Goal: Task Accomplishment & Management: Manage account settings

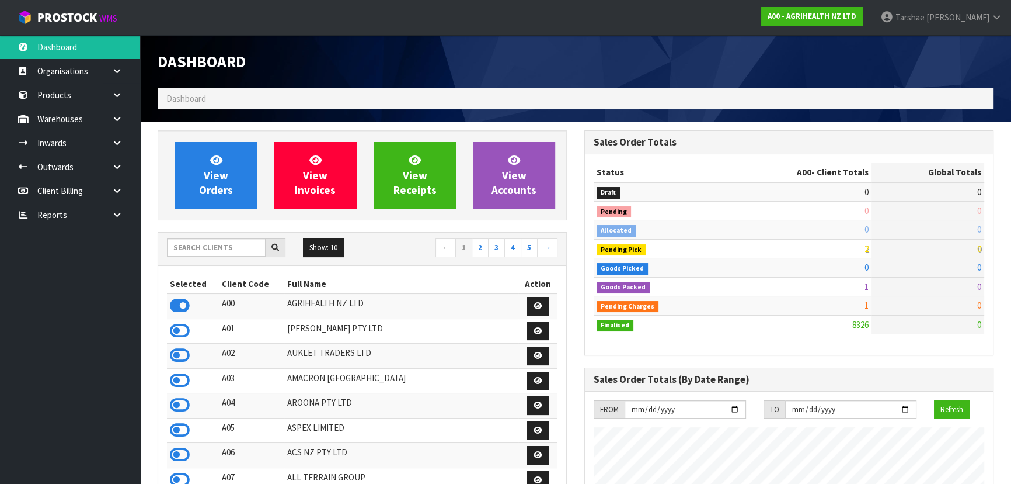
scroll to position [883, 426]
click at [176, 239] on input "text" at bounding box center [216, 247] width 99 height 18
type input "D00"
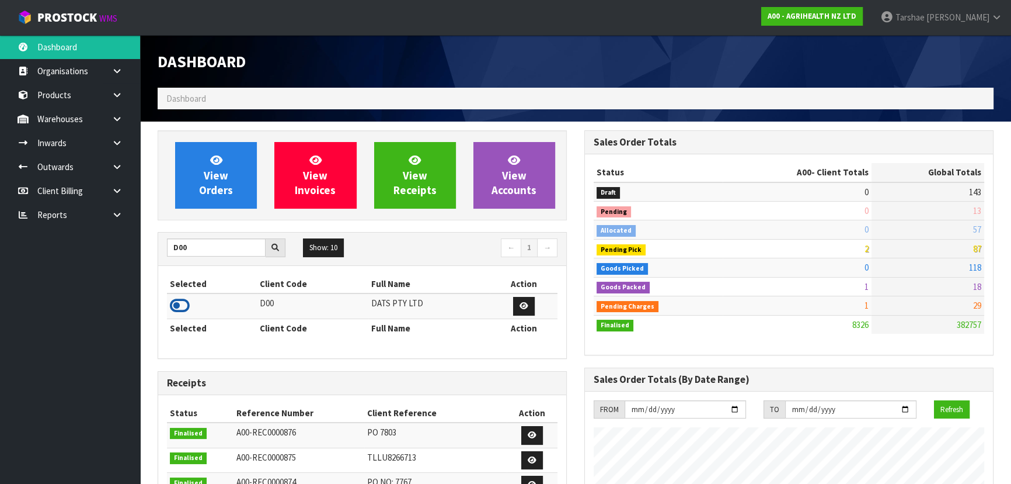
click at [172, 301] on icon at bounding box center [180, 306] width 20 height 18
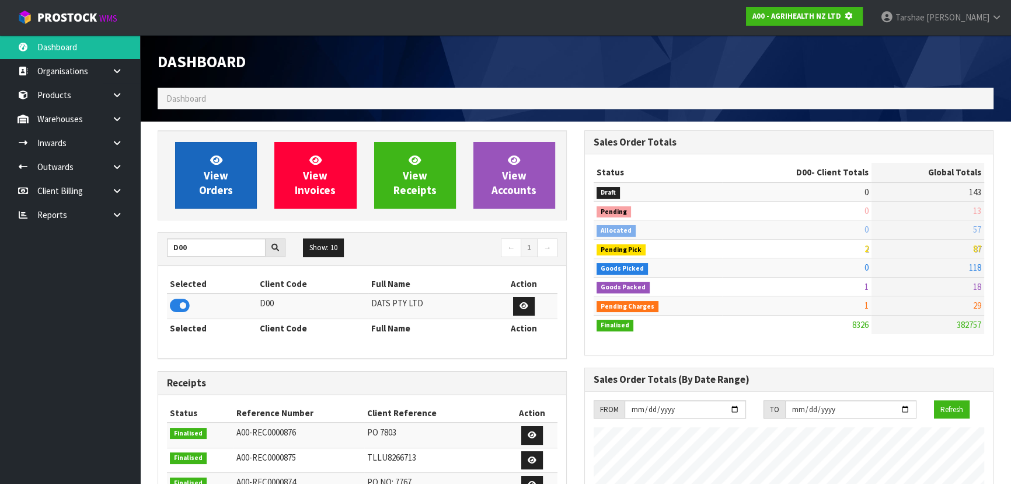
scroll to position [727, 426]
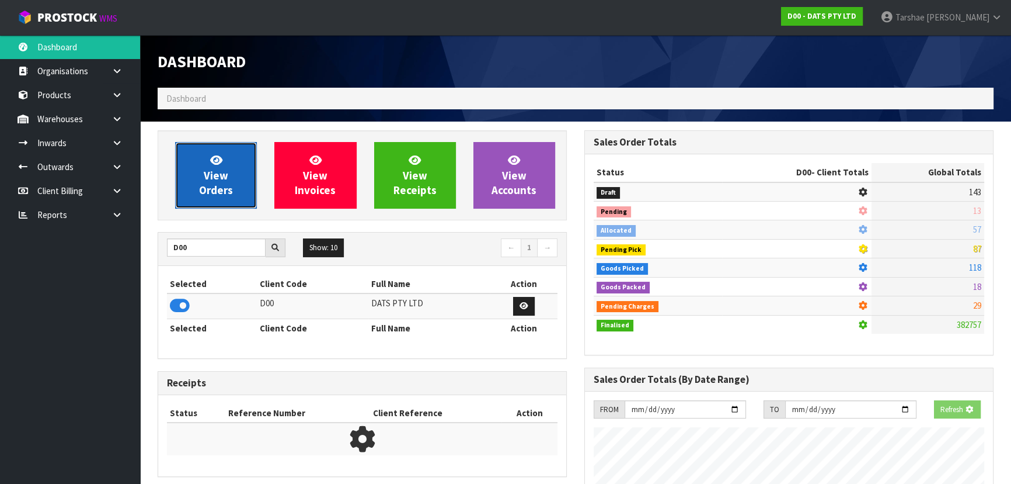
click at [194, 189] on link "View Orders" at bounding box center [216, 175] width 82 height 67
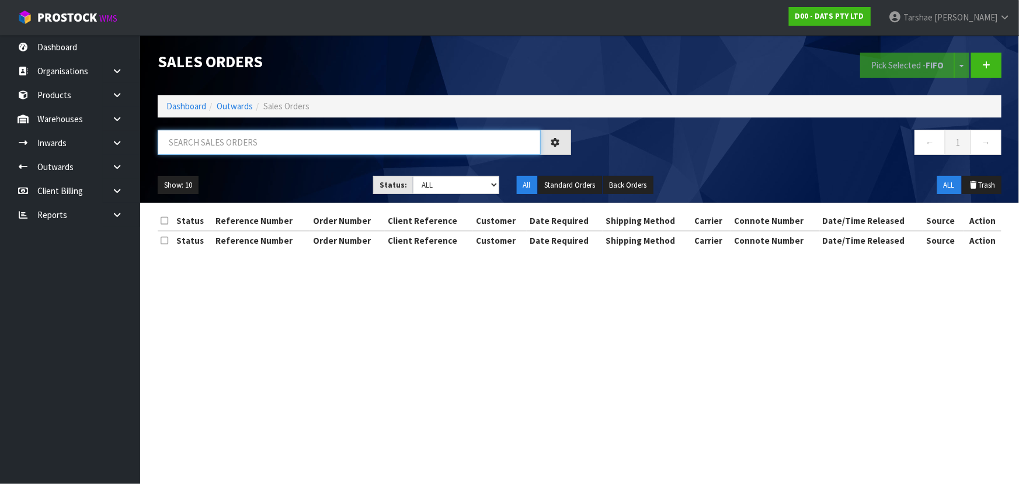
click at [221, 136] on input "text" at bounding box center [349, 142] width 383 height 25
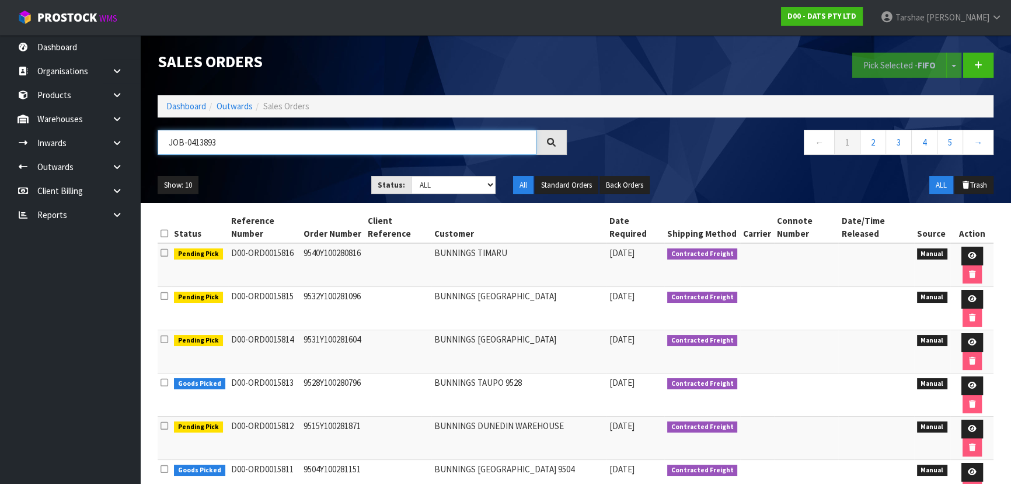
type input "JOB-0413893"
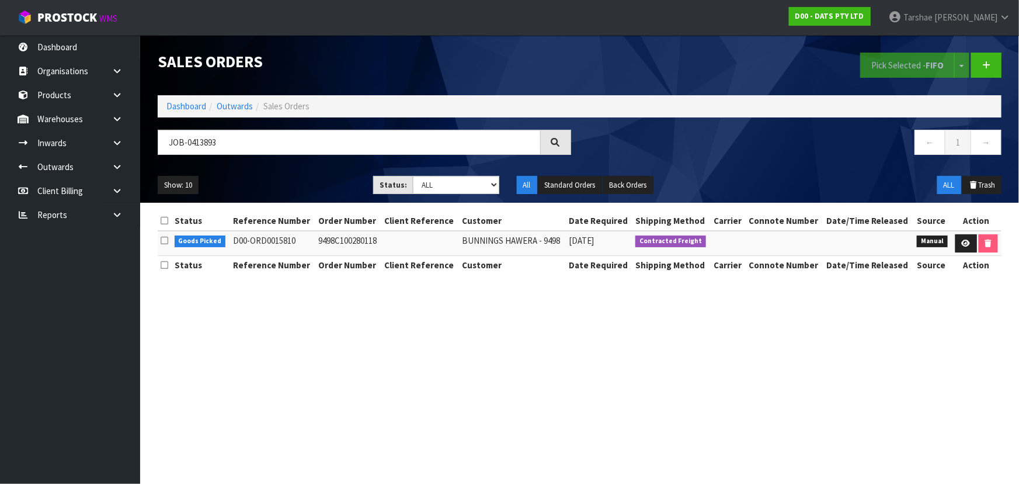
click at [952, 243] on td at bounding box center [977, 243] width 50 height 25
click at [959, 242] on link at bounding box center [966, 243] width 22 height 19
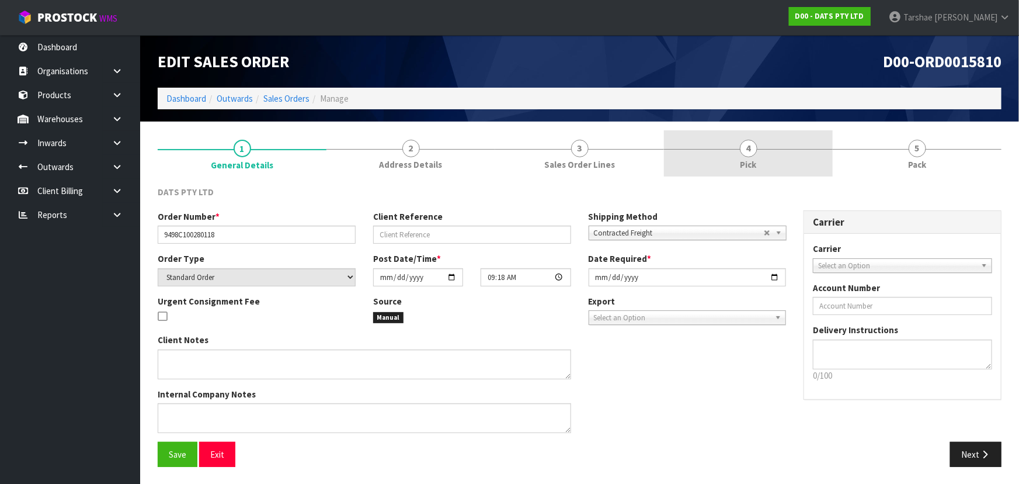
click at [803, 166] on link "4 Pick" at bounding box center [748, 153] width 169 height 46
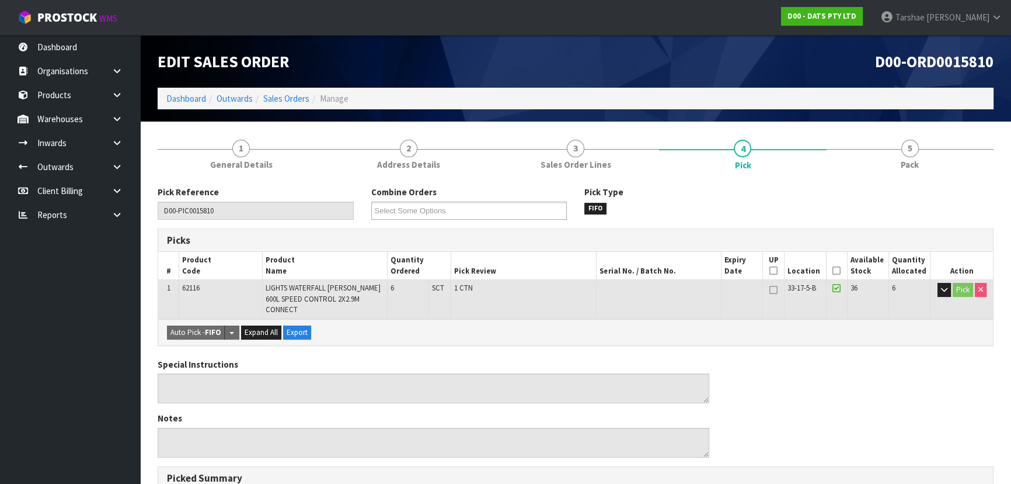
click at [842, 272] on th "Picked" at bounding box center [836, 265] width 21 height 27
click at [837, 271] on icon at bounding box center [837, 270] width 8 height 1
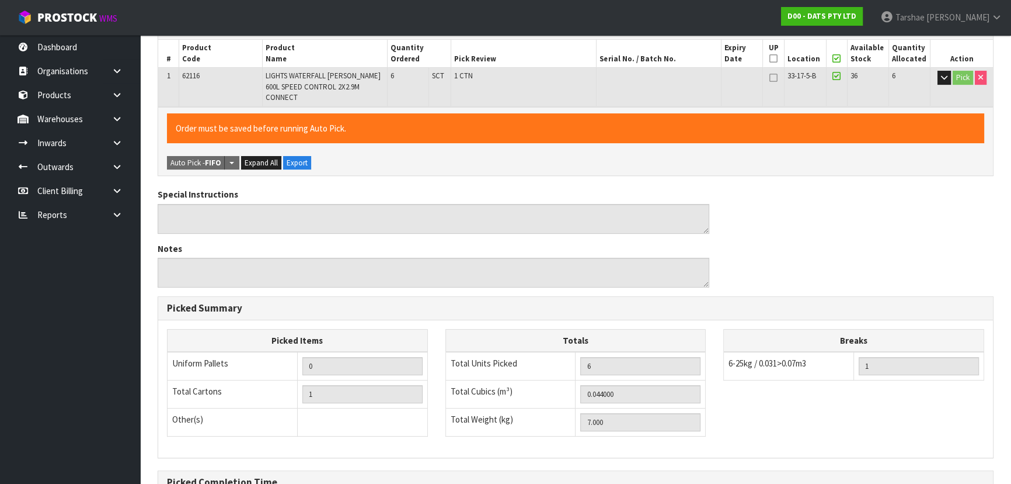
scroll to position [333, 0]
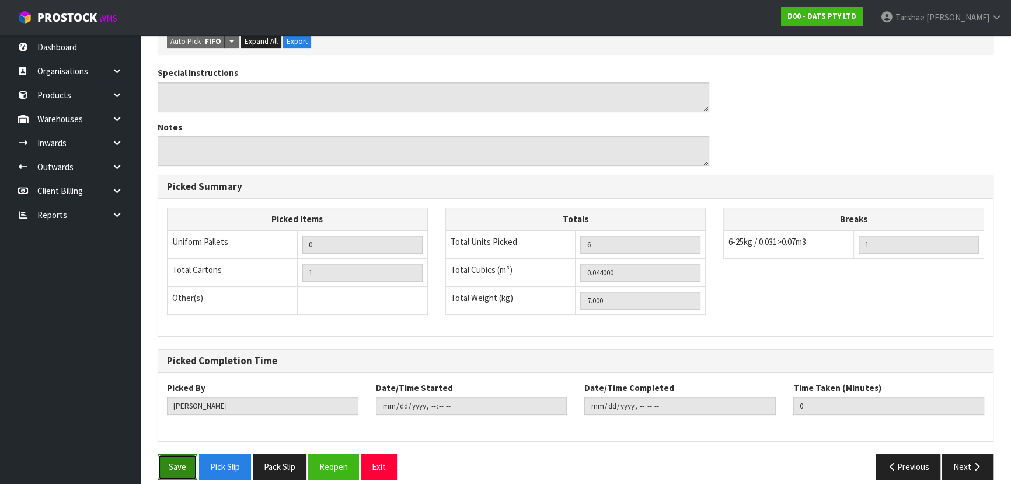
click at [172, 454] on button "Save" at bounding box center [178, 466] width 40 height 25
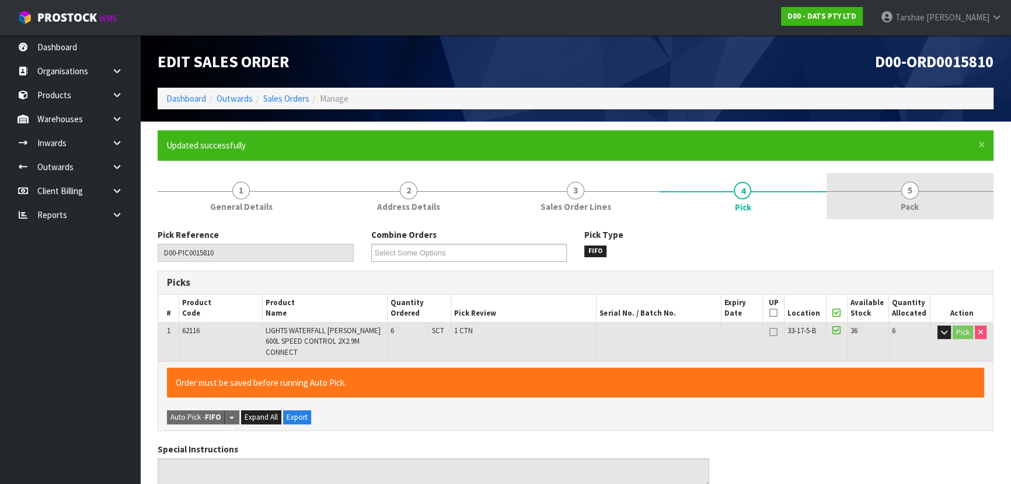
type input "[PERSON_NAME]"
type input "[DATE]T15:44:51"
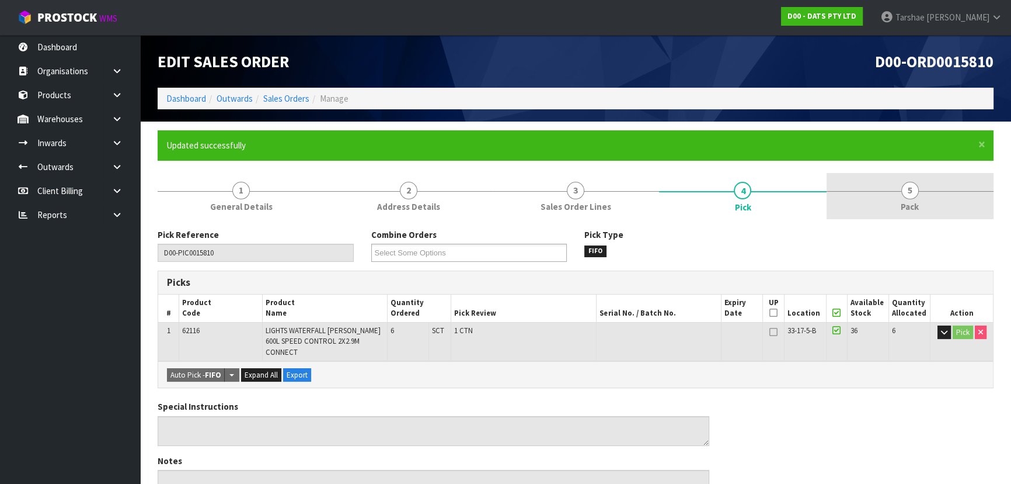
click at [895, 214] on link "5 Pack" at bounding box center [910, 196] width 167 height 46
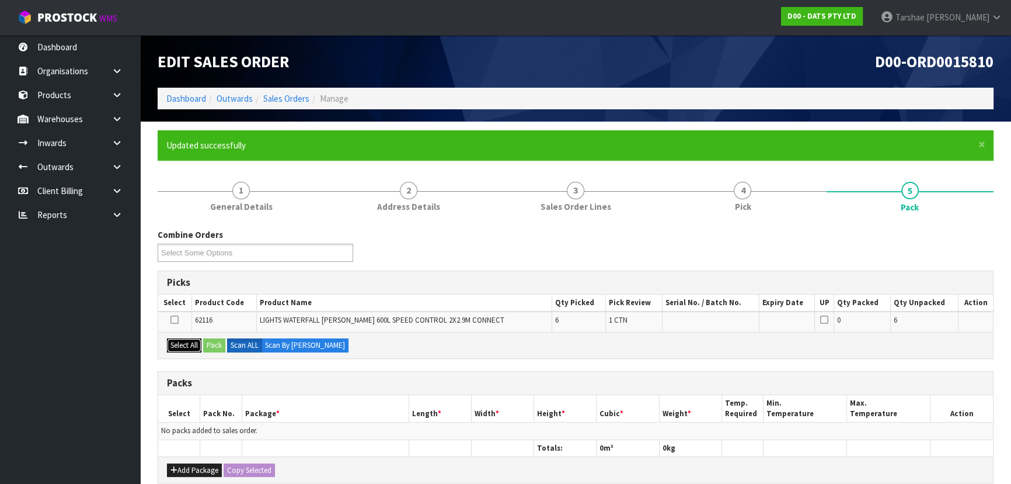
click at [201, 341] on button "Select All" at bounding box center [184, 345] width 34 height 14
click at [220, 334] on div "Select All Pack Scan ALL Scan By [PERSON_NAME]" at bounding box center [575, 345] width 835 height 26
click at [220, 342] on button "Pack" at bounding box center [214, 345] width 22 height 14
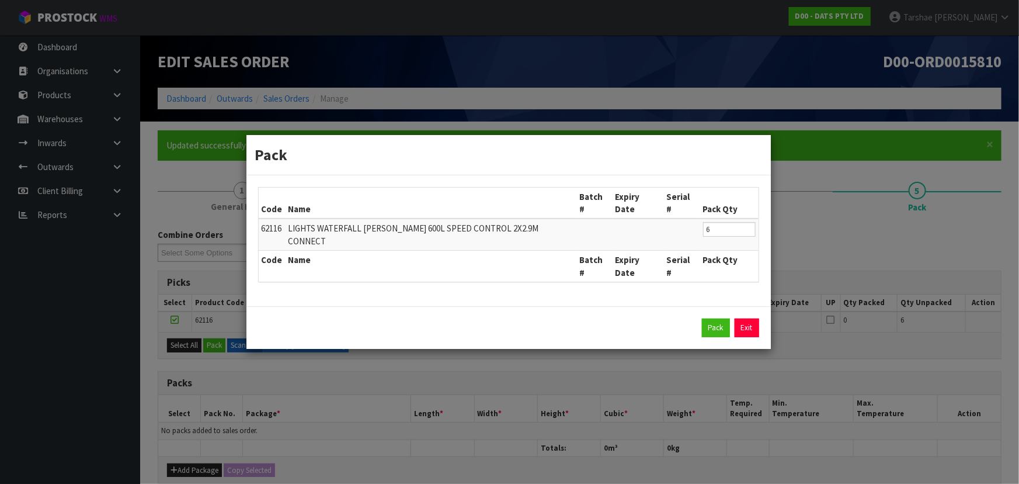
drag, startPoint x: 701, startPoint y: 310, endPoint x: 726, endPoint y: 311, distance: 25.1
click at [703, 318] on div "Pack Exit" at bounding box center [508, 327] width 501 height 19
click at [726, 318] on button "Pack" at bounding box center [716, 327] width 28 height 19
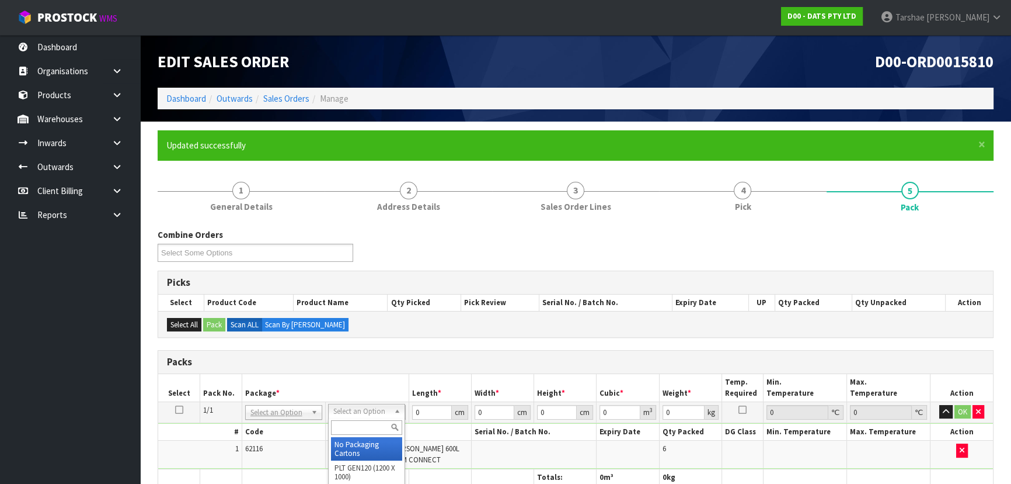
drag, startPoint x: 360, startPoint y: 447, endPoint x: 437, endPoint y: 420, distance: 80.9
drag, startPoint x: 420, startPoint y: 416, endPoint x: 337, endPoint y: 419, distance: 83.6
click at [337, 420] on tr "1/1 NONE 007-001 007-002 007-004 007-009 007-013 007-014 007-015 007-017 007-01…" at bounding box center [575, 411] width 835 height 21
type input "45"
type input "40"
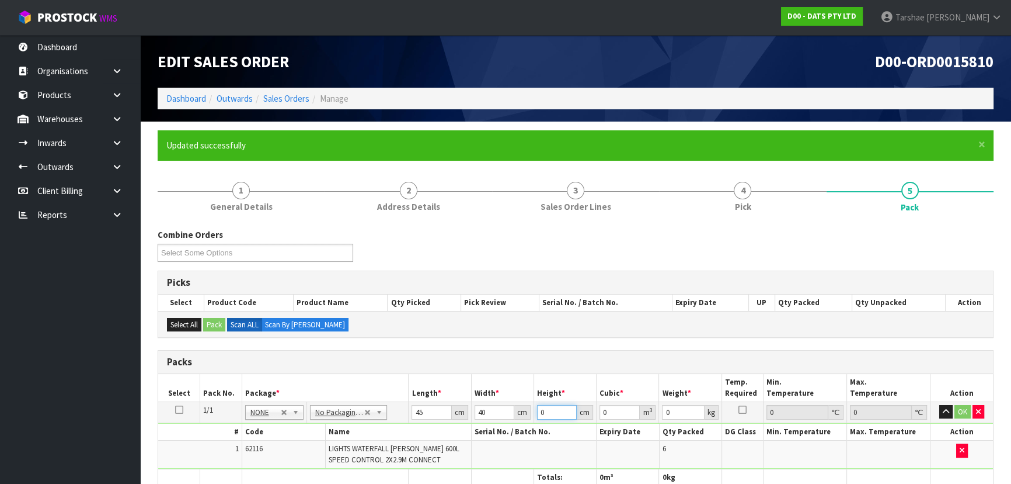
type input "2"
type input "0.0036"
type input "25"
type input "0.045"
type input "25"
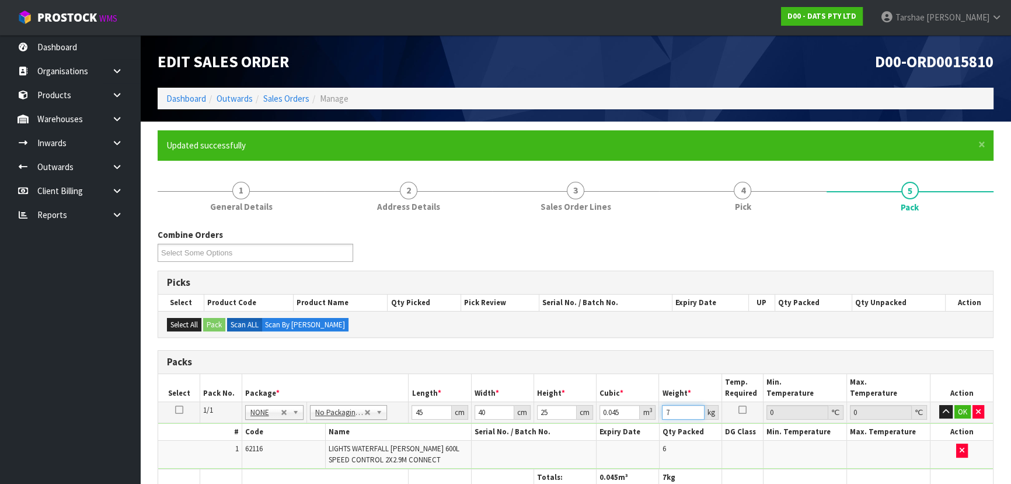
type input "7"
click at [940, 405] on button "button" at bounding box center [946, 412] width 13 height 14
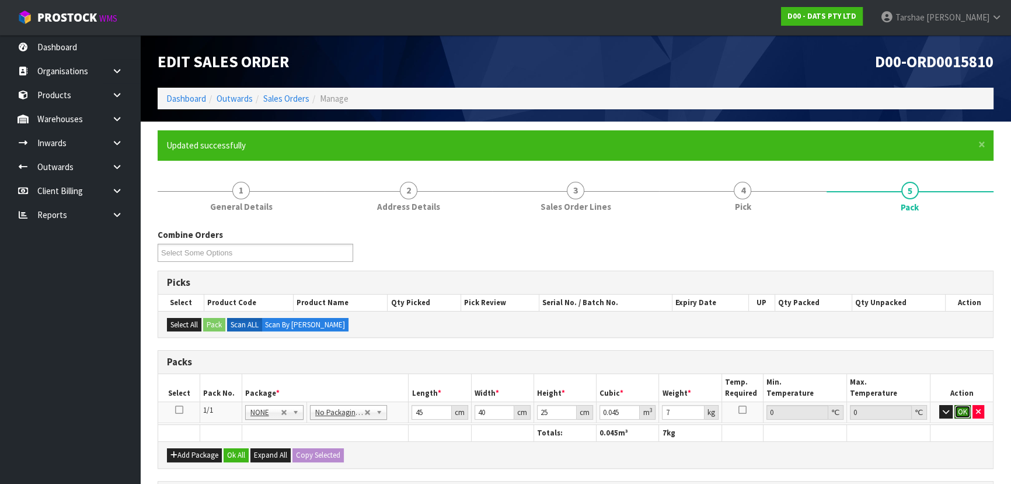
click button "OK" at bounding box center [963, 412] width 16 height 14
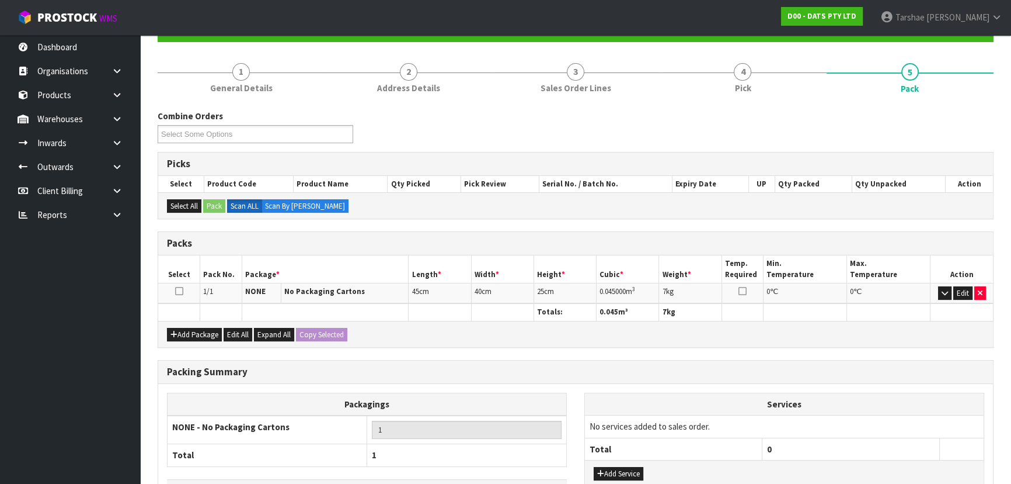
scroll to position [201, 0]
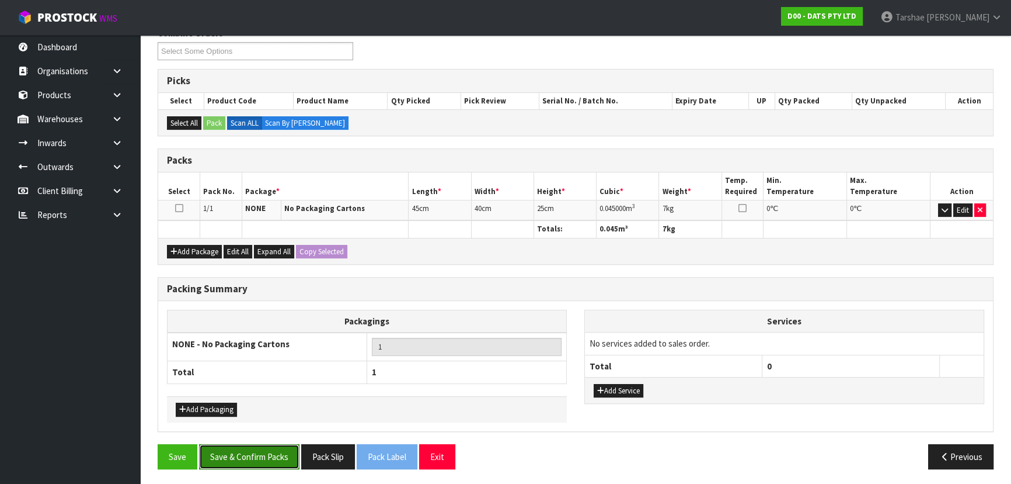
click at [265, 461] on button "Save & Confirm Packs" at bounding box center [249, 456] width 100 height 25
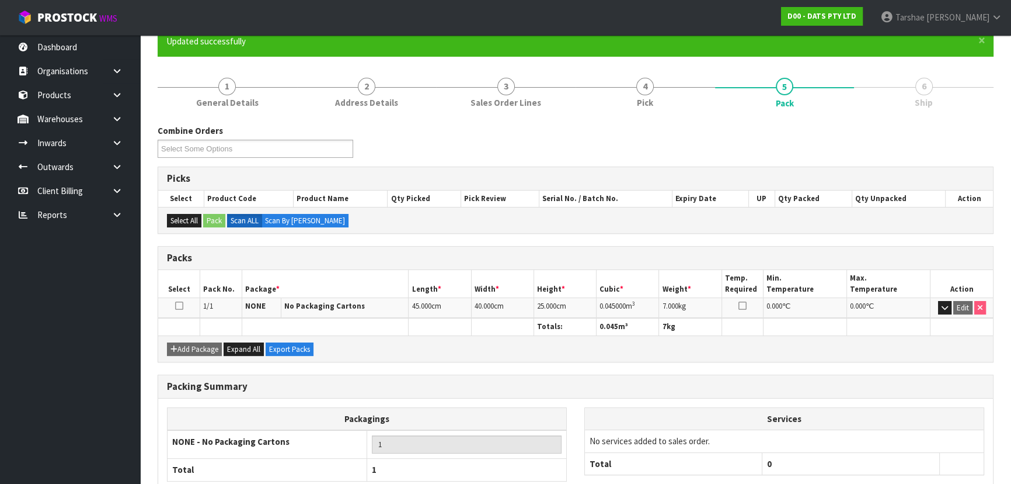
scroll to position [175, 0]
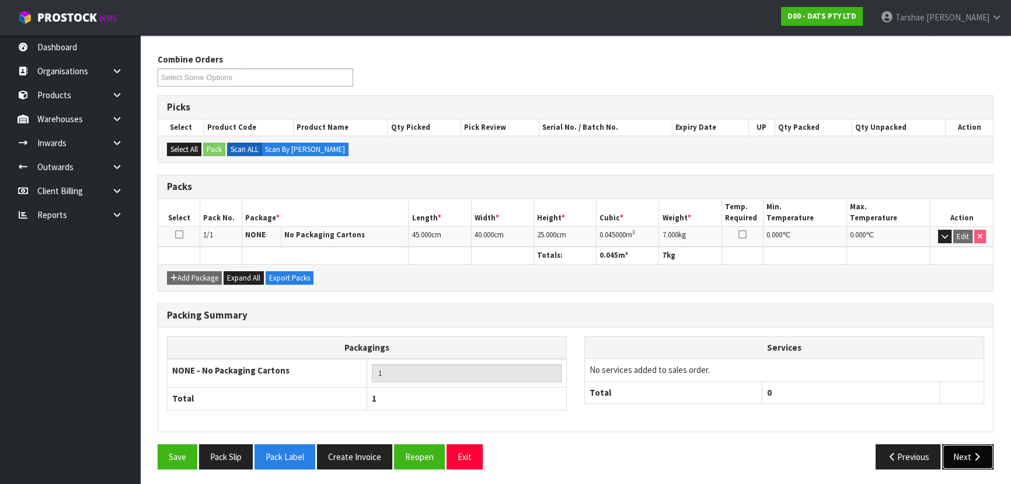
click at [950, 458] on button "Next" at bounding box center [968, 456] width 51 height 25
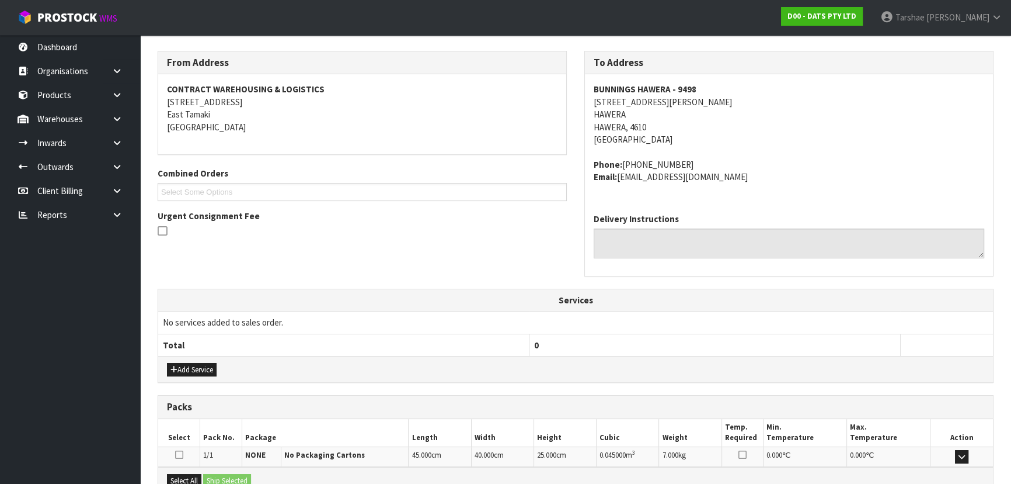
scroll to position [311, 0]
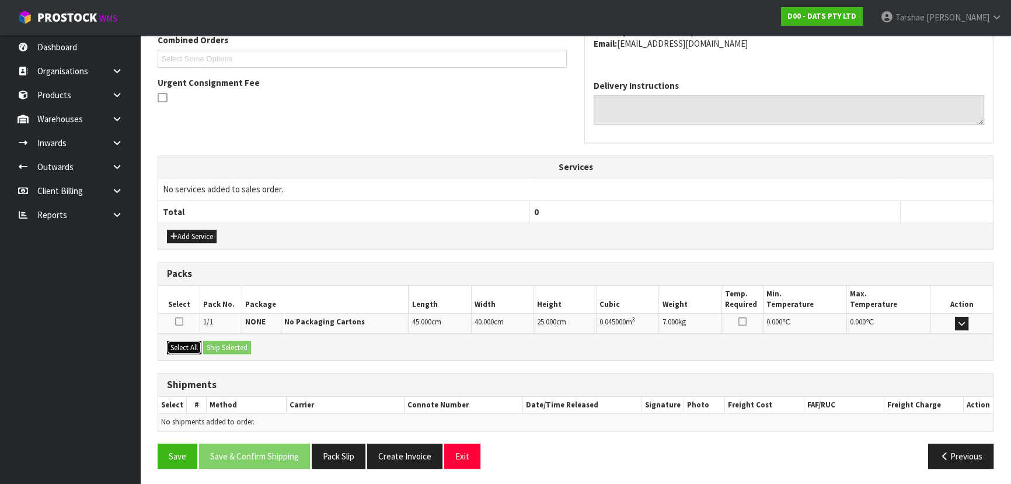
click at [190, 345] on button "Select All" at bounding box center [184, 347] width 34 height 14
drag, startPoint x: 225, startPoint y: 346, endPoint x: 254, endPoint y: 384, distance: 48.4
click at [224, 347] on button "Ship Selected" at bounding box center [227, 347] width 48 height 14
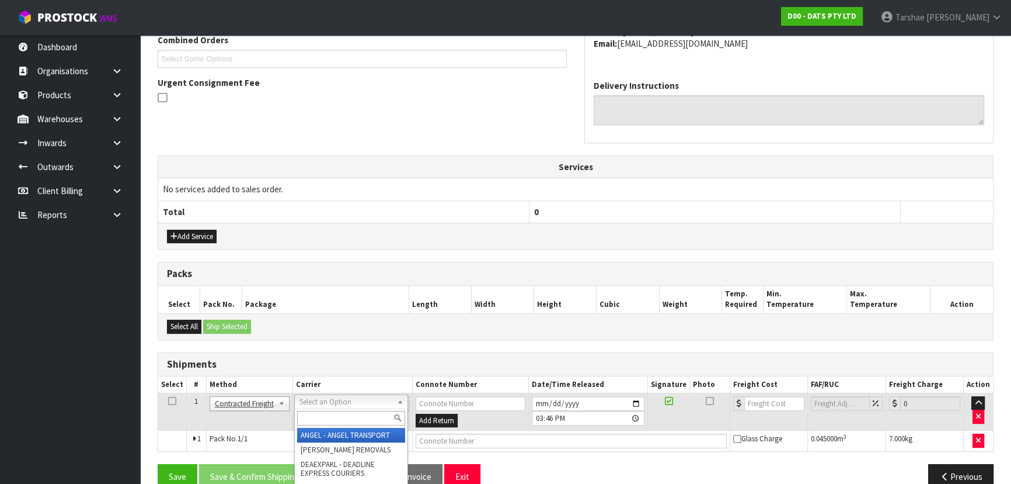
click at [325, 412] on input "text" at bounding box center [351, 418] width 108 height 15
type input "NZP"
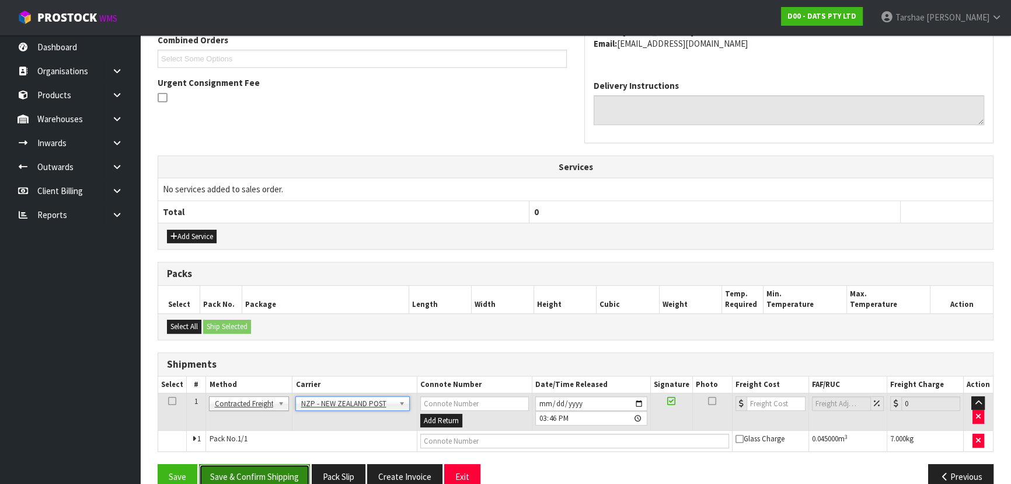
click at [305, 471] on button "Save & Confirm Shipping" at bounding box center [254, 476] width 111 height 25
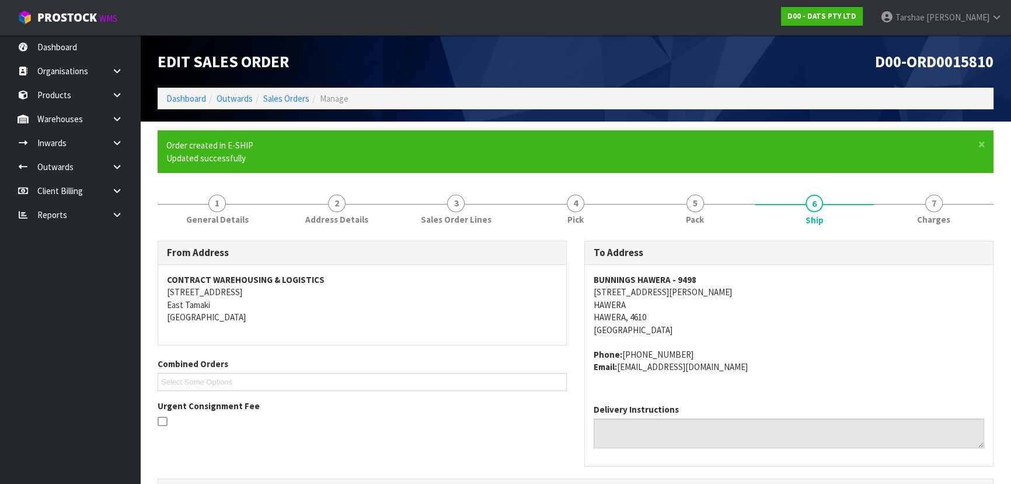
scroll to position [315, 0]
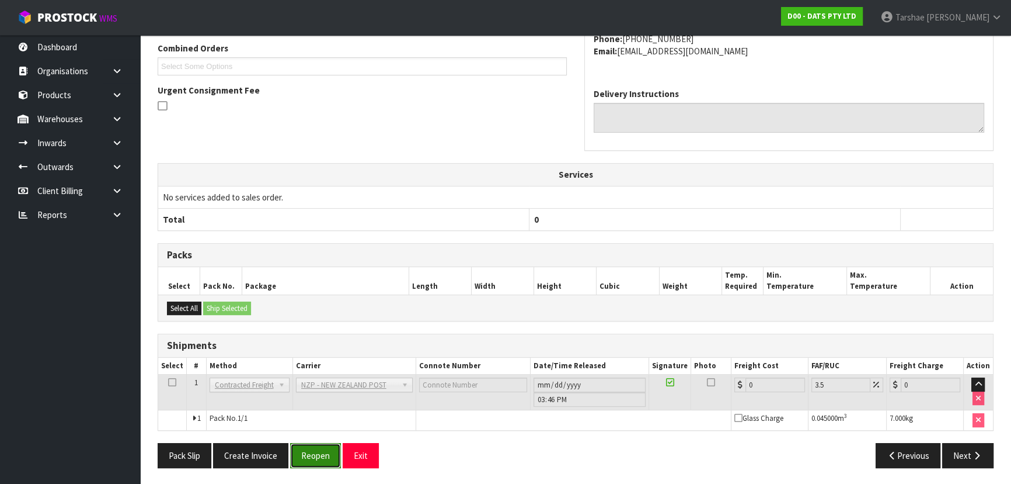
click at [333, 460] on button "Reopen" at bounding box center [315, 455] width 51 height 25
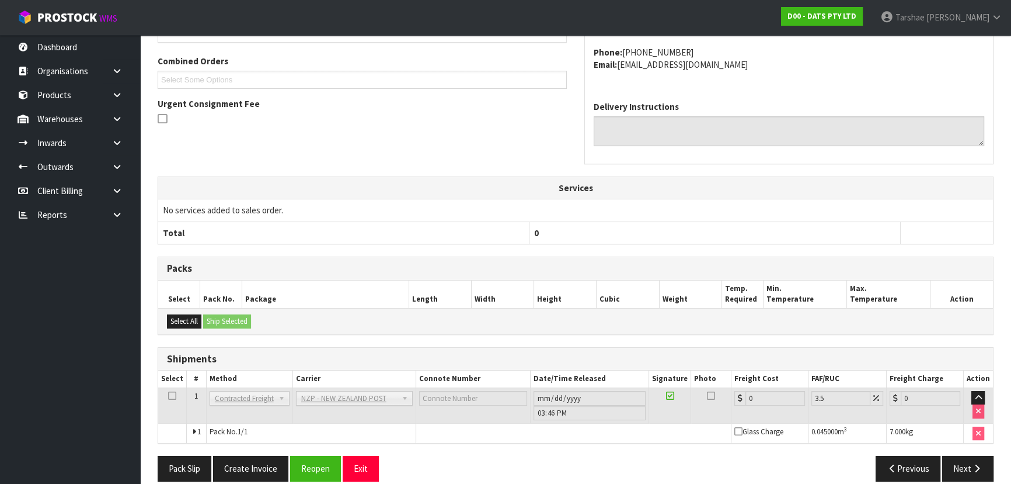
scroll to position [303, 0]
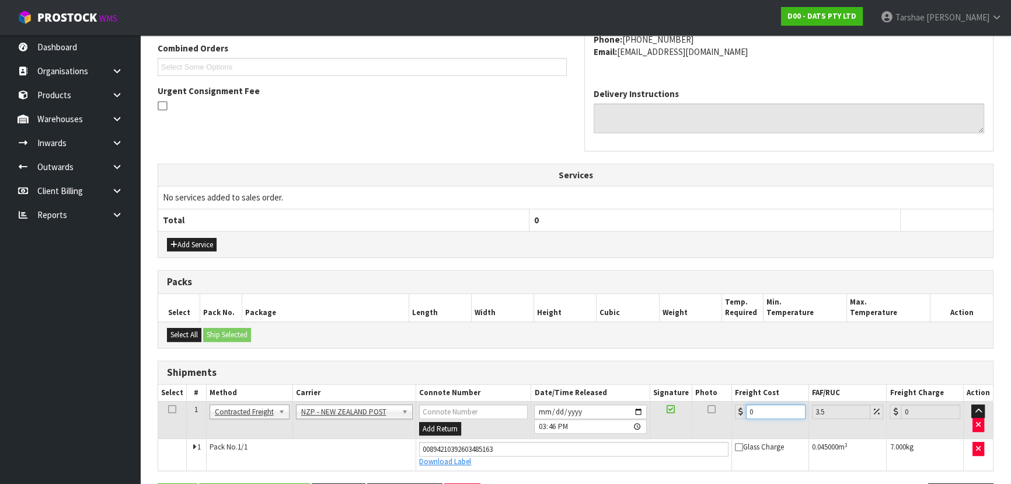
drag, startPoint x: 780, startPoint y: 411, endPoint x: 704, endPoint y: 401, distance: 76.6
click at [704, 401] on tr "1 Client Local Pickup Customer Local Pickup Company Freight Contracted Freight …" at bounding box center [575, 420] width 835 height 38
type input "8"
type input "8.28"
type input "8.4"
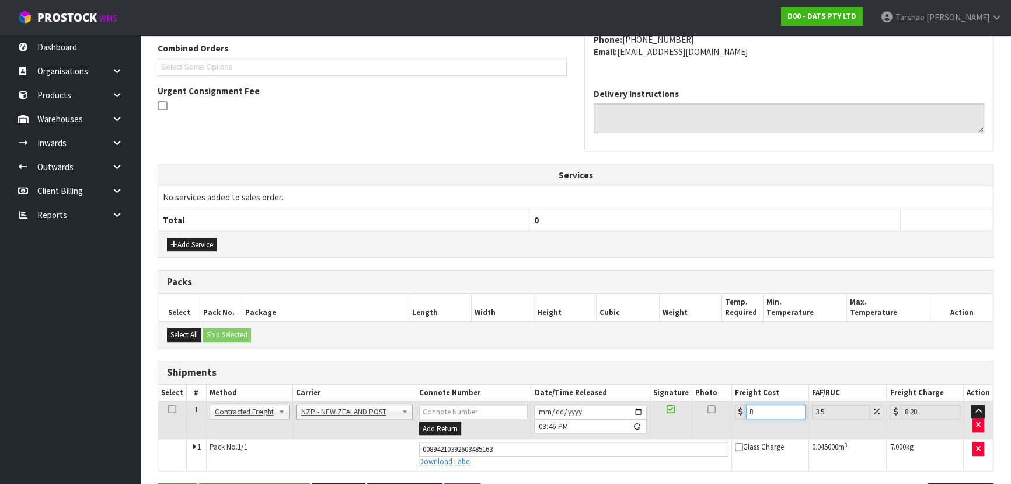
type input "8.69"
type input "8.45"
type input "8.75"
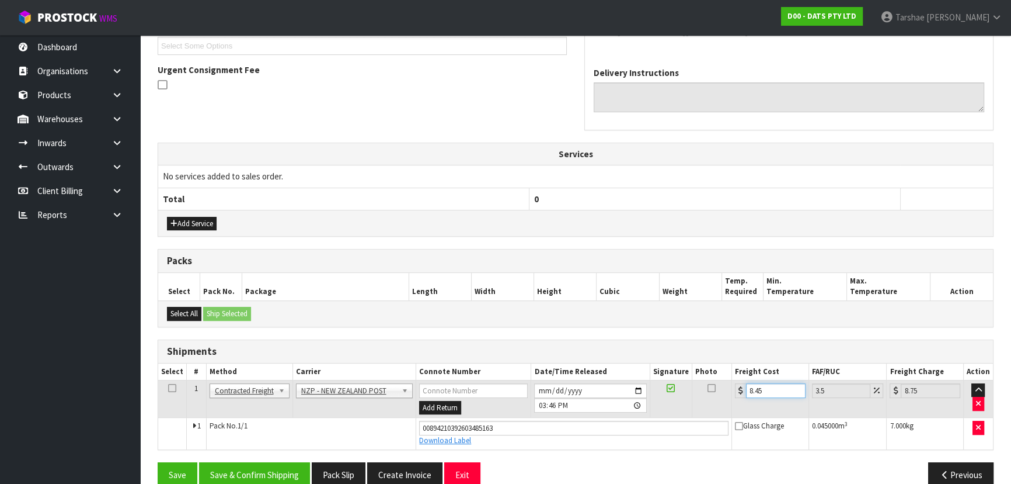
scroll to position [342, 0]
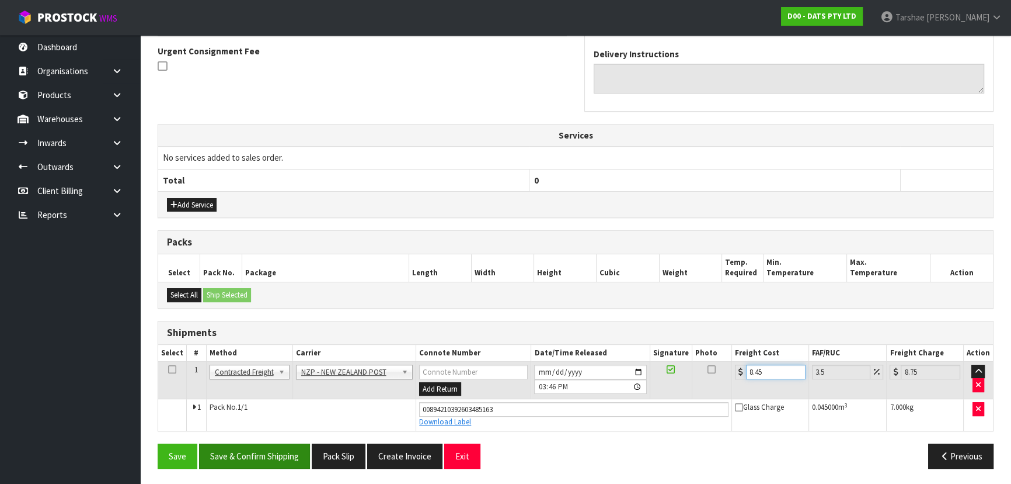
type input "8.45"
click at [301, 444] on button "Save & Confirm Shipping" at bounding box center [254, 455] width 111 height 25
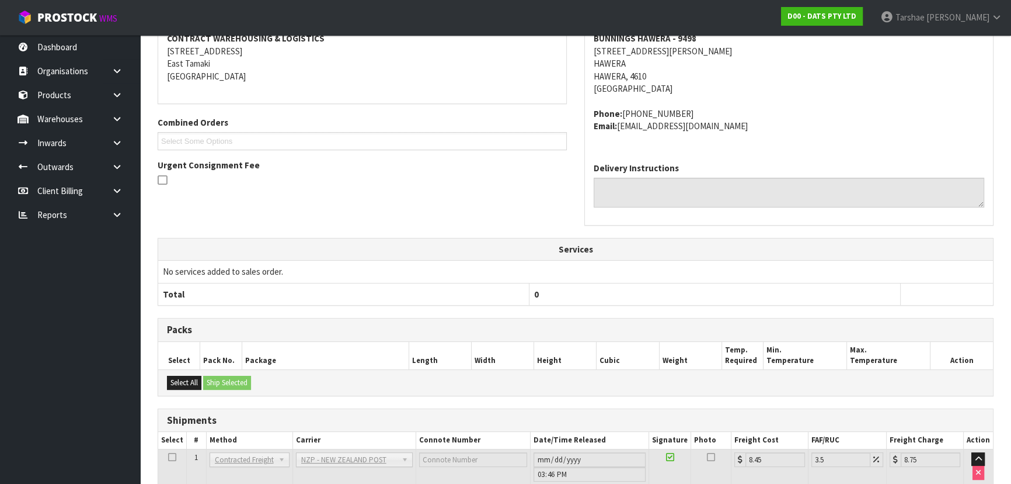
scroll to position [310, 0]
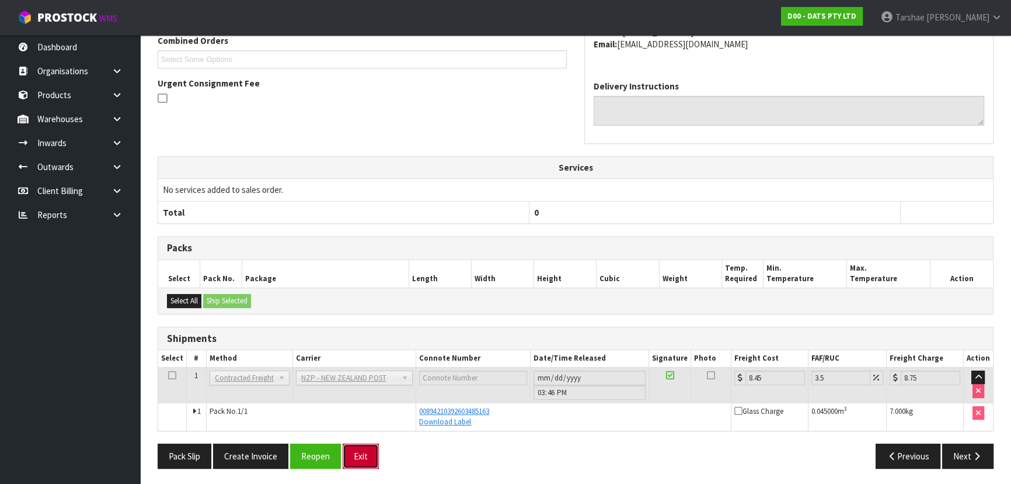
click at [362, 461] on button "Exit" at bounding box center [361, 455] width 36 height 25
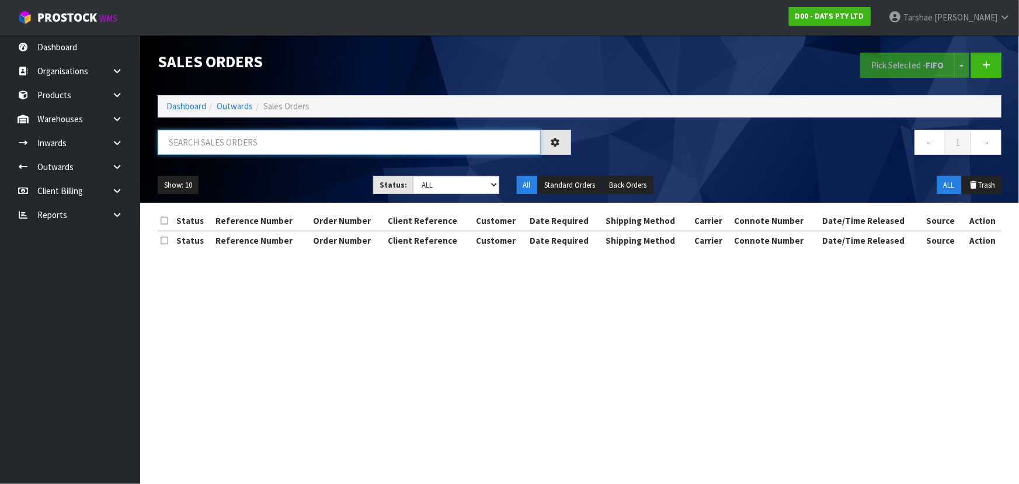
click at [391, 142] on input "text" at bounding box center [349, 142] width 383 height 25
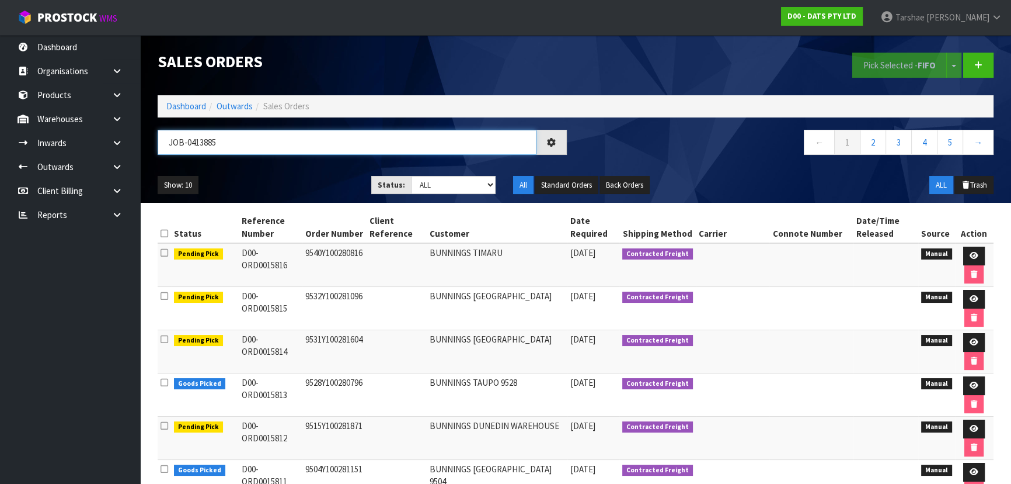
type input "JOB-0413885"
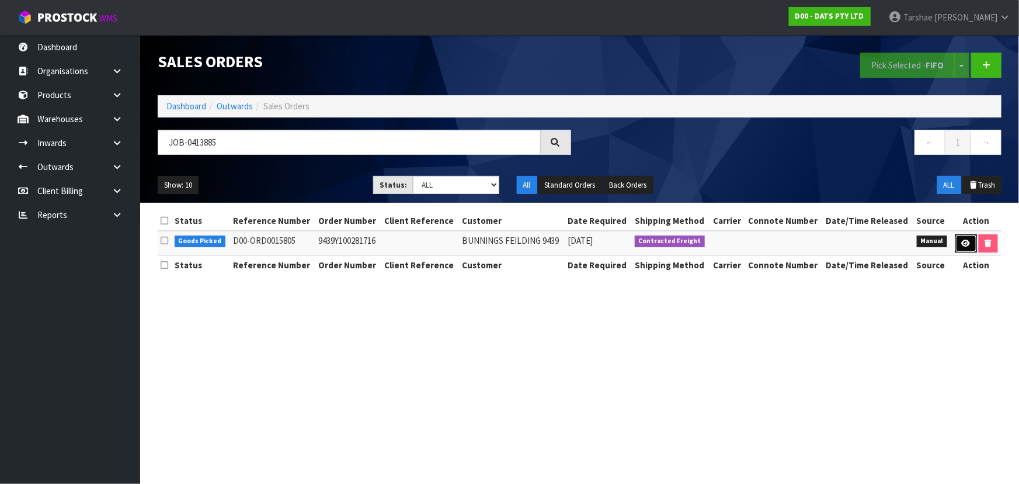
click at [962, 234] on link at bounding box center [966, 243] width 22 height 19
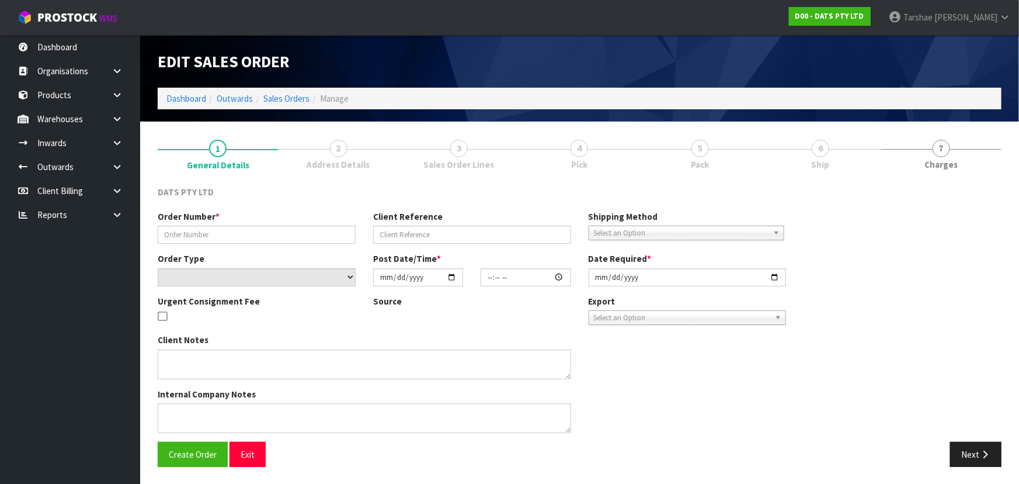
type input "9439Y100281716"
select select "number:0"
type input "[DATE]"
type input "09:10:00.000"
type input "[DATE]"
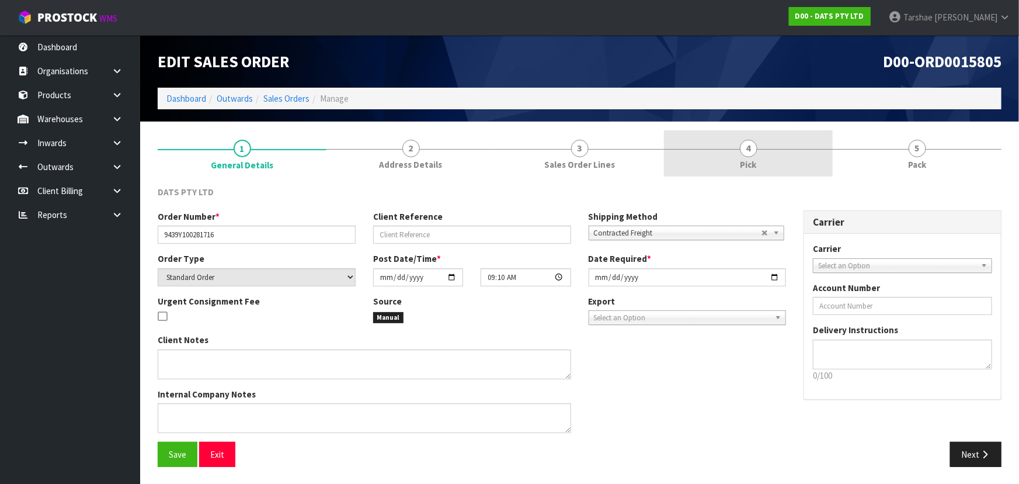
click at [770, 161] on link "4 Pick" at bounding box center [748, 153] width 169 height 46
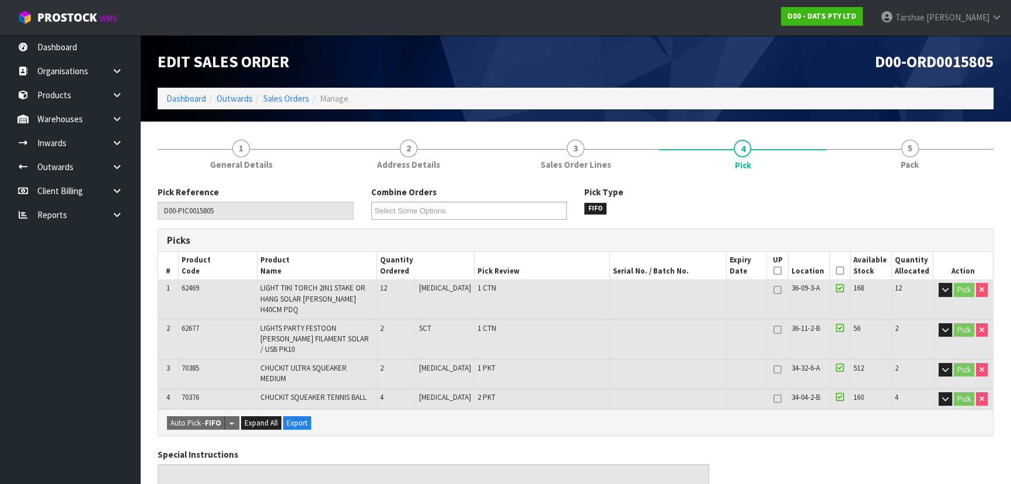
click at [833, 265] on th "Picked" at bounding box center [840, 265] width 20 height 27
click at [836, 270] on icon at bounding box center [840, 270] width 8 height 1
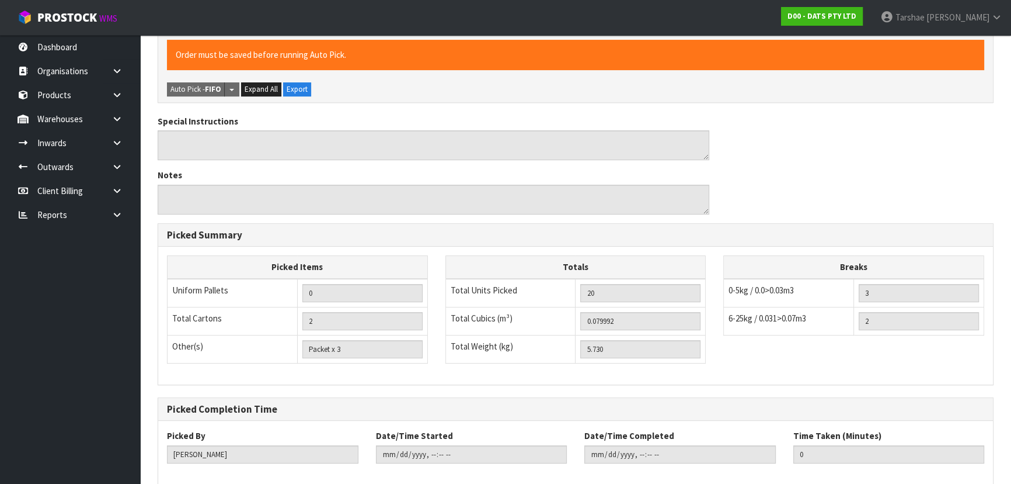
scroll to position [405, 0]
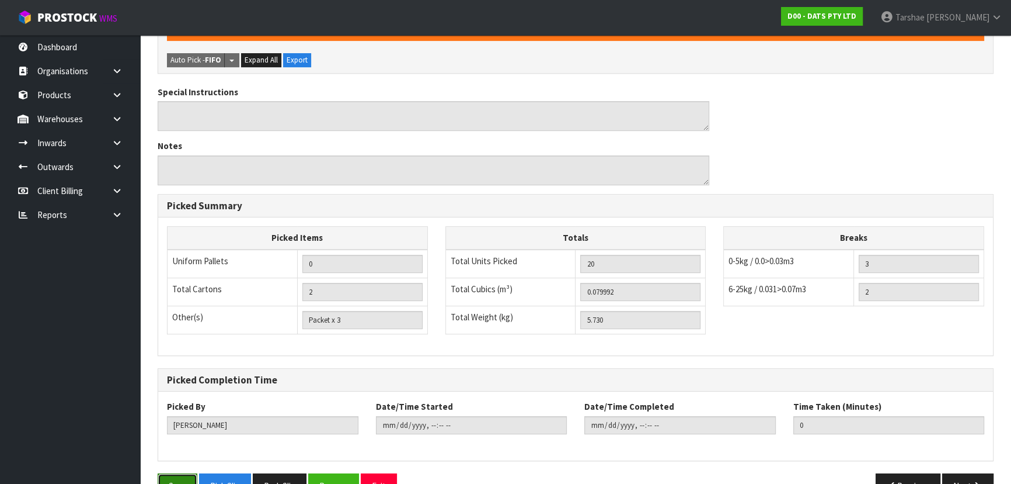
drag, startPoint x: 174, startPoint y: 460, endPoint x: 184, endPoint y: 443, distance: 19.6
click at [174, 473] on button "Save" at bounding box center [178, 485] width 40 height 25
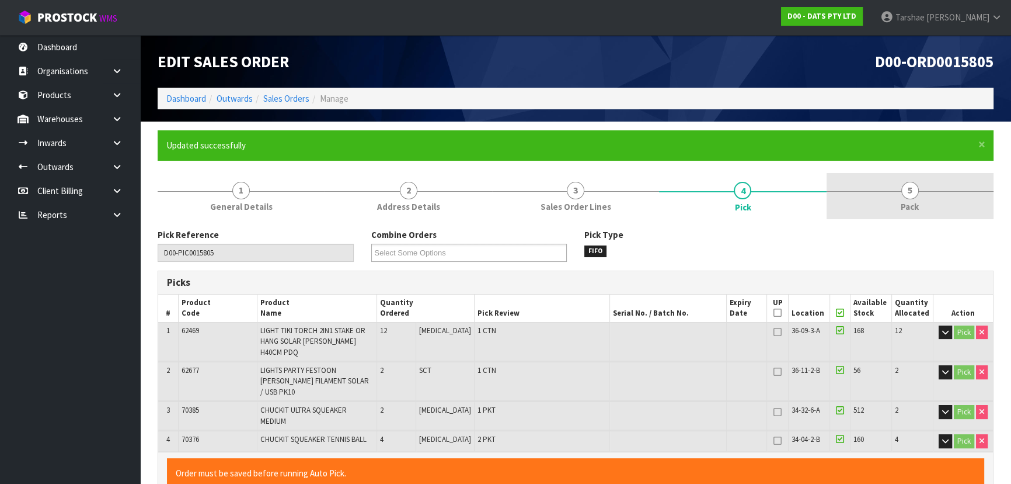
type input "[PERSON_NAME]"
type input "[DATE]T15:47:53"
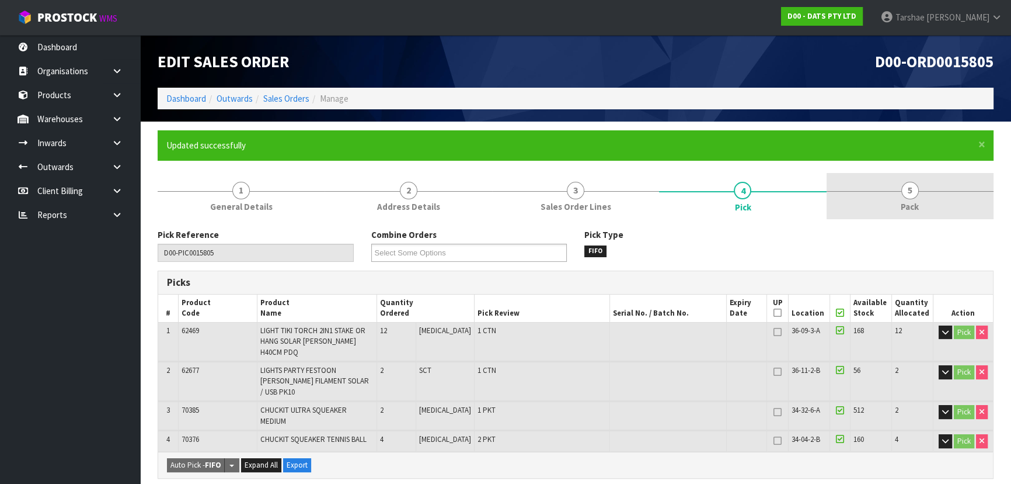
click at [868, 190] on link "5 Pack" at bounding box center [910, 196] width 167 height 46
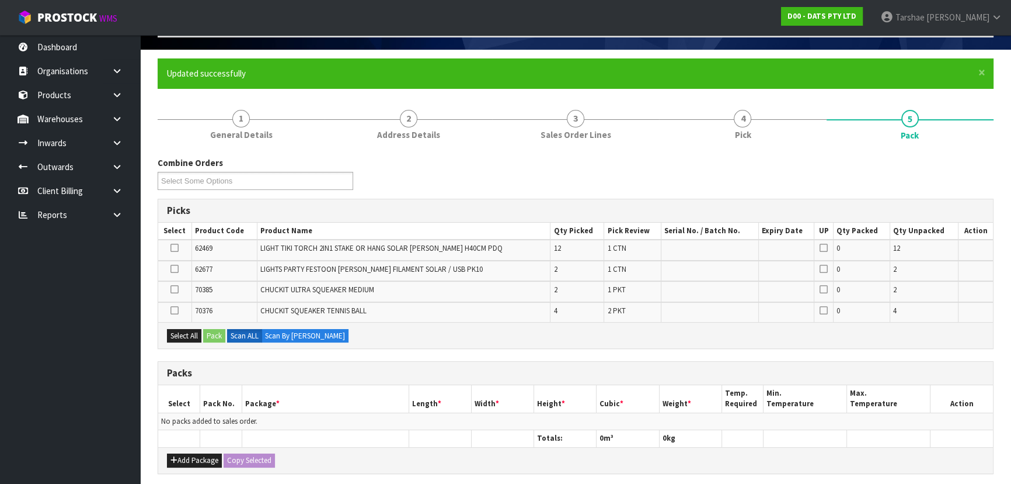
scroll to position [212, 0]
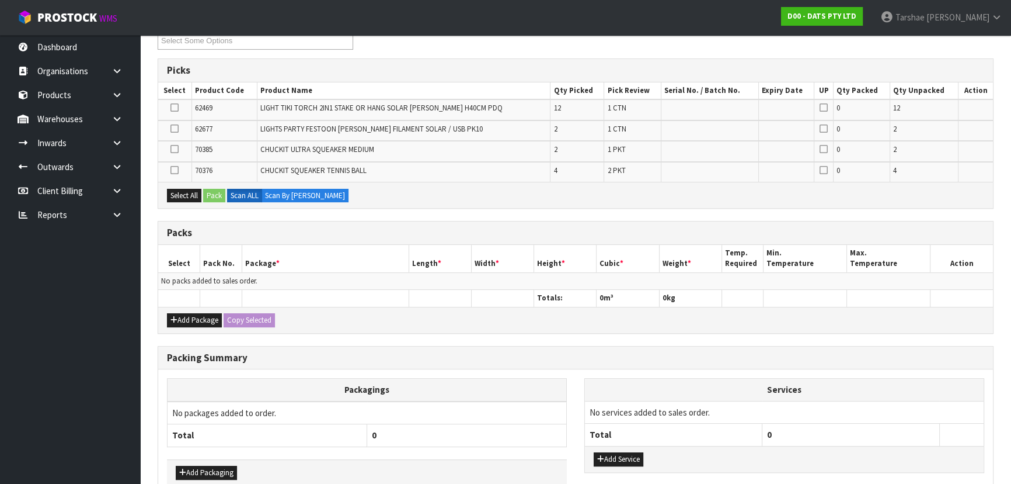
drag, startPoint x: 202, startPoint y: 294, endPoint x: 203, endPoint y: 303, distance: 8.8
click at [204, 299] on th at bounding box center [221, 298] width 42 height 17
click at [198, 315] on button "Add Package" at bounding box center [194, 320] width 55 height 14
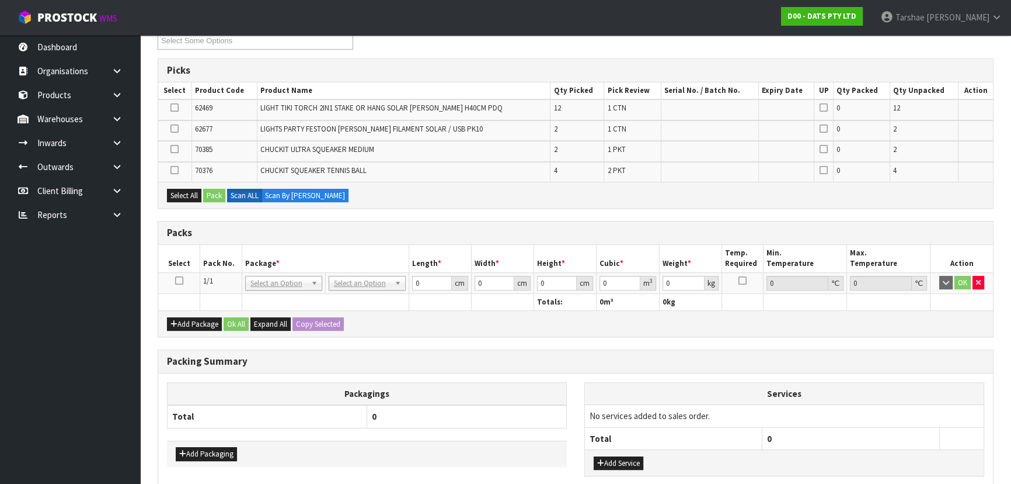
drag, startPoint x: 176, startPoint y: 280, endPoint x: 192, endPoint y: 260, distance: 25.7
click at [178, 280] on icon at bounding box center [179, 280] width 8 height 1
click at [192, 259] on th "Select" at bounding box center [179, 258] width 42 height 27
click at [173, 324] on icon "button" at bounding box center [174, 324] width 7 height 8
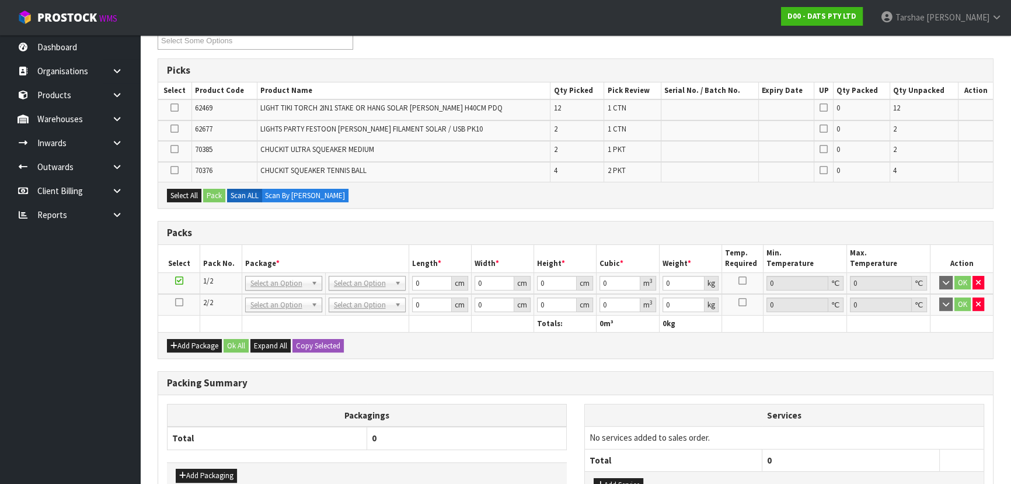
drag, startPoint x: 178, startPoint y: 298, endPoint x: 190, endPoint y: 291, distance: 14.1
click at [178, 302] on icon at bounding box center [179, 302] width 8 height 1
click at [210, 261] on th "Pack No." at bounding box center [221, 258] width 42 height 27
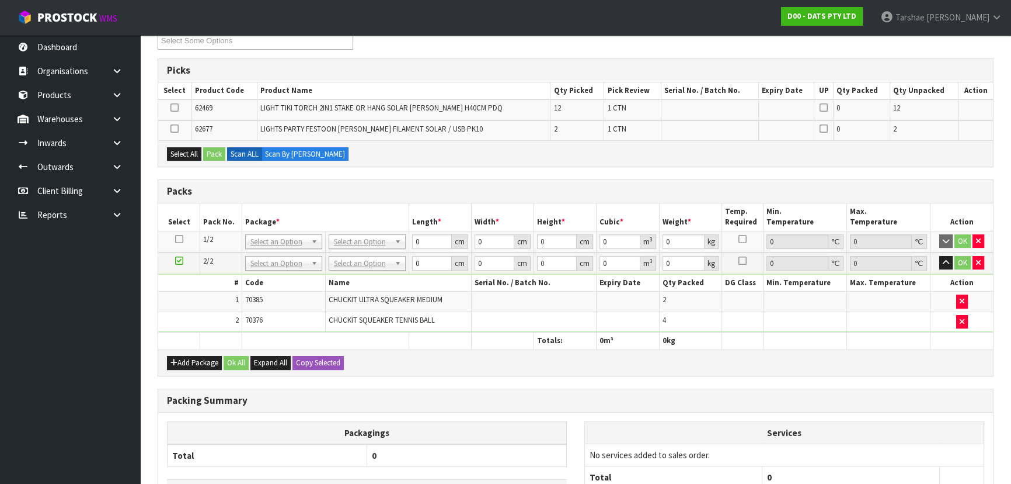
click at [181, 239] on td at bounding box center [179, 242] width 42 height 22
drag, startPoint x: 180, startPoint y: 235, endPoint x: 182, endPoint y: 224, distance: 11.9
click at [180, 239] on icon at bounding box center [179, 239] width 8 height 1
click at [193, 150] on button "Select All" at bounding box center [184, 154] width 34 height 14
click at [216, 152] on button "Pack" at bounding box center [214, 154] width 22 height 14
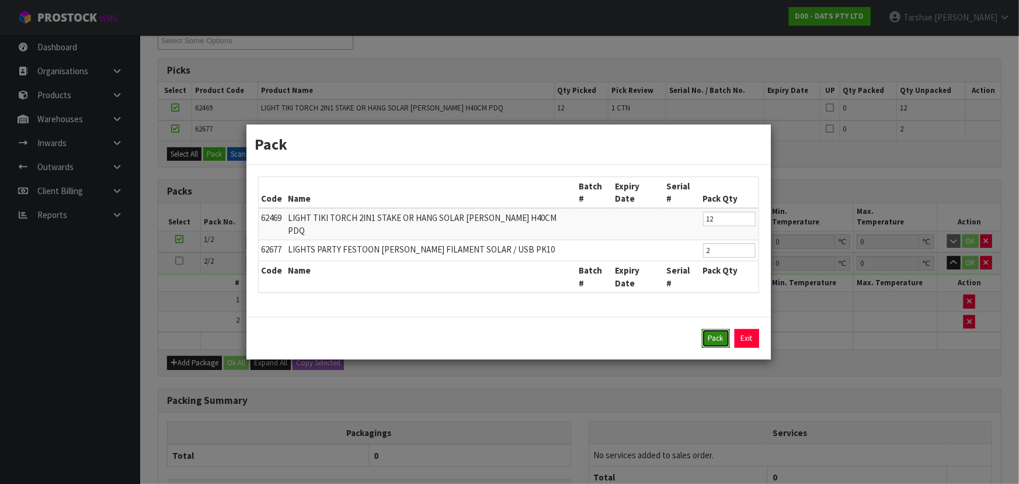
click at [722, 329] on button "Pack" at bounding box center [716, 338] width 28 height 19
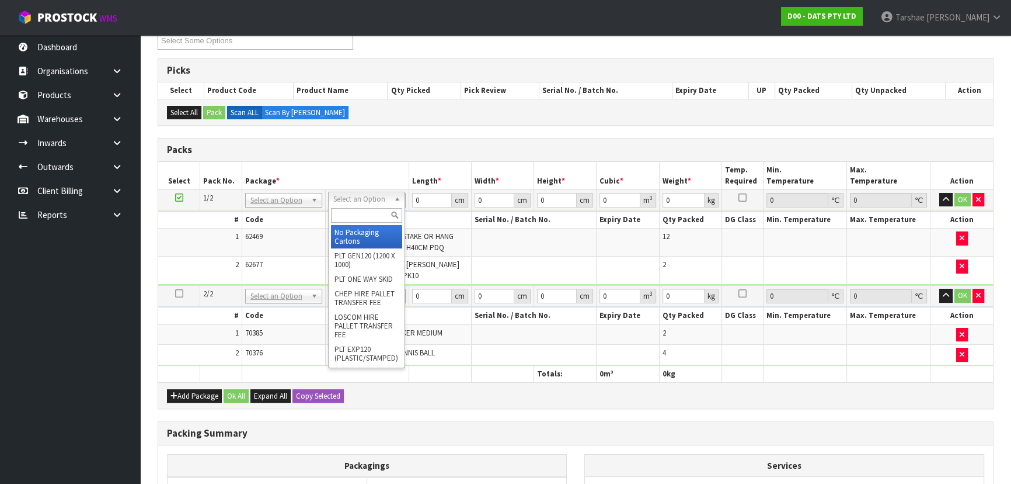
click at [343, 217] on input "text" at bounding box center [366, 215] width 71 height 15
type input "CTN7"
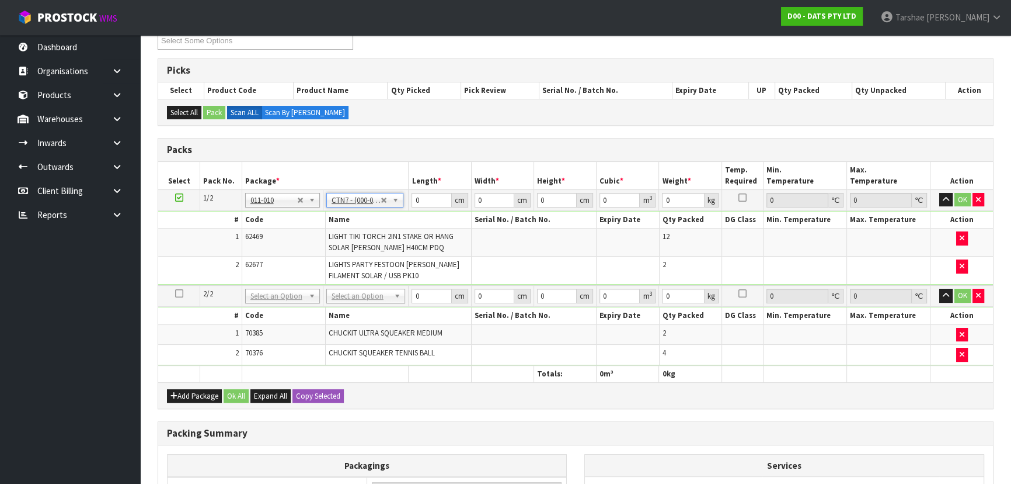
type input "45.5"
type input "35"
type input "0.072459"
type input "5.35"
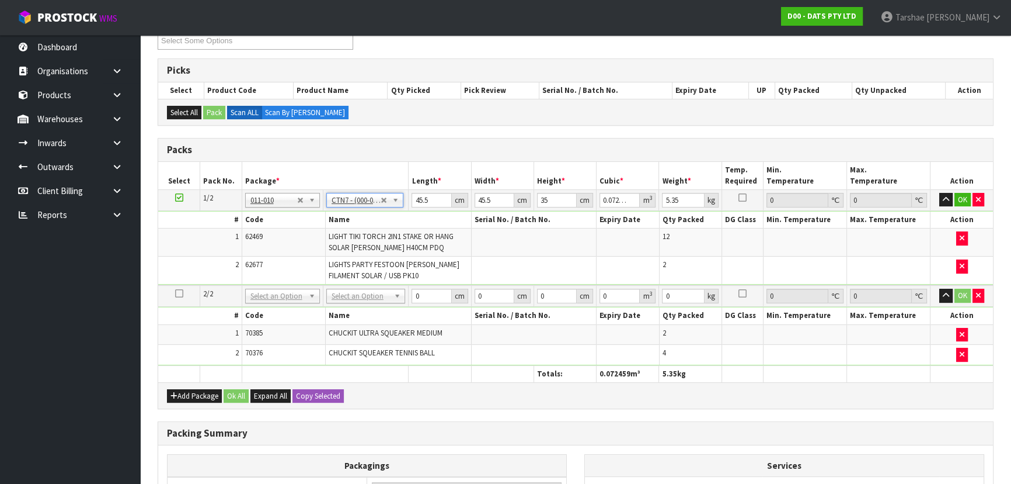
click at [342, 217] on th "Name" at bounding box center [398, 219] width 146 height 17
click at [395, 231] on span "LIGHT TIKI TORCH 2IN1 STAKE OR HANG SOLAR [PERSON_NAME] H40CM PDQ" at bounding box center [391, 241] width 125 height 20
drag, startPoint x: 409, startPoint y: 201, endPoint x: 415, endPoint y: 199, distance: 6.1
click at [410, 200] on td "45.5 cm" at bounding box center [440, 199] width 62 height 21
click at [415, 199] on input "45.5" at bounding box center [432, 200] width 40 height 15
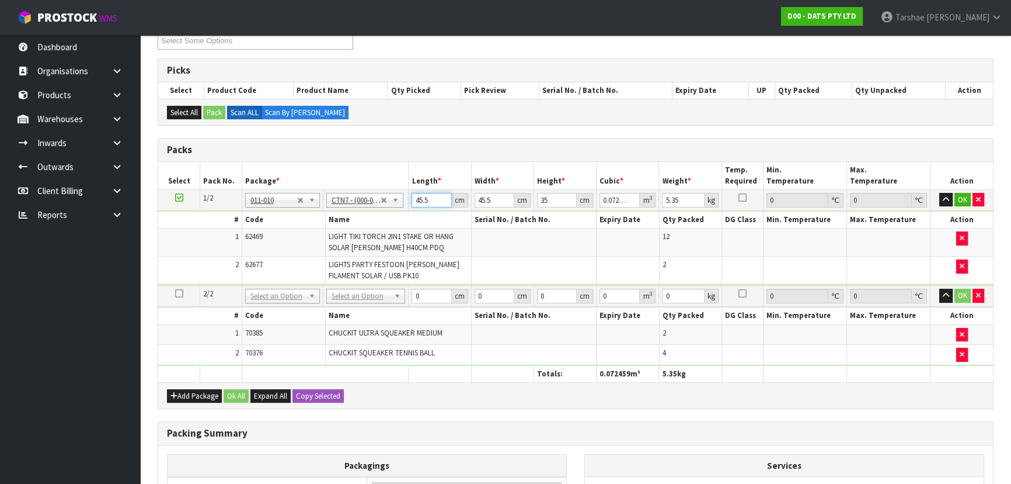
click at [415, 199] on input "45.5" at bounding box center [432, 200] width 40 height 15
type input "4"
type input "0.00637"
type input "49"
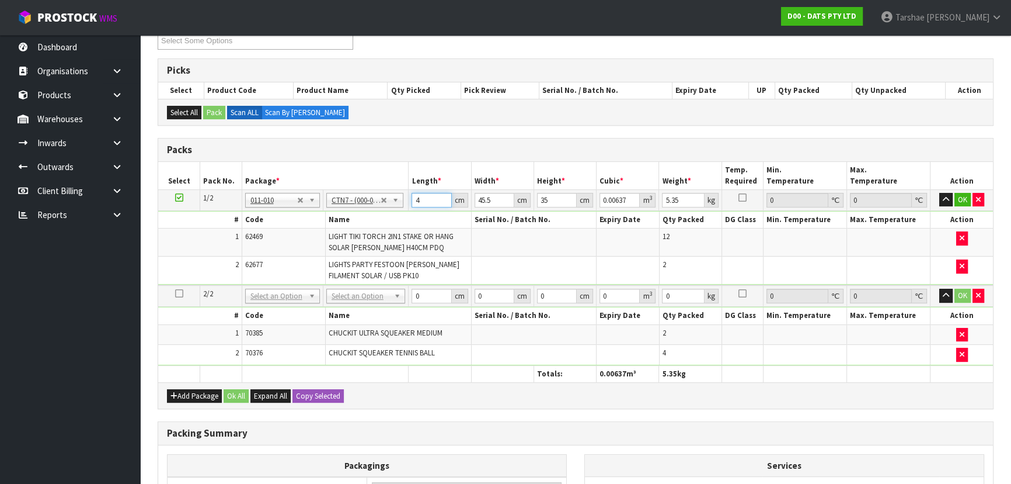
type input "0.078033"
type input "49"
type input "4"
type input "0.00686"
type input "46"
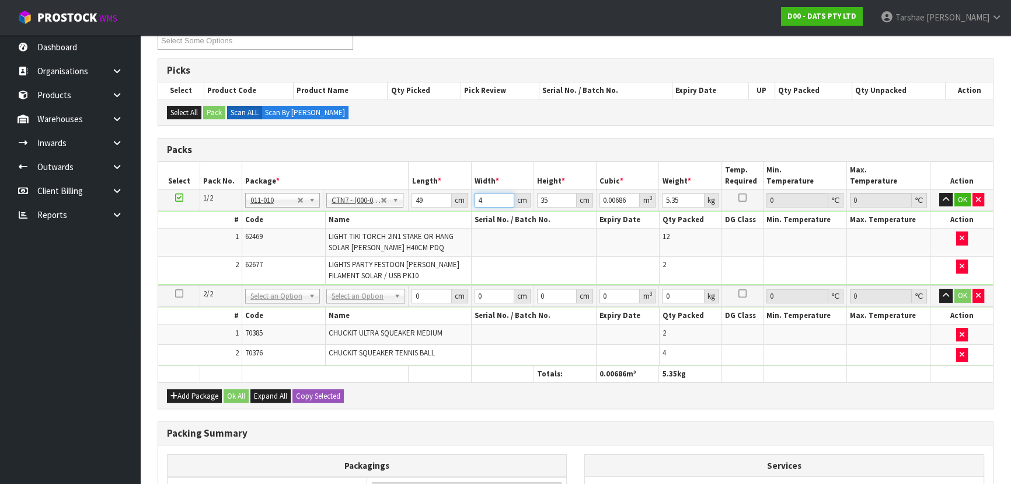
type input "0.07889"
type input "46"
type input "3"
type input "0.006762"
type input "37"
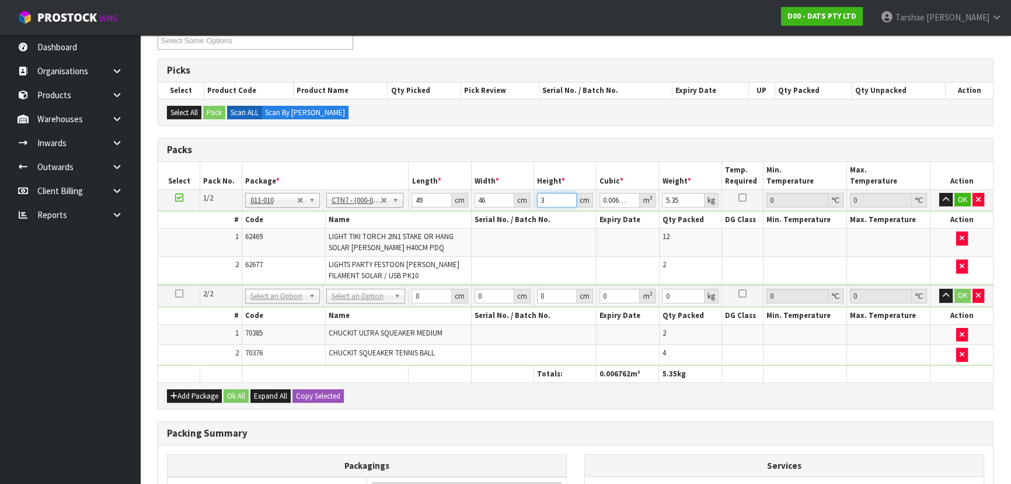
type input "0.083398"
type input "37"
type input "6"
click at [940, 193] on button "button" at bounding box center [946, 200] width 13 height 14
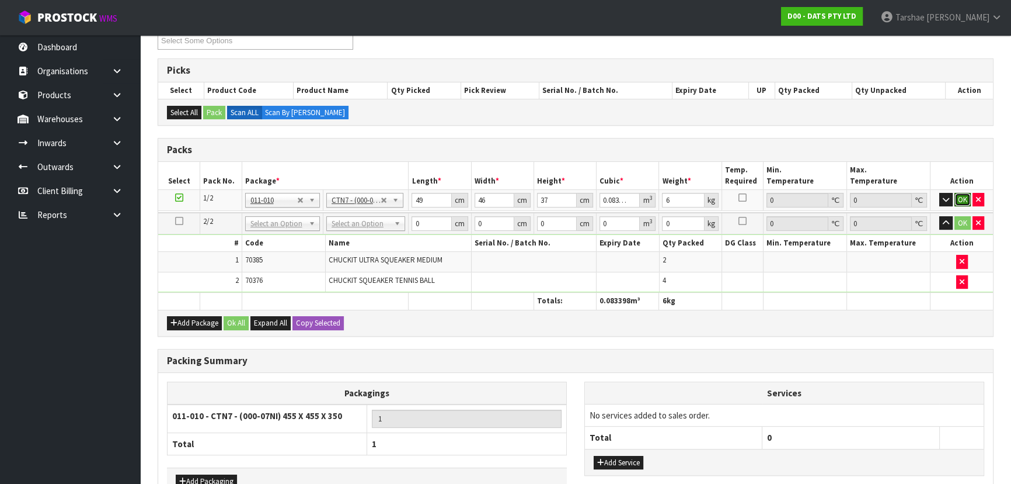
click button "OK" at bounding box center [963, 200] width 16 height 14
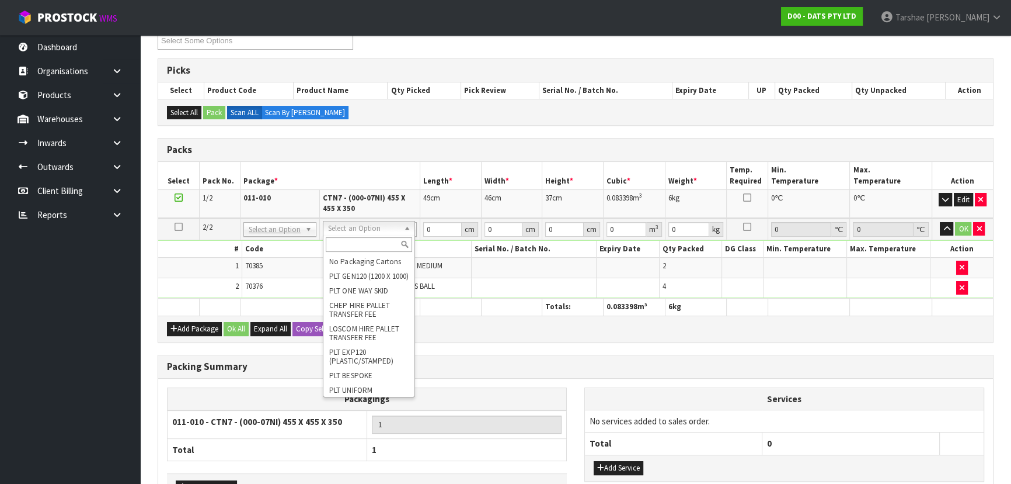
click at [388, 243] on input "text" at bounding box center [369, 244] width 86 height 15
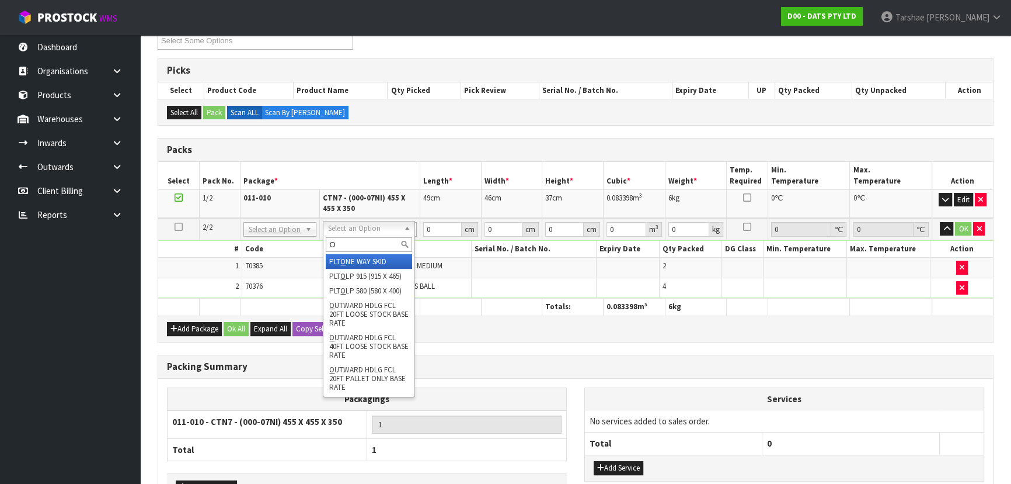
type input "OC"
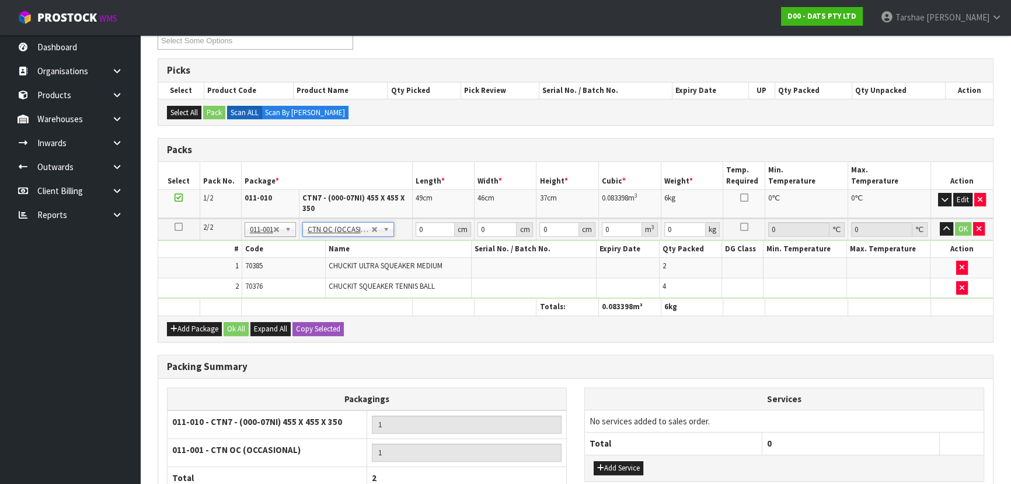
type input "0.58"
drag, startPoint x: 419, startPoint y: 225, endPoint x: 440, endPoint y: 228, distance: 21.8
click at [440, 228] on input "0" at bounding box center [436, 229] width 40 height 15
type input "21"
type input "13"
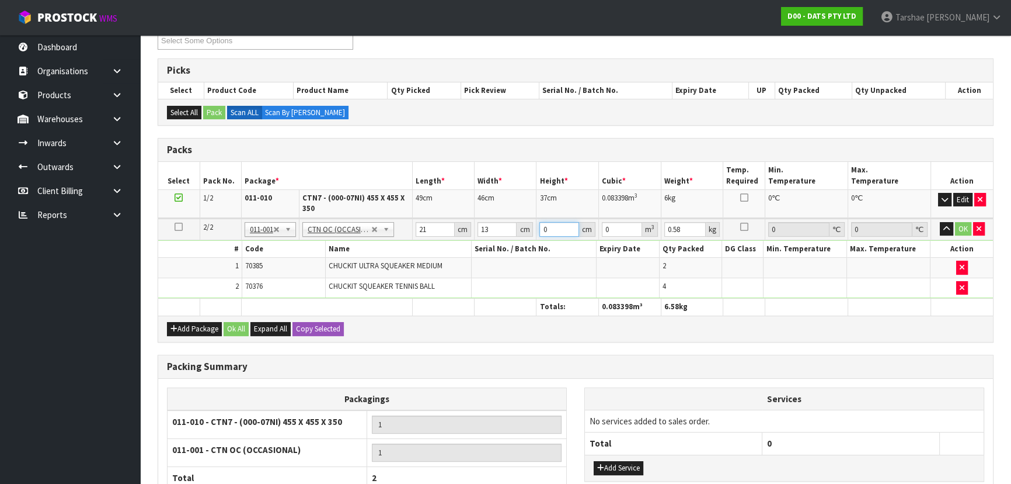
type input "1"
type input "0.000273"
type input "1"
click at [434, 224] on input "21" at bounding box center [436, 229] width 40 height 15
type input "2"
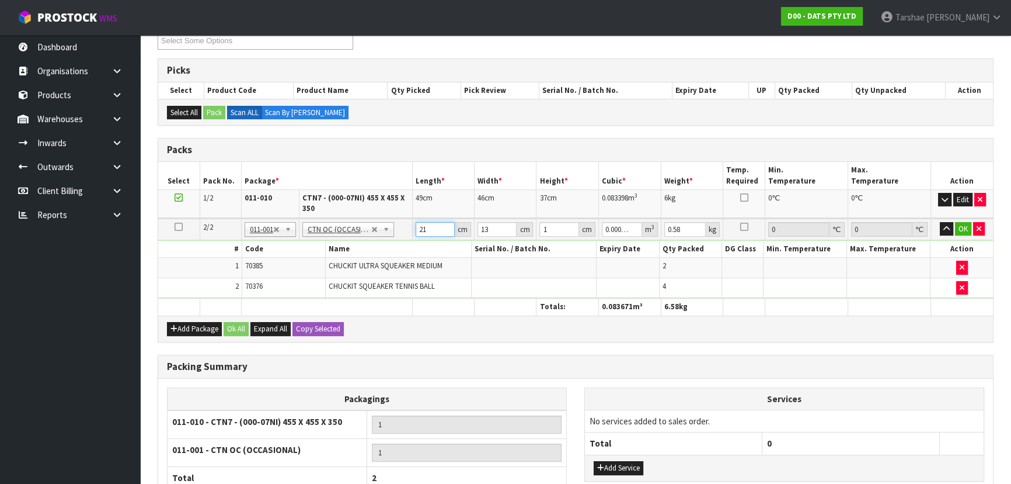
type input "0.000026"
type input "27"
type input "0.000351"
type input "277"
type input "0.003601"
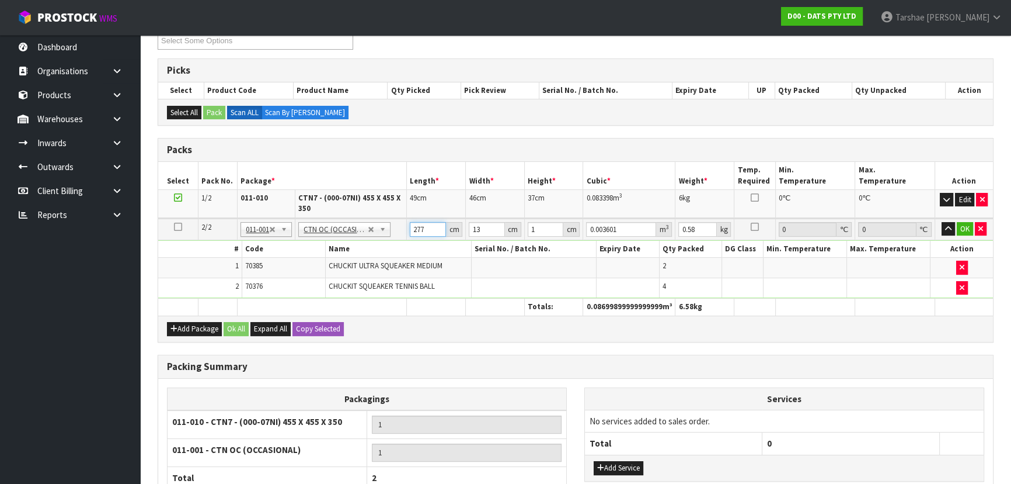
type input "27"
type input "0.000351"
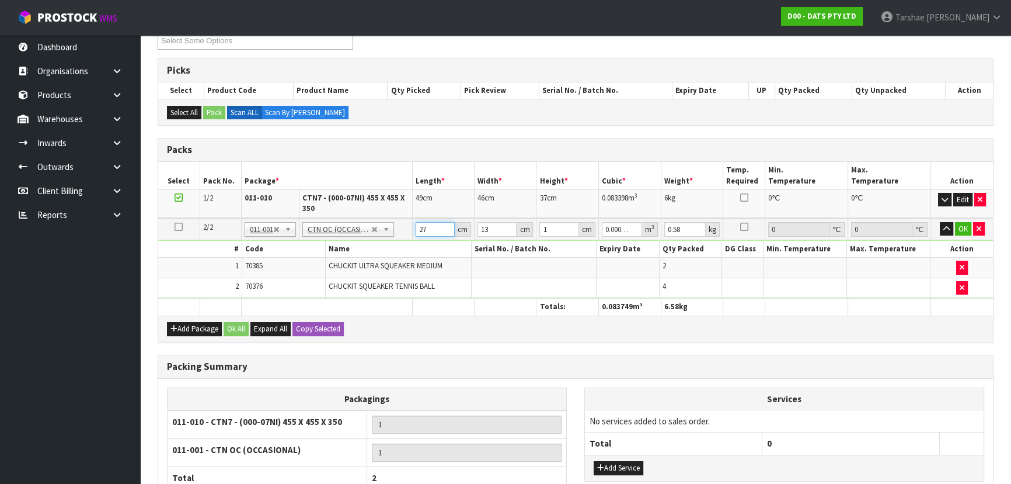
type input "27"
type input "17"
type input "0.005967"
type input "17"
type input "1"
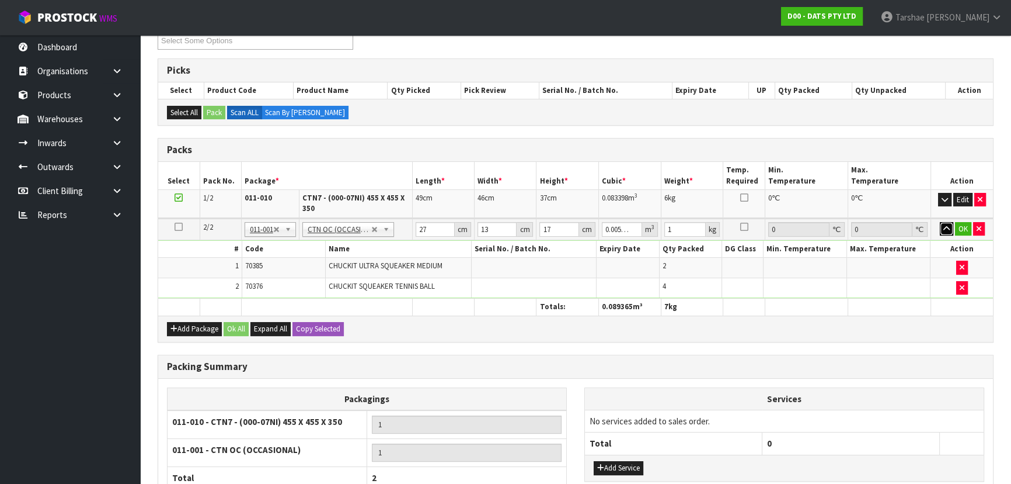
click at [940, 222] on button "button" at bounding box center [946, 229] width 13 height 14
click button "OK" at bounding box center [963, 229] width 16 height 14
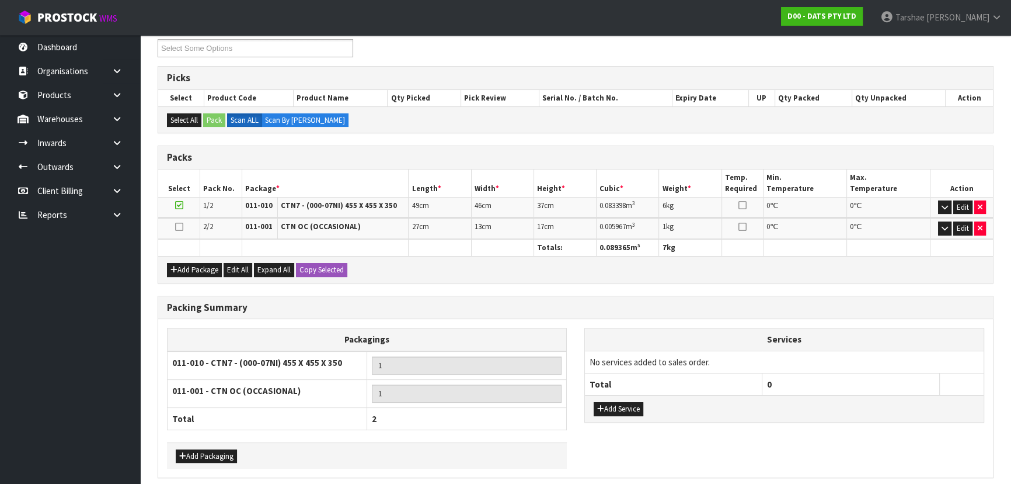
scroll to position [251, 0]
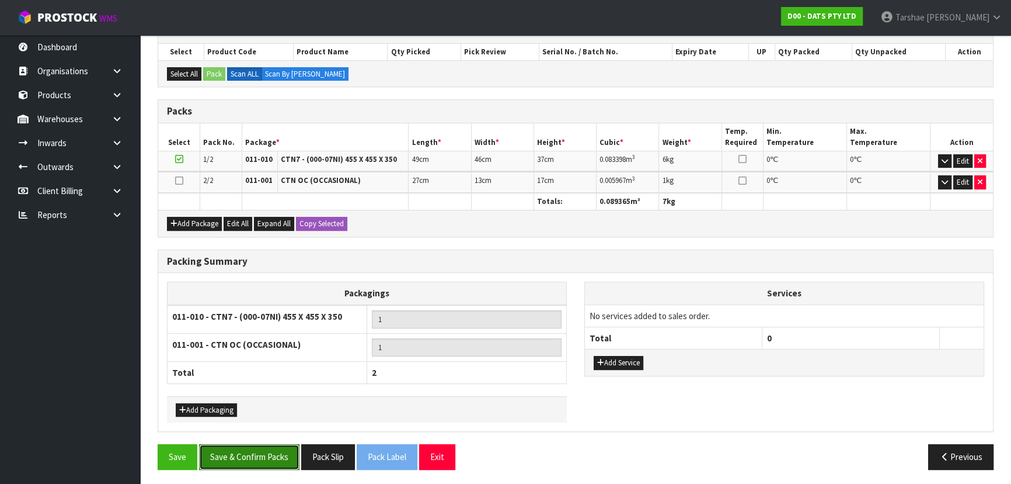
click at [225, 460] on button "Save & Confirm Packs" at bounding box center [249, 456] width 100 height 25
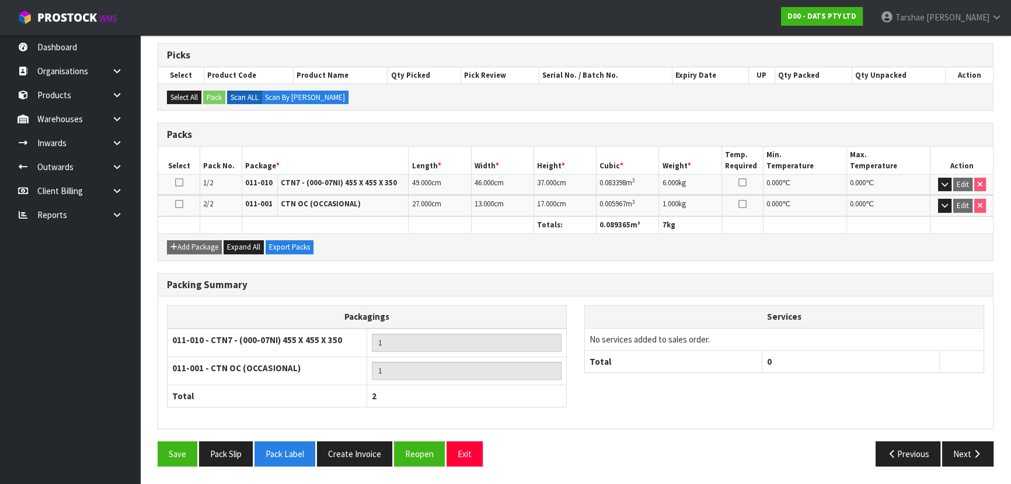
scroll to position [225, 0]
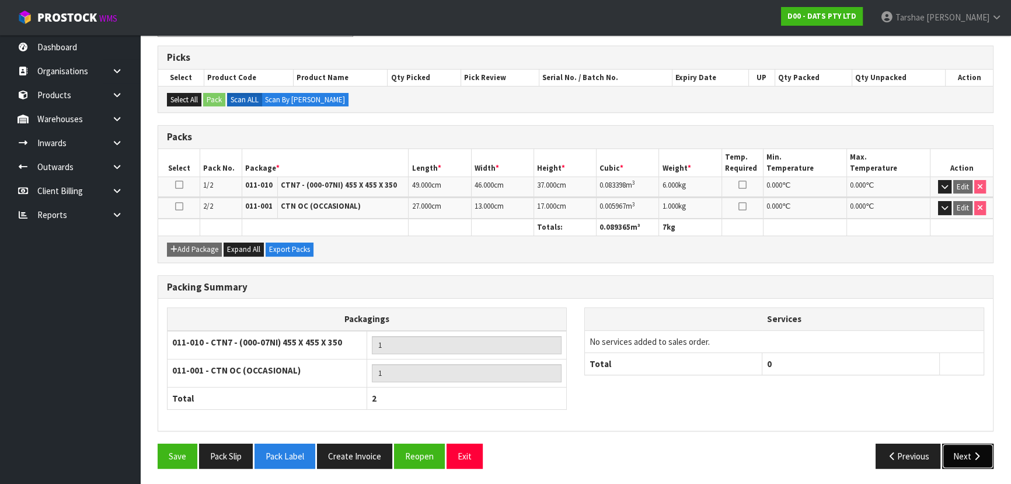
click at [985, 450] on button "Next" at bounding box center [968, 455] width 51 height 25
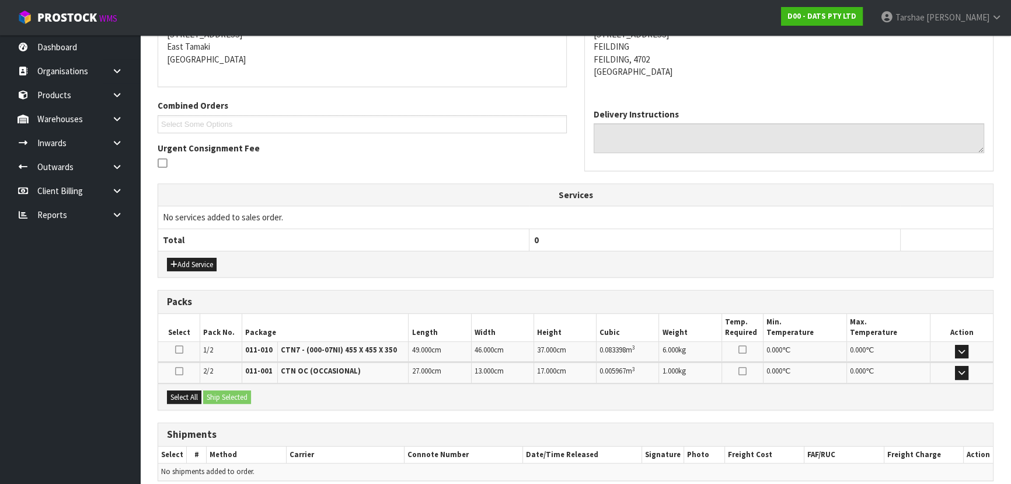
scroll to position [294, 0]
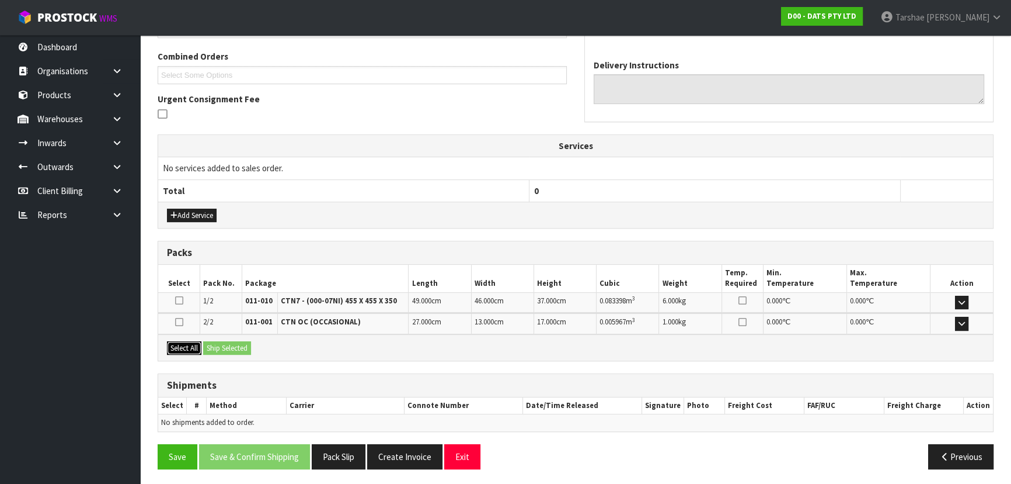
click at [199, 341] on button "Select All" at bounding box center [184, 348] width 34 height 14
click at [234, 342] on button "Ship Selected" at bounding box center [227, 348] width 48 height 14
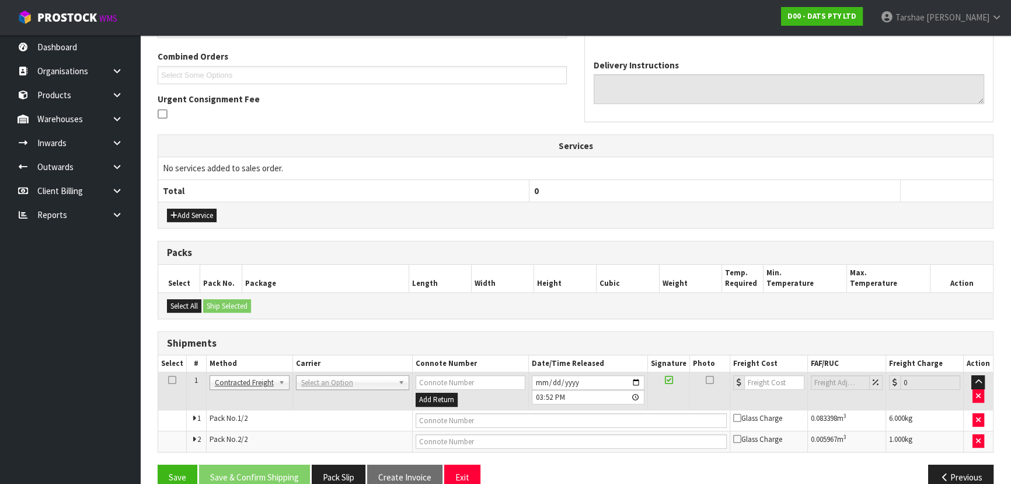
drag, startPoint x: 317, startPoint y: 377, endPoint x: 316, endPoint y: 384, distance: 7.0
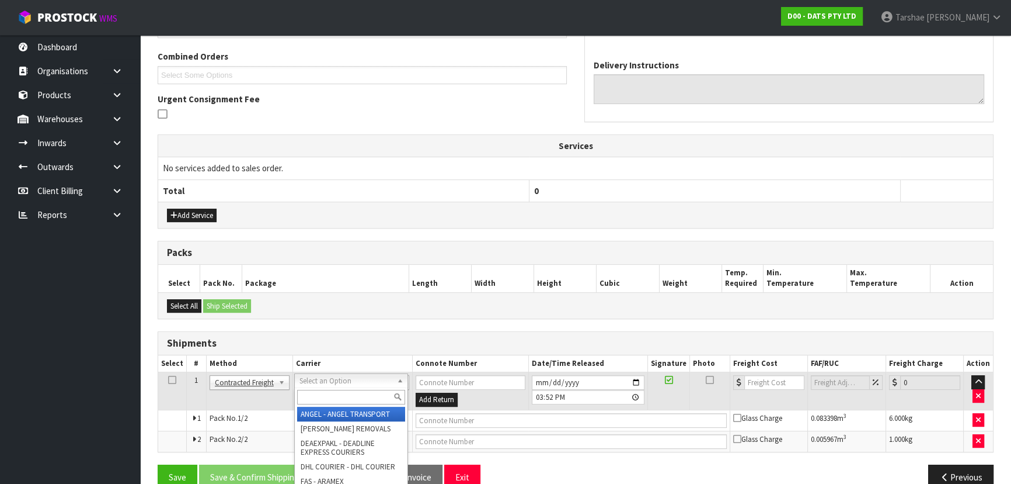
click at [315, 391] on input "text" at bounding box center [351, 397] width 108 height 15
type input "NZP"
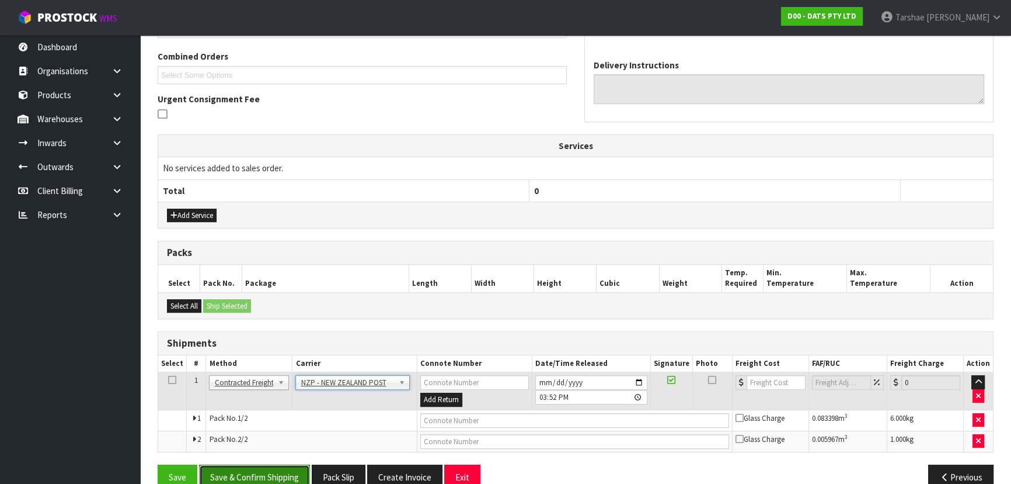
click at [252, 465] on button "Save & Confirm Shipping" at bounding box center [254, 476] width 111 height 25
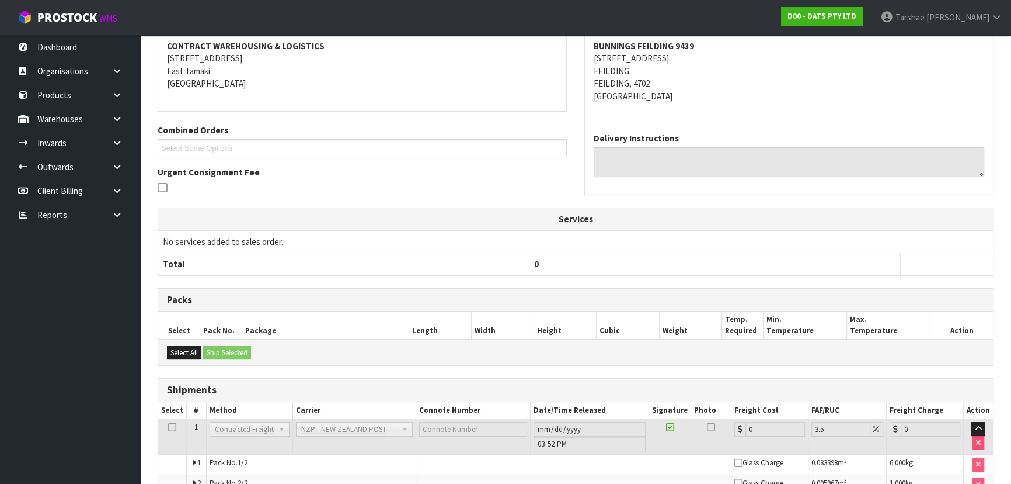
scroll to position [298, 0]
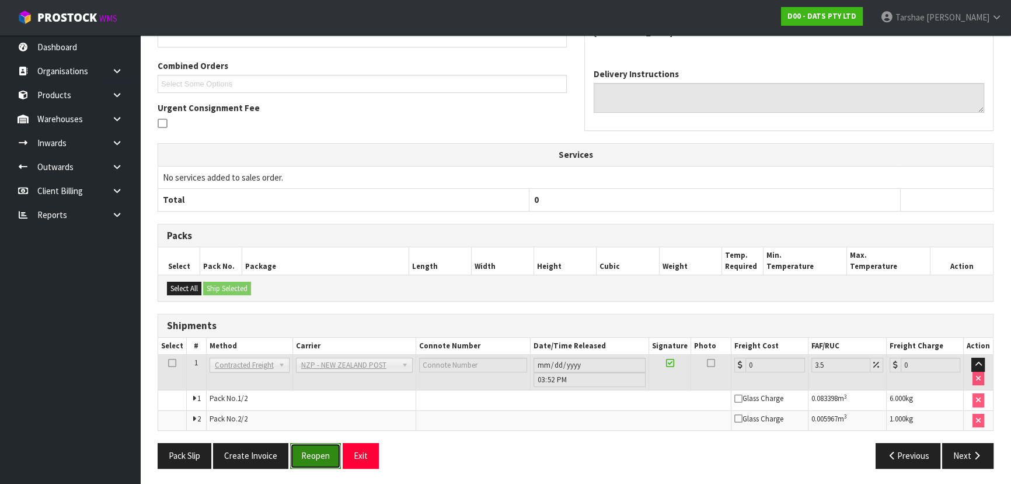
click at [332, 447] on button "Reopen" at bounding box center [315, 455] width 51 height 25
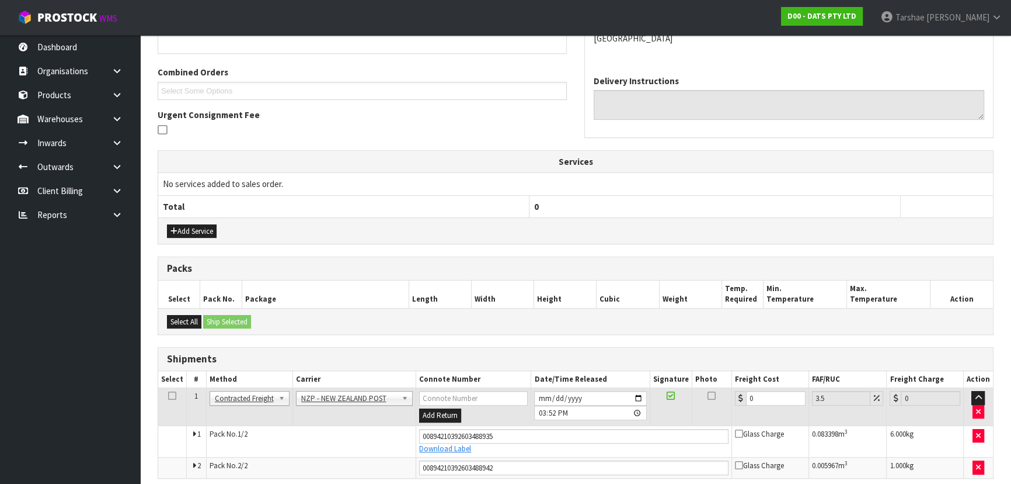
scroll to position [286, 0]
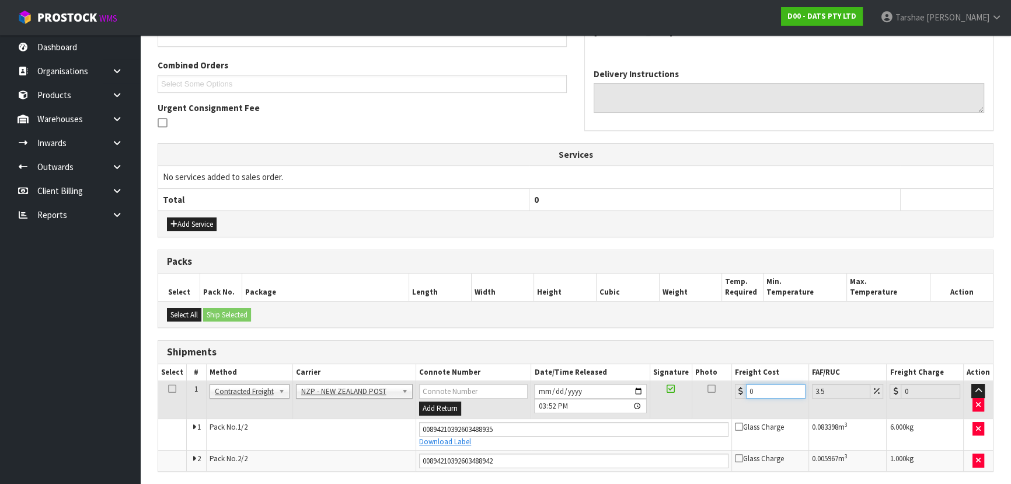
drag, startPoint x: 753, startPoint y: 394, endPoint x: 723, endPoint y: 392, distance: 30.4
click at [723, 394] on tr "1 Client Local Pickup Customer Local Pickup Company Freight Contracted Freight …" at bounding box center [575, 400] width 835 height 38
type input "2"
type input "2.07"
type input "22"
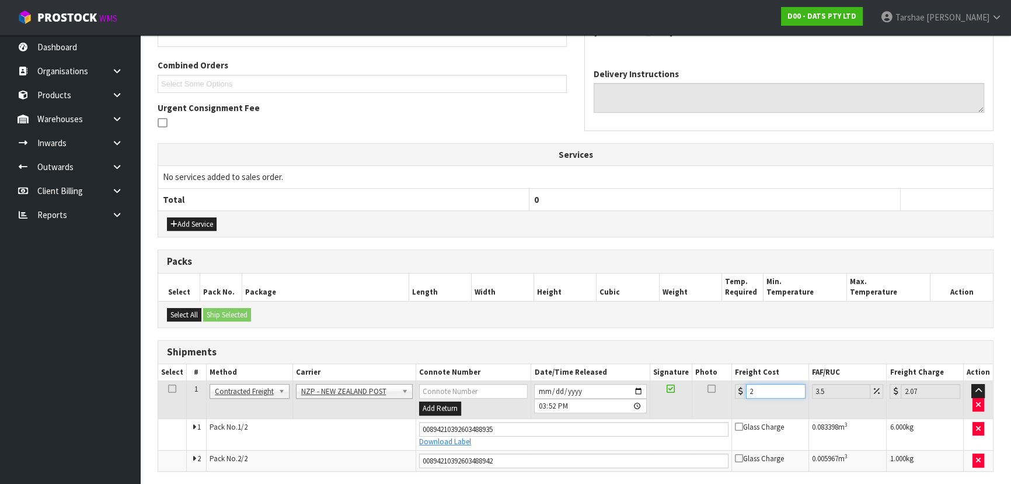
type input "22.77"
type input "22.5"
type input "23.29"
type input "22.59"
type input "23.38"
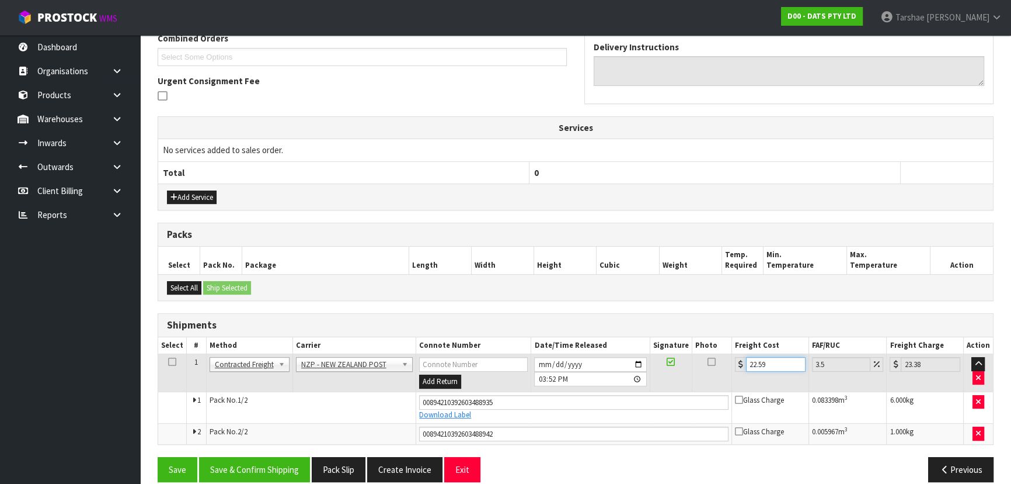
scroll to position [326, 0]
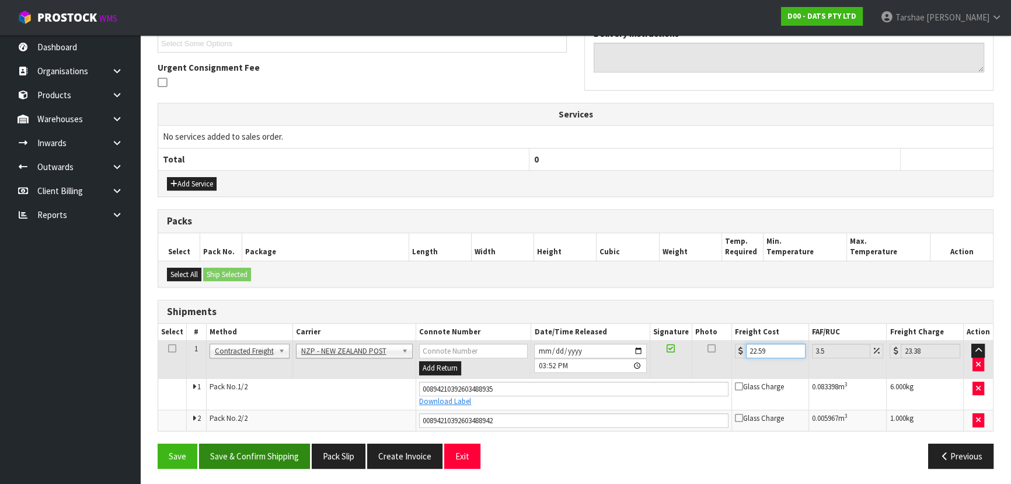
type input "22.59"
click at [241, 456] on button "Save & Confirm Shipping" at bounding box center [254, 455] width 111 height 25
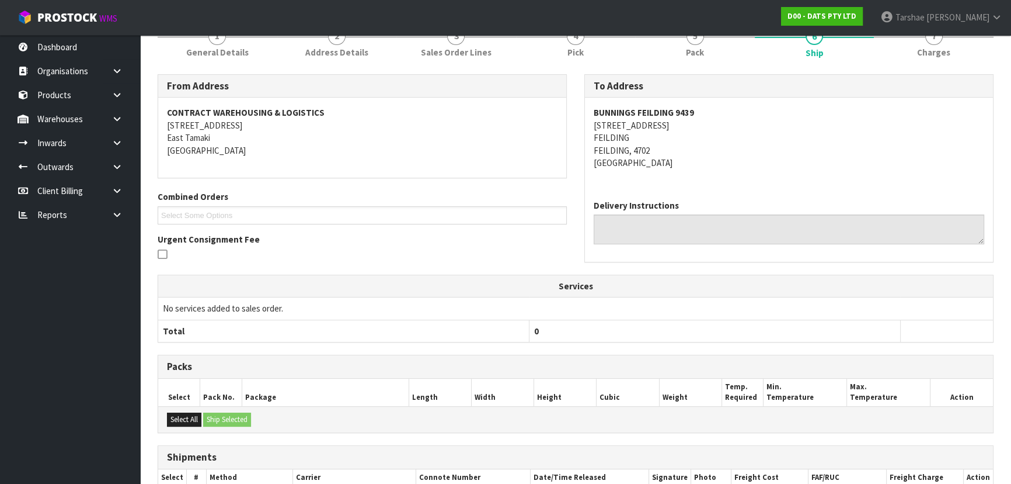
scroll to position [293, 0]
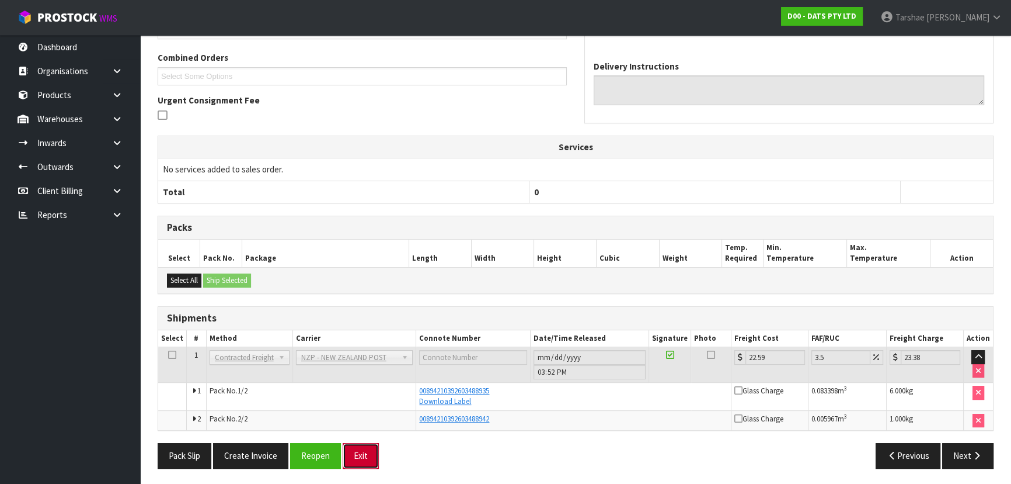
click at [354, 458] on button "Exit" at bounding box center [361, 455] width 36 height 25
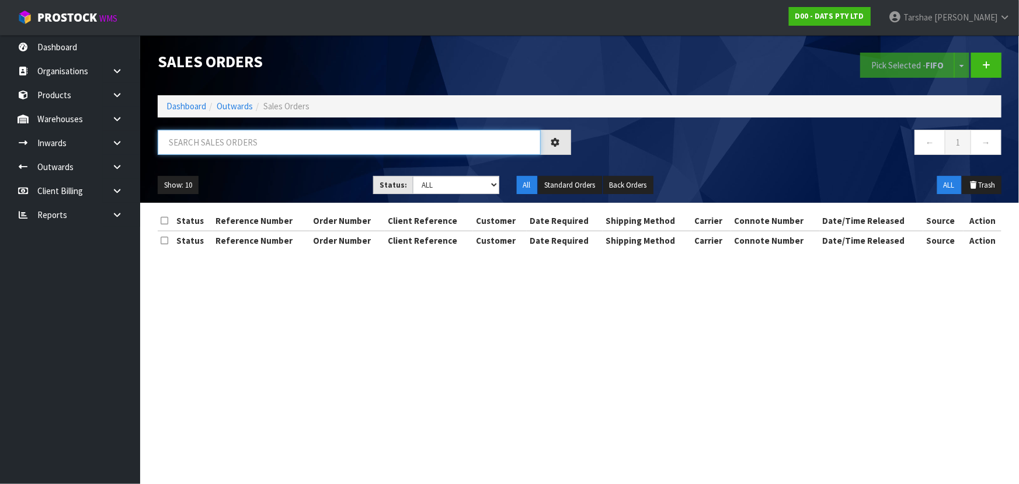
click at [367, 145] on input "text" at bounding box center [349, 142] width 383 height 25
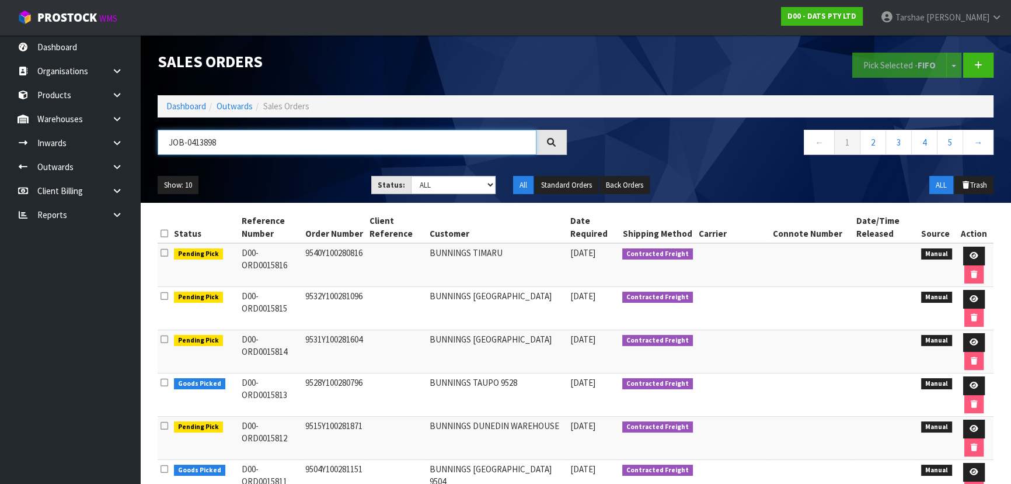
type input "JOB-0413898"
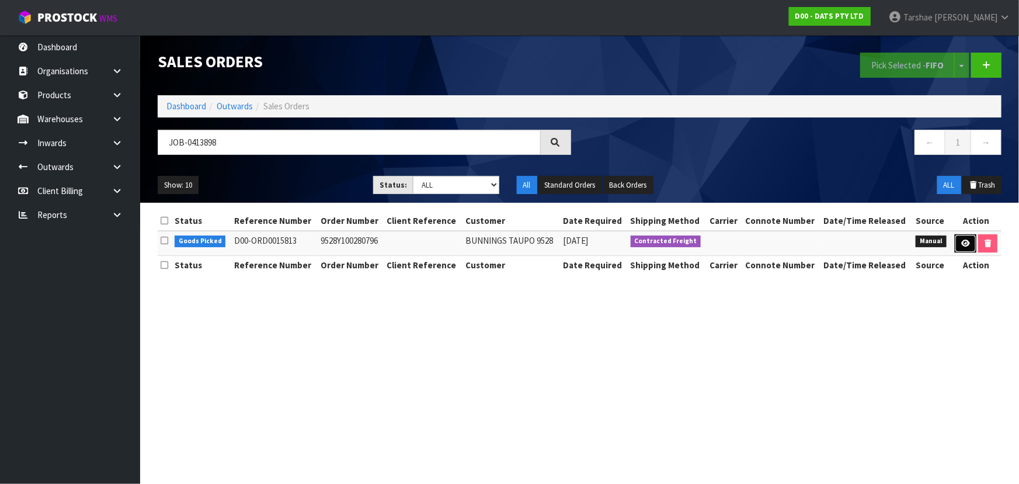
click at [958, 236] on link at bounding box center [966, 243] width 22 height 19
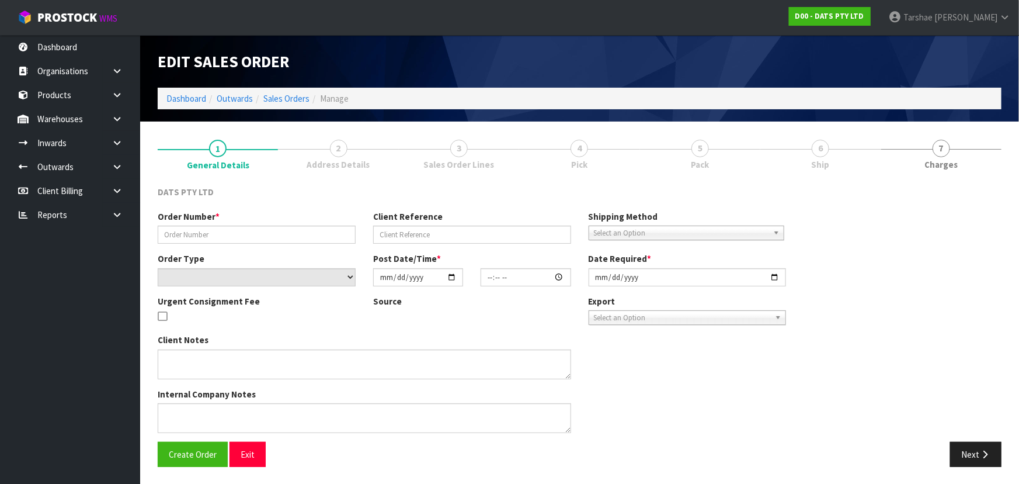
type input "9528Y100280796"
select select "number:0"
type input "[DATE]"
type input "09:23:00.000"
type input "[DATE]"
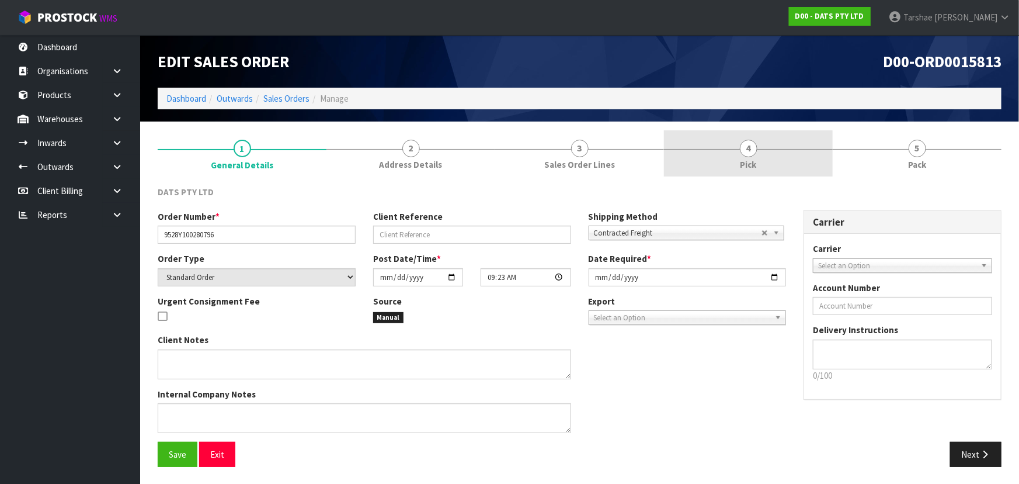
click at [783, 130] on link "4 Pick" at bounding box center [748, 153] width 169 height 46
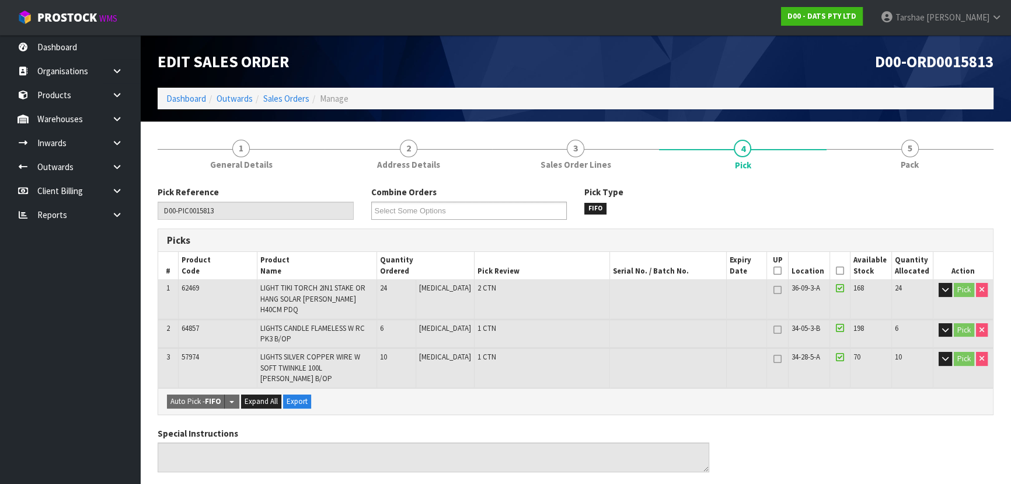
click at [838, 270] on icon at bounding box center [840, 270] width 8 height 1
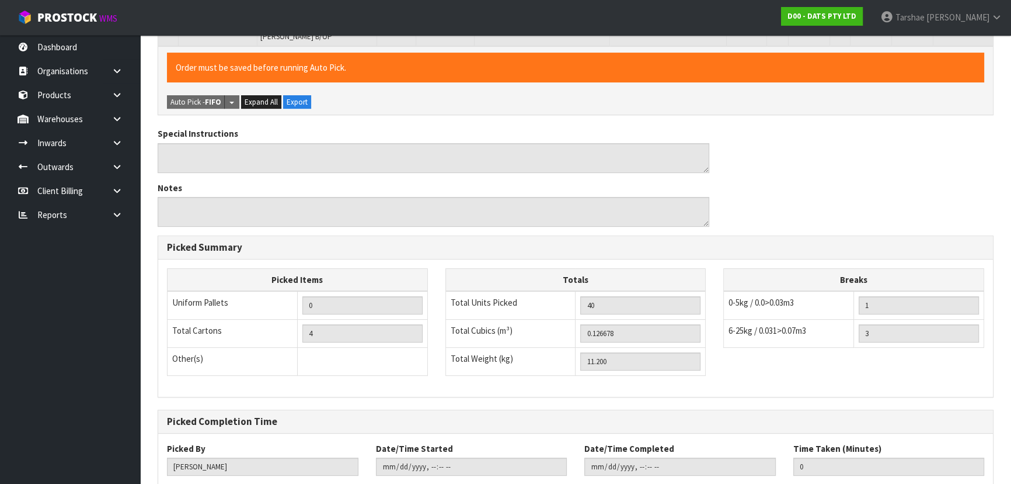
scroll to position [391, 0]
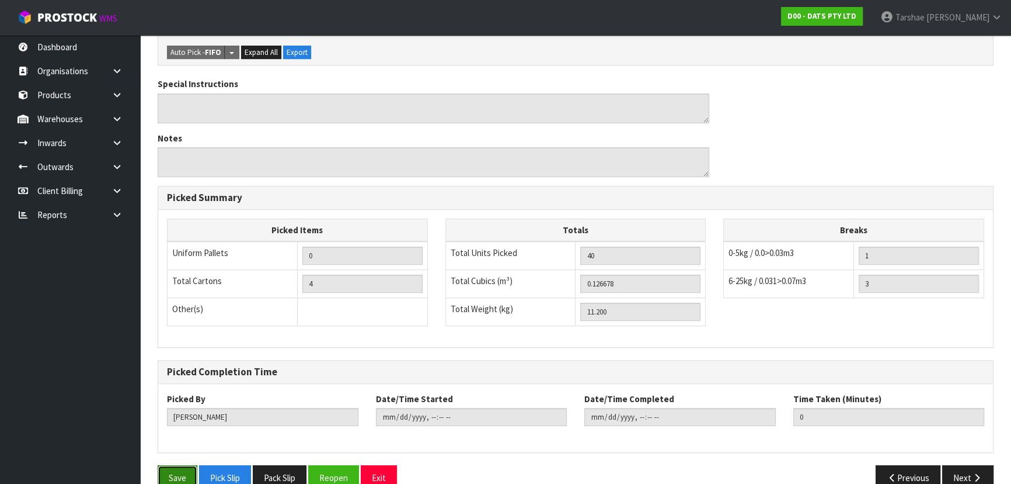
click at [195, 465] on button "Save" at bounding box center [178, 477] width 40 height 25
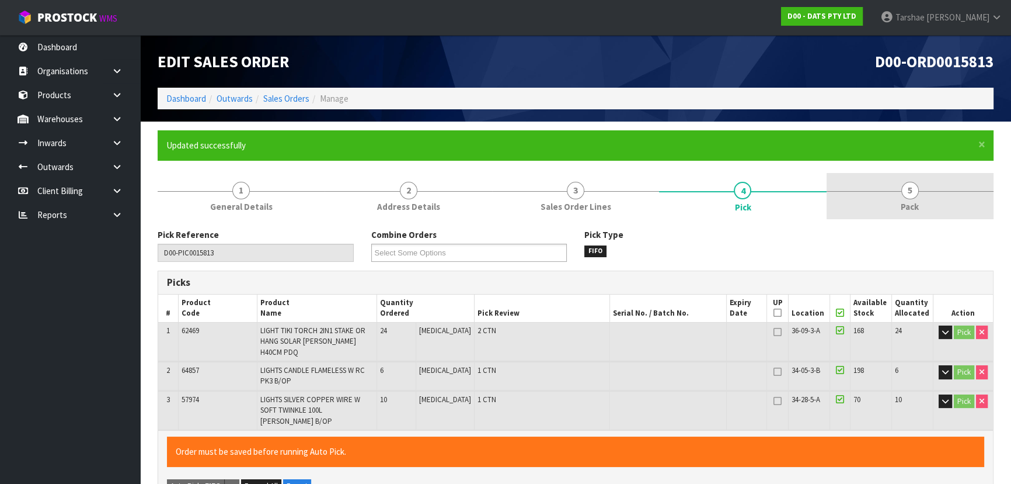
type input "[PERSON_NAME]"
type input "[DATE]T15:54:23"
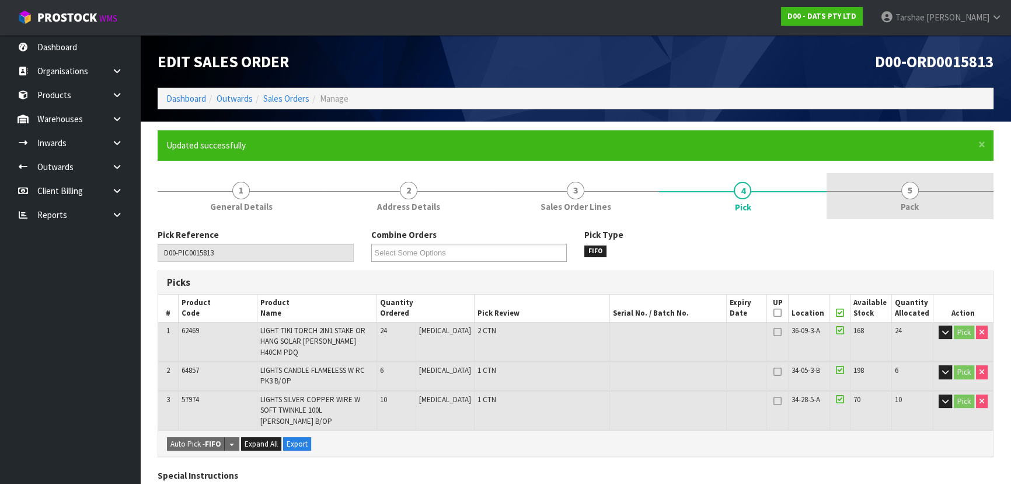
drag, startPoint x: 915, startPoint y: 185, endPoint x: 903, endPoint y: 200, distance: 19.2
click at [915, 186] on span "5" at bounding box center [911, 191] width 18 height 18
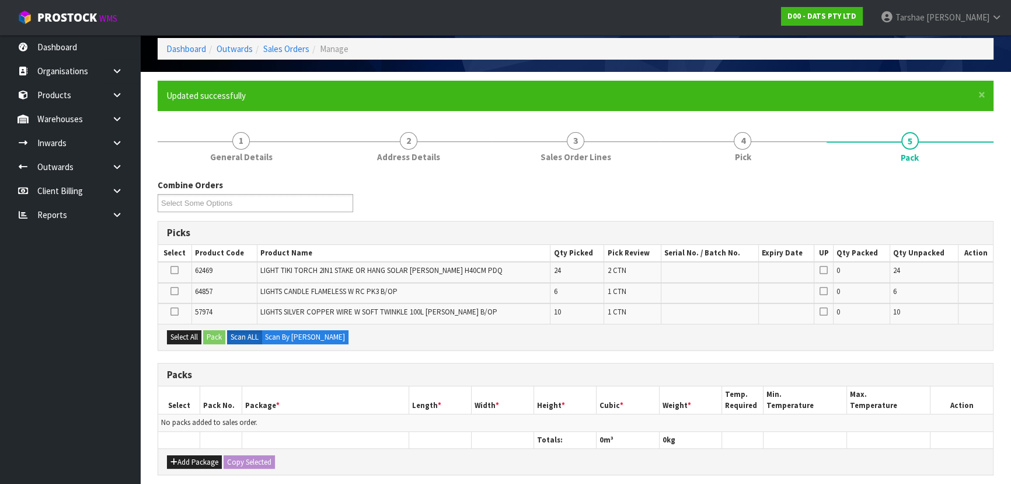
scroll to position [106, 0]
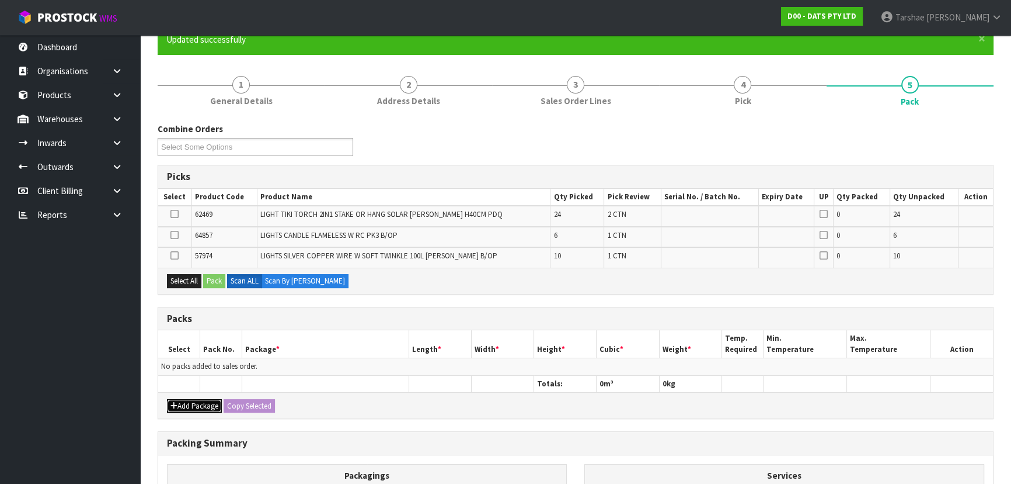
drag, startPoint x: 181, startPoint y: 407, endPoint x: 180, endPoint y: 384, distance: 23.4
click at [179, 400] on button "Add Package" at bounding box center [194, 406] width 55 height 14
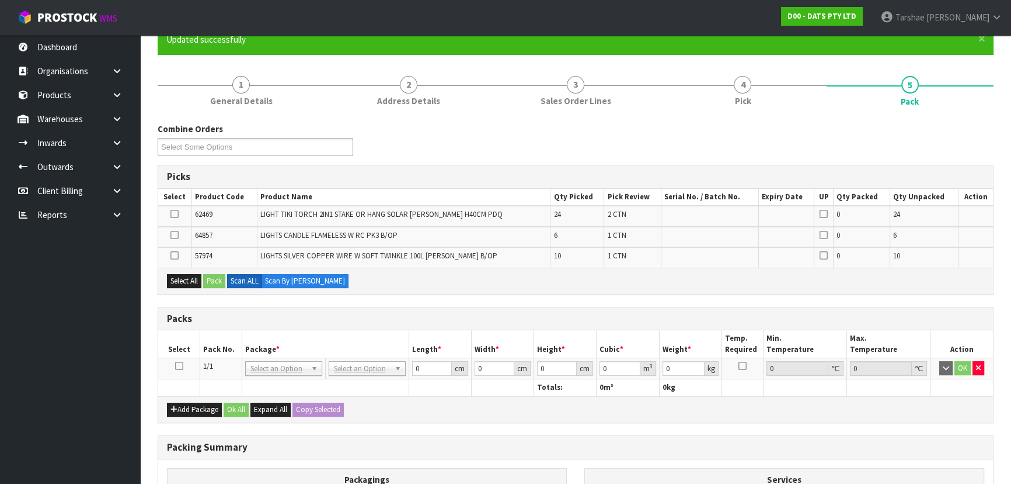
click at [181, 366] on icon at bounding box center [179, 366] width 8 height 1
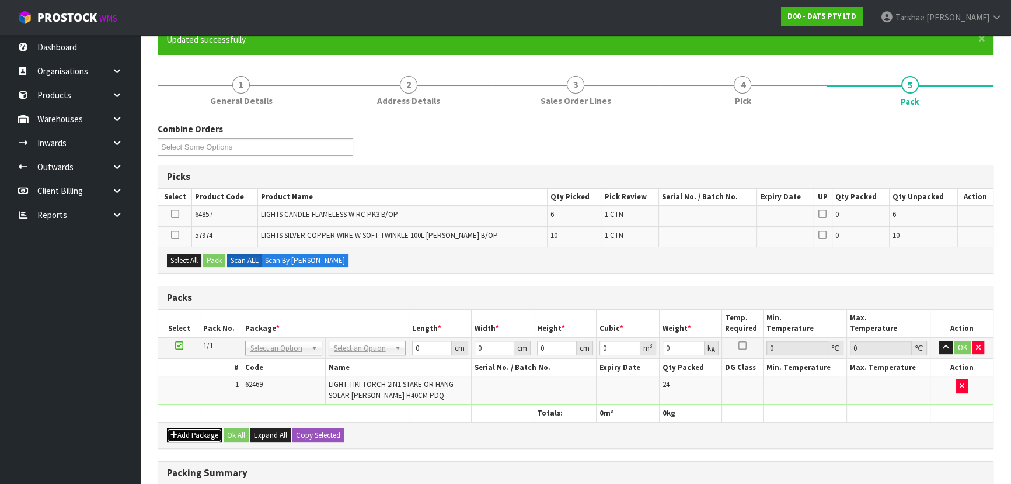
click at [200, 433] on button "Add Package" at bounding box center [194, 435] width 55 height 14
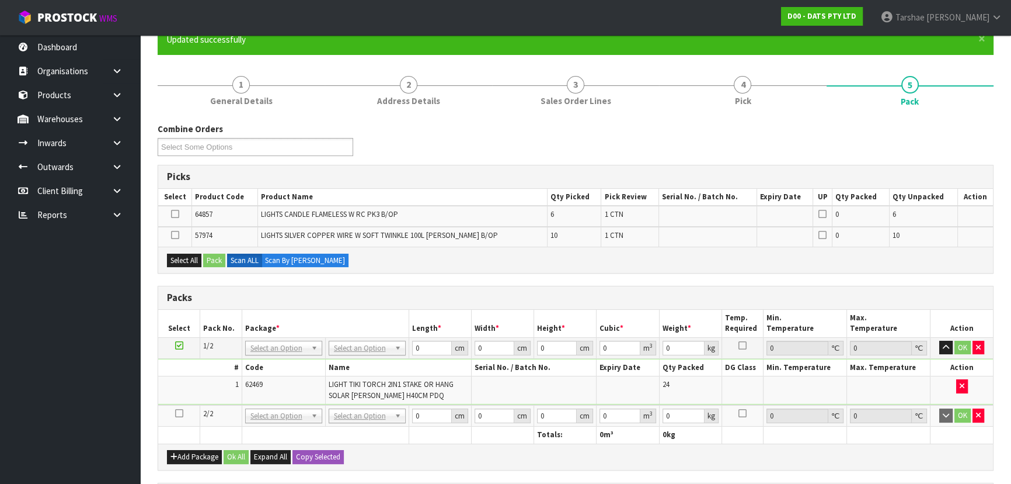
drag, startPoint x: 181, startPoint y: 412, endPoint x: 208, endPoint y: 385, distance: 38.4
click at [181, 413] on icon at bounding box center [179, 413] width 8 height 1
click at [208, 385] on td "1" at bounding box center [200, 389] width 84 height 27
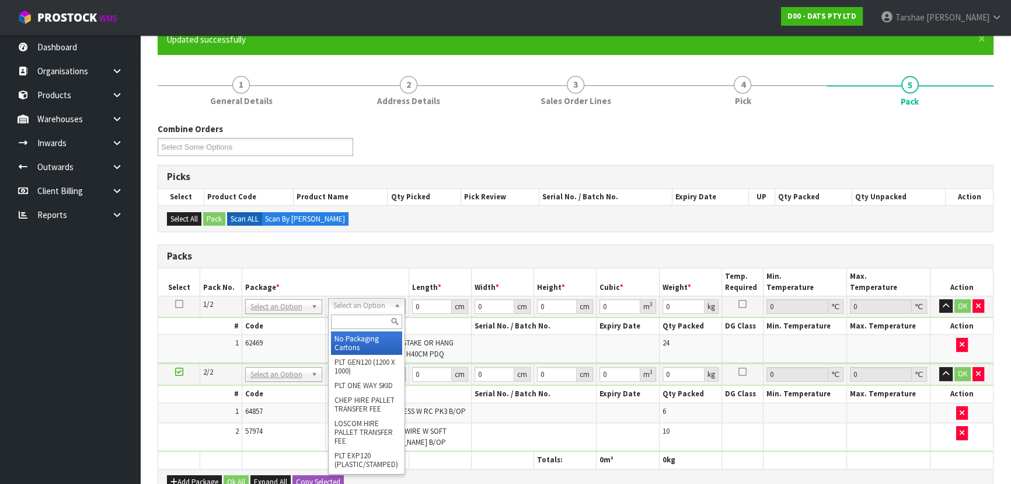
drag, startPoint x: 398, startPoint y: 302, endPoint x: 385, endPoint y: 331, distance: 31.9
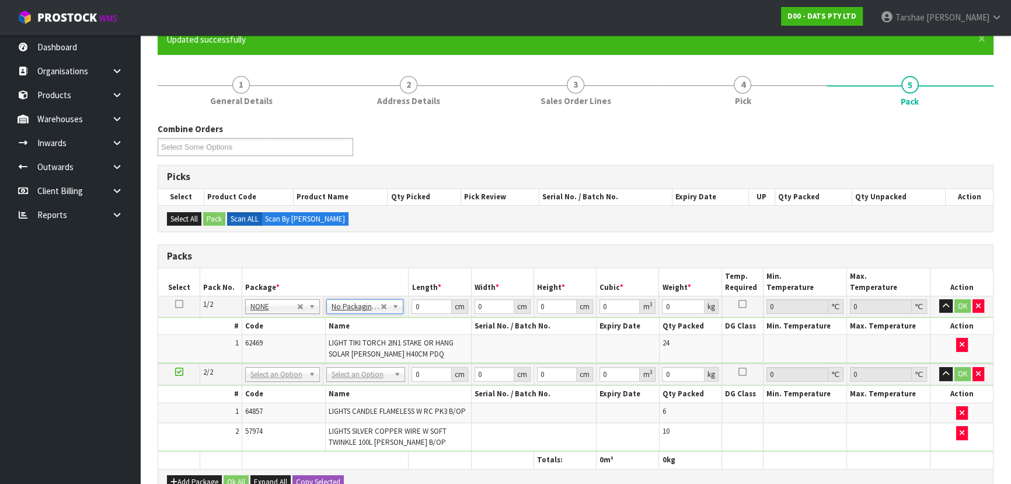
click at [399, 340] on span "LIGHT TIKI TORCH 2IN1 STAKE OR HANG SOLAR [PERSON_NAME] H40CM PDQ" at bounding box center [391, 348] width 125 height 20
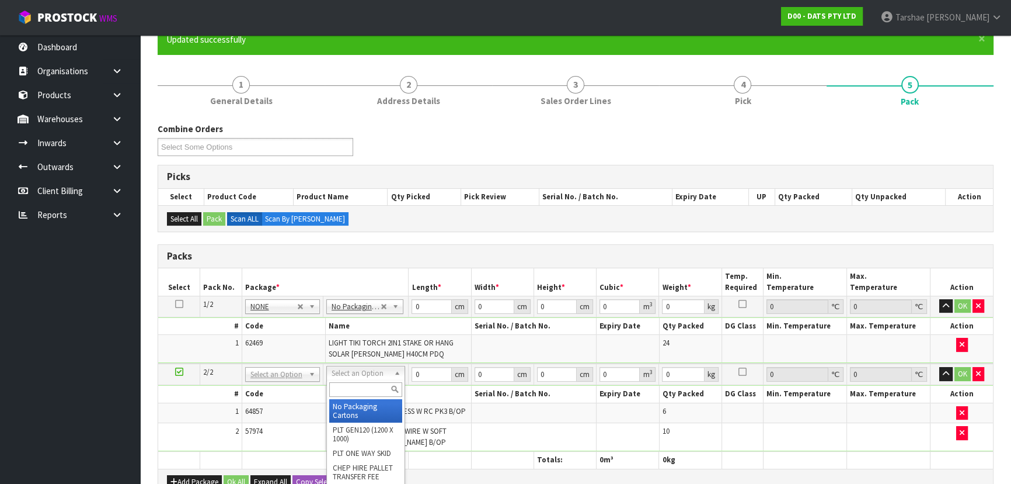
click at [415, 341] on span "LIGHT TIKI TORCH 2IN1 STAKE OR HANG SOLAR [PERSON_NAME] H40CM PDQ" at bounding box center [391, 348] width 125 height 20
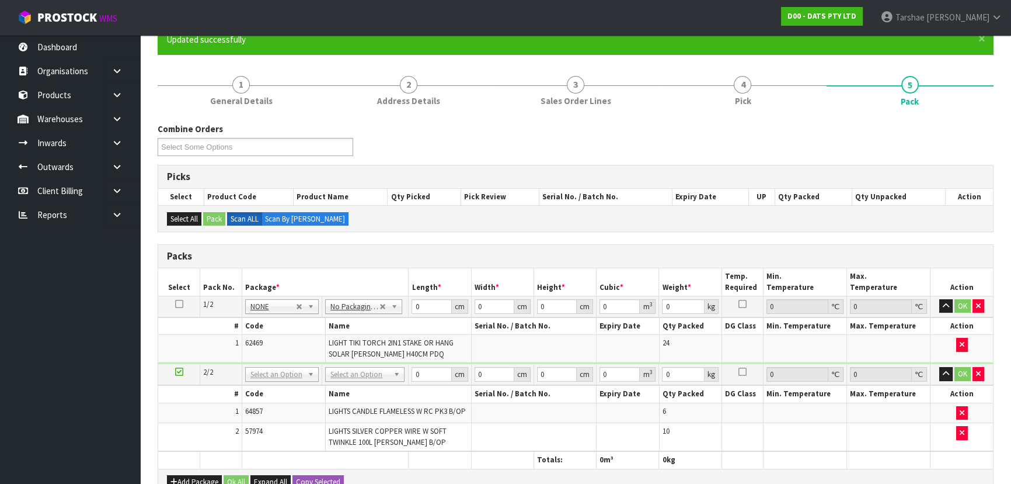
drag, startPoint x: 393, startPoint y: 373, endPoint x: 358, endPoint y: 384, distance: 36.8
type input "2"
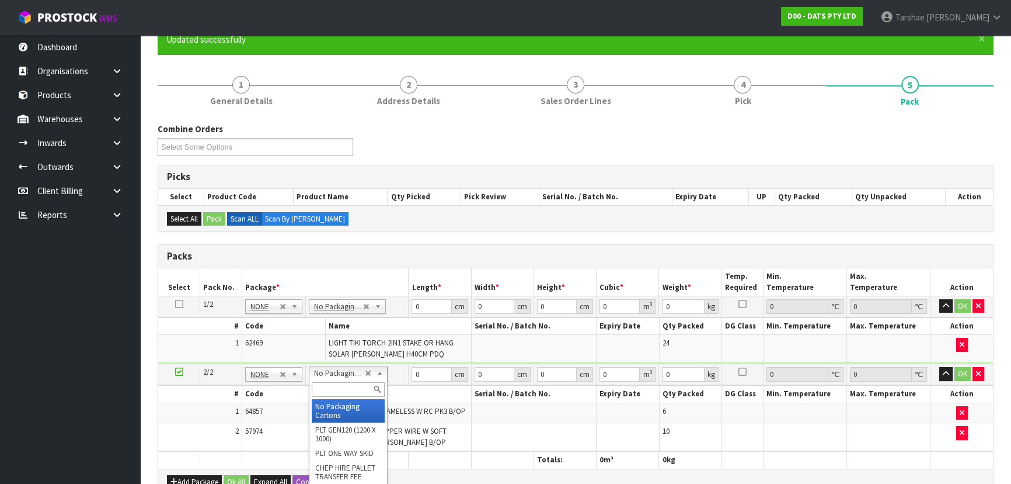
click at [350, 392] on input "text" at bounding box center [348, 389] width 73 height 15
type input "CTN6"
type input "1"
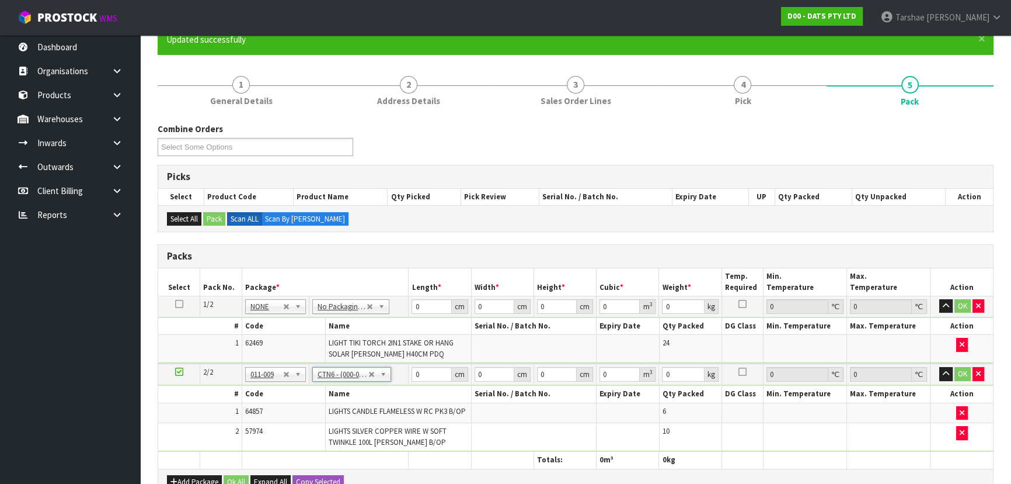
type input "45.5"
type input "30.5"
type input "0.042326"
type input "7.8"
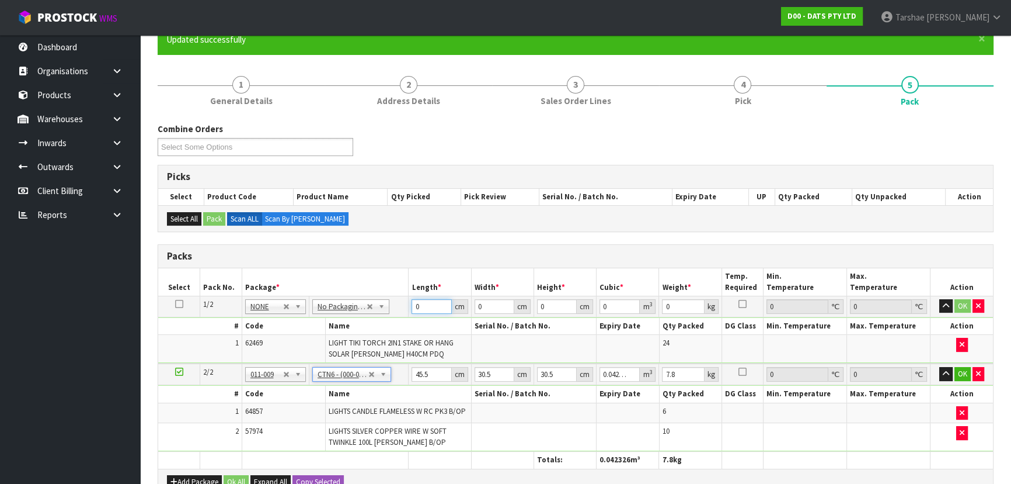
click at [431, 307] on input "0" at bounding box center [432, 306] width 40 height 15
type input "54"
type input "36"
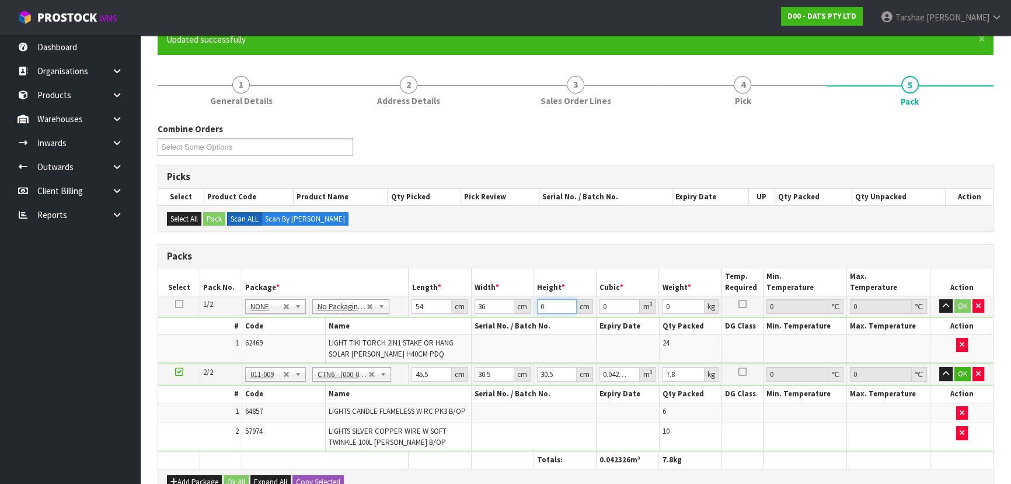
type input "4"
type input "0.007776"
type input "45"
type input "0.08748"
type input "45"
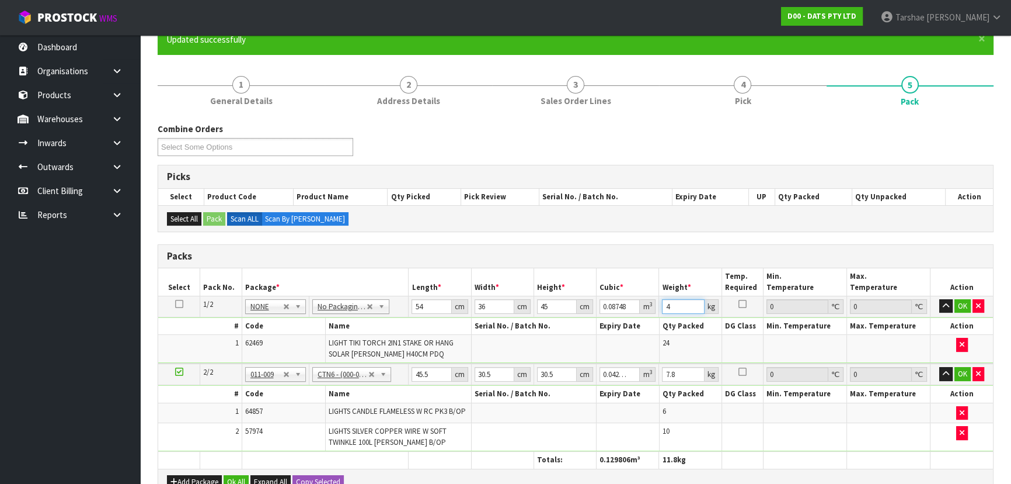
type input "4"
click at [940, 299] on button "button" at bounding box center [946, 306] width 13 height 14
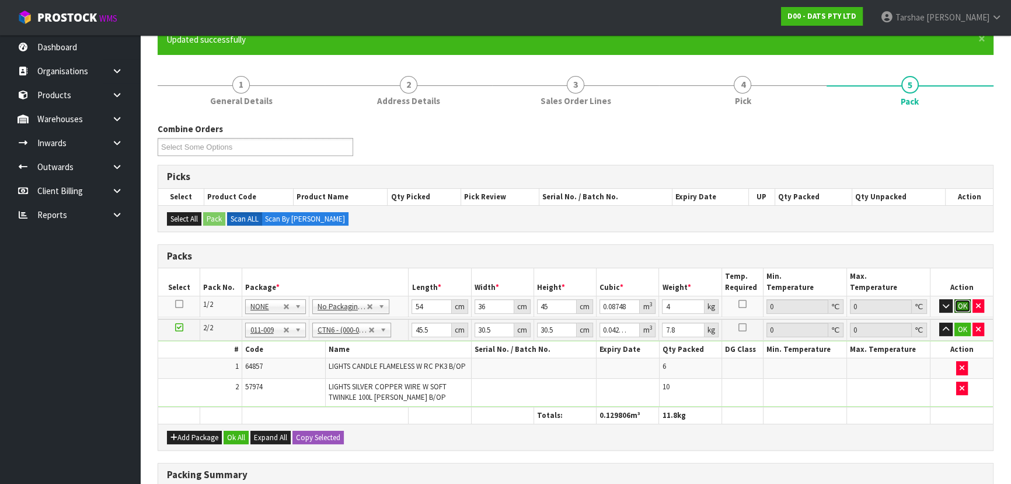
click button "OK" at bounding box center [963, 306] width 16 height 14
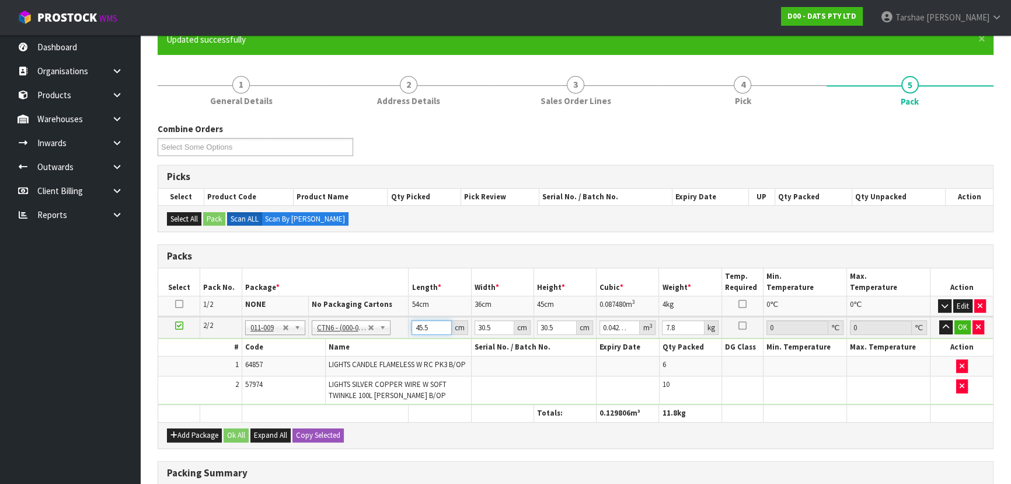
type input "4"
type input "0.003721"
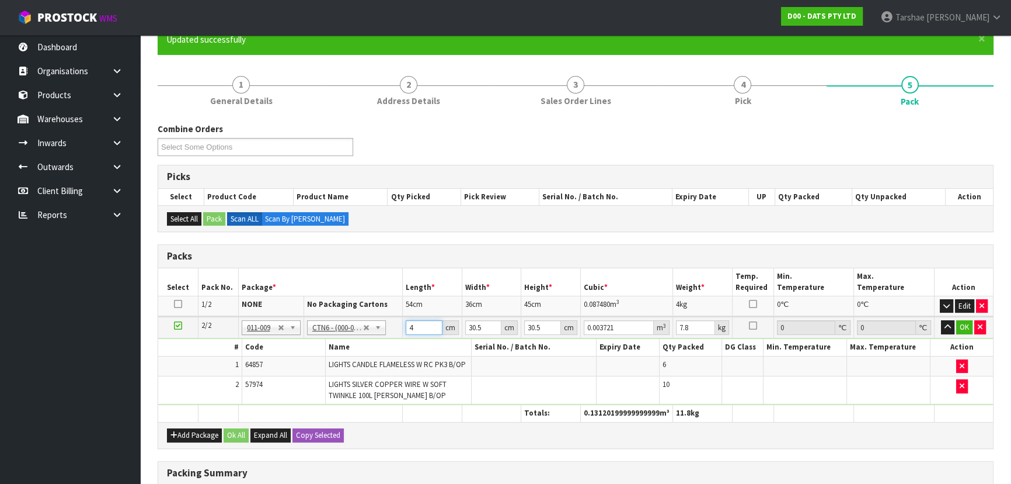
type input "47"
type input "0.043722"
type input "47"
type input "3"
type input "0.0043"
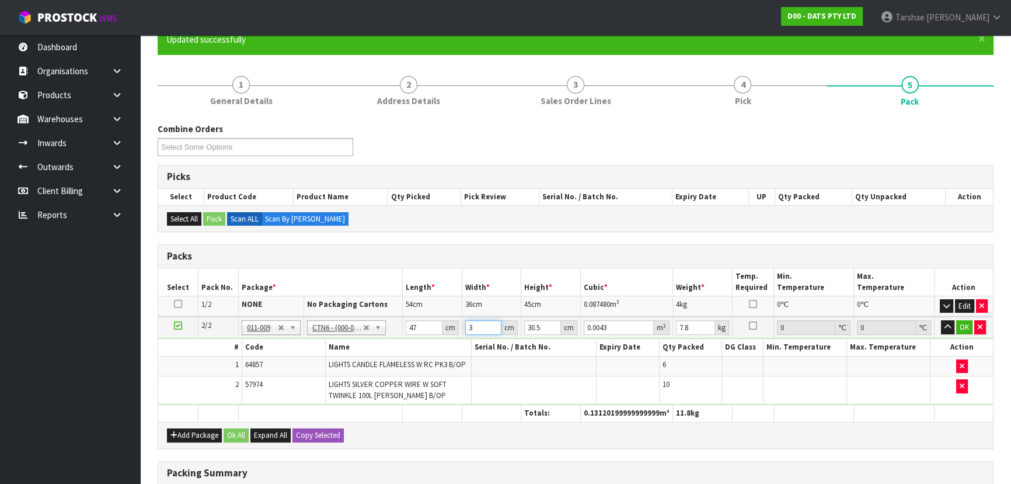
type input "33"
type input "0.047305"
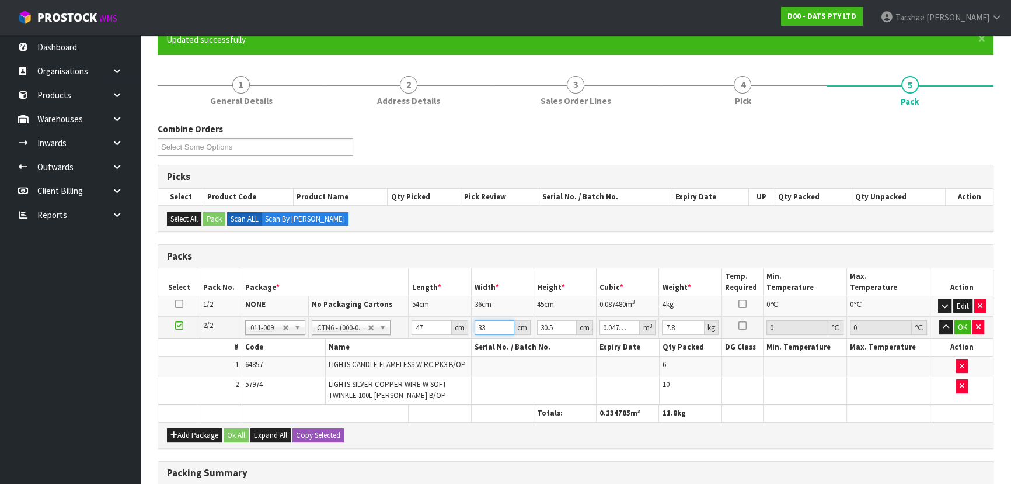
type input "33"
type input "4"
type input "0.006204"
type input "41"
type input "0.063591"
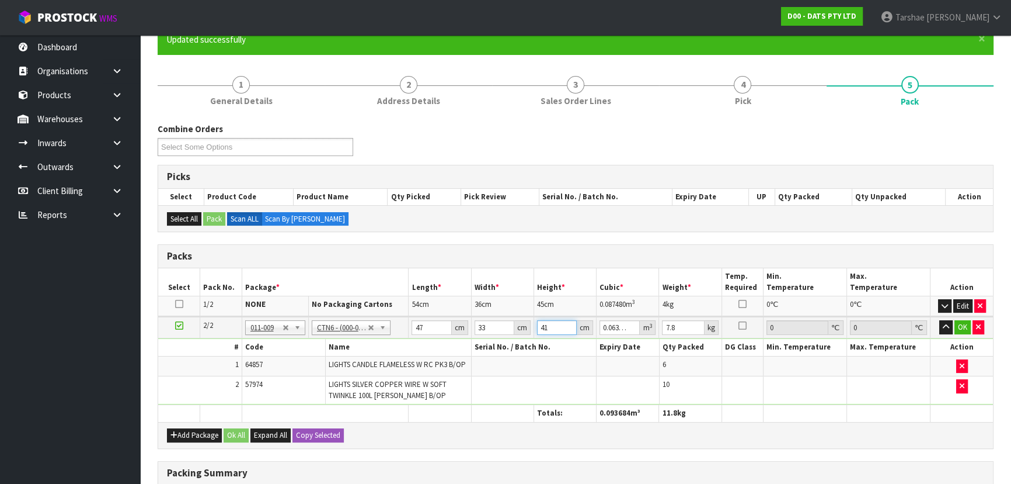
type input "41"
type input "8"
click at [940, 320] on button "button" at bounding box center [946, 327] width 13 height 14
click button "OK" at bounding box center [963, 327] width 16 height 14
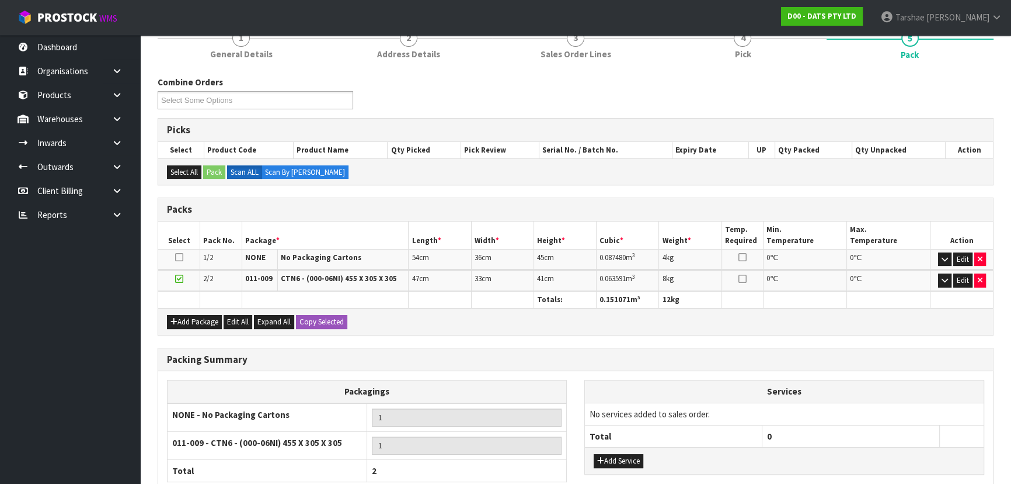
scroll to position [251, 0]
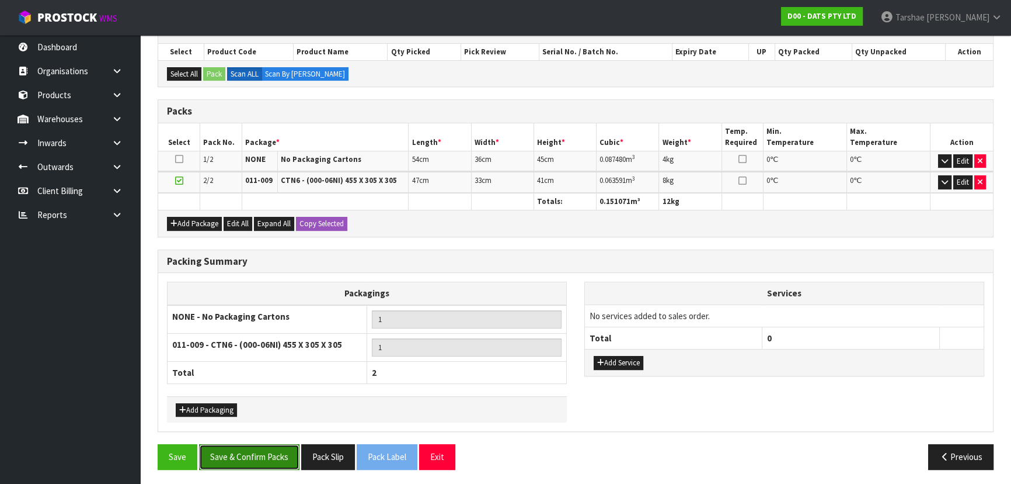
click at [234, 445] on button "Save & Confirm Packs" at bounding box center [249, 456] width 100 height 25
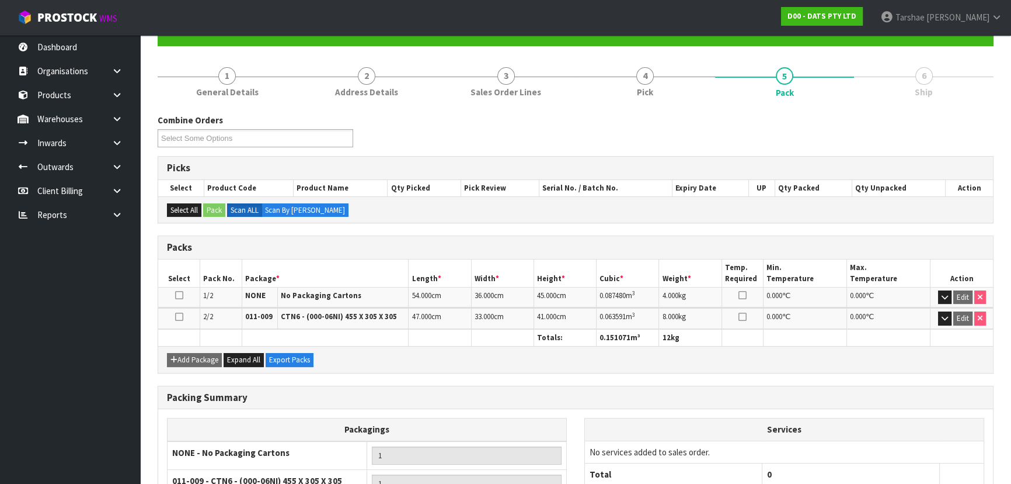
scroll to position [225, 0]
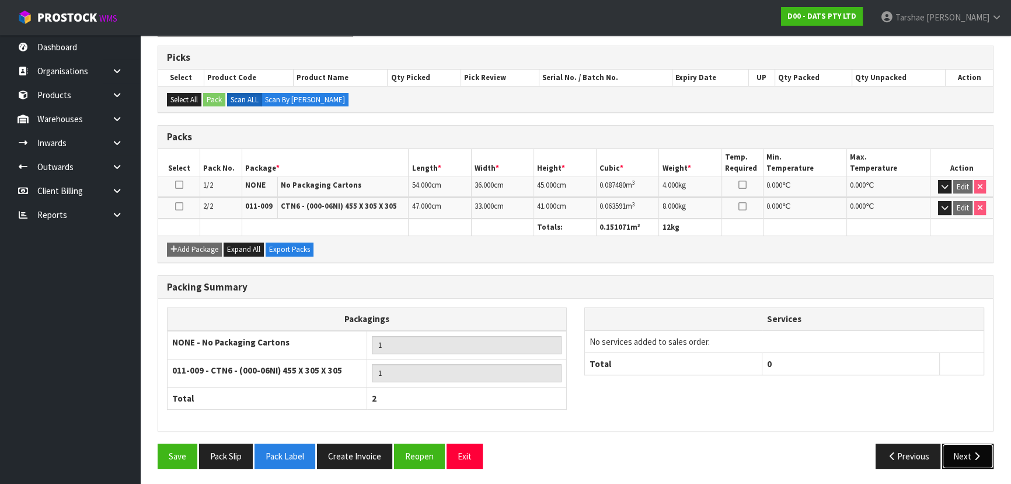
click at [962, 443] on button "Next" at bounding box center [968, 455] width 51 height 25
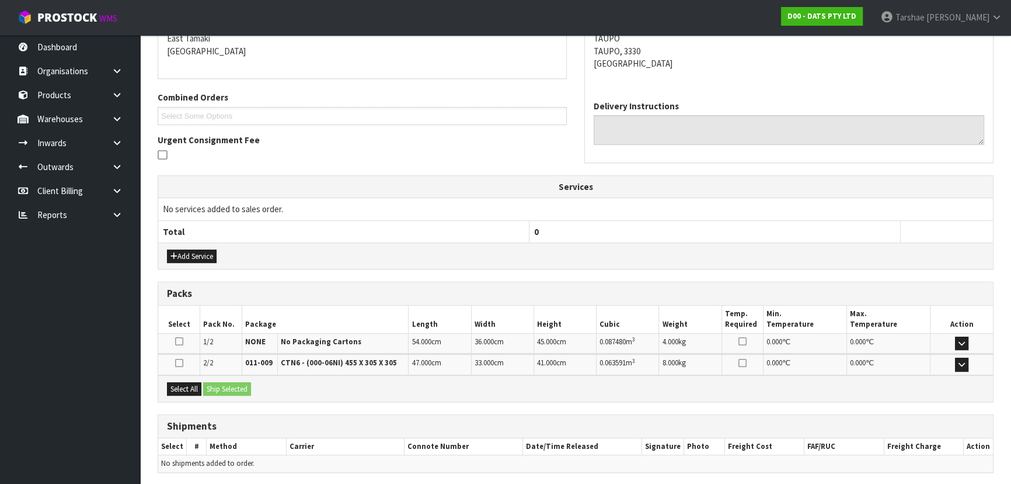
scroll to position [294, 0]
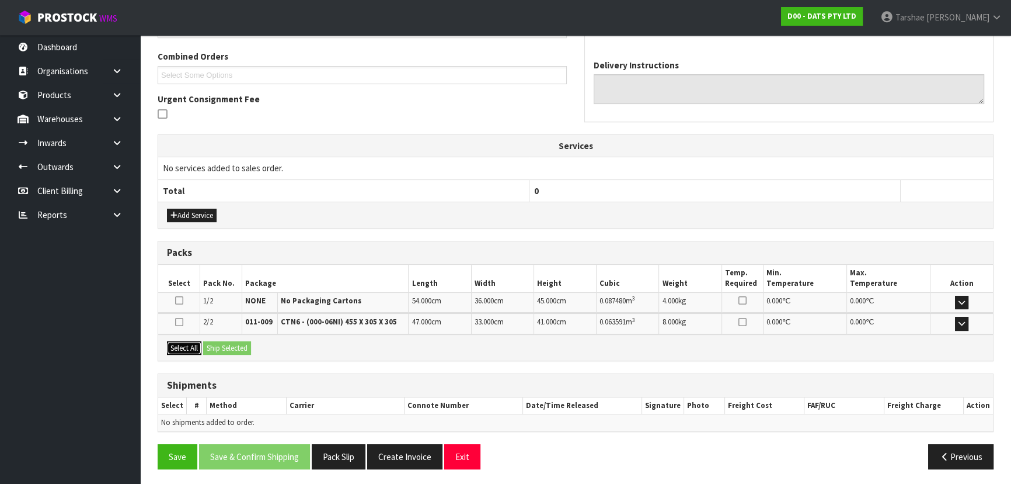
click at [185, 341] on button "Select All" at bounding box center [184, 348] width 34 height 14
click at [222, 344] on button "Ship Selected" at bounding box center [227, 348] width 48 height 14
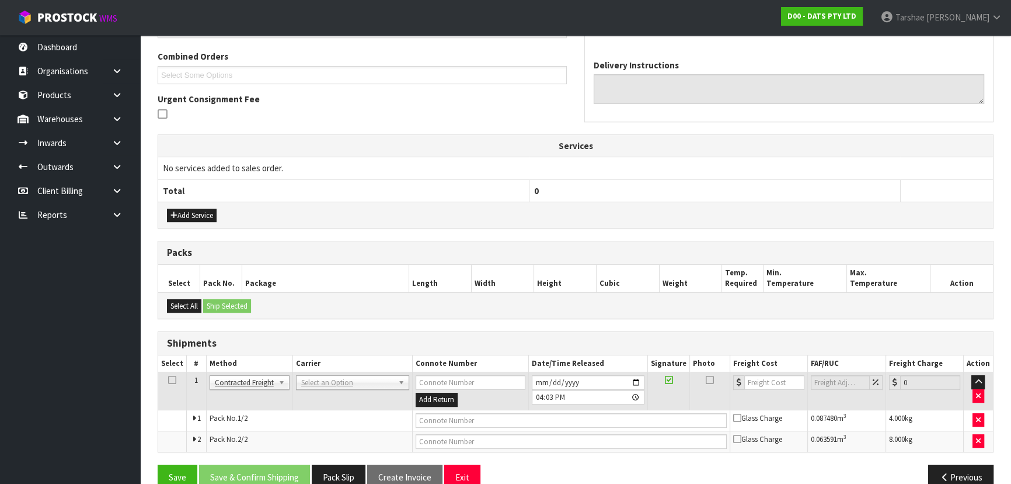
drag, startPoint x: 354, startPoint y: 382, endPoint x: 354, endPoint y: 390, distance: 8.2
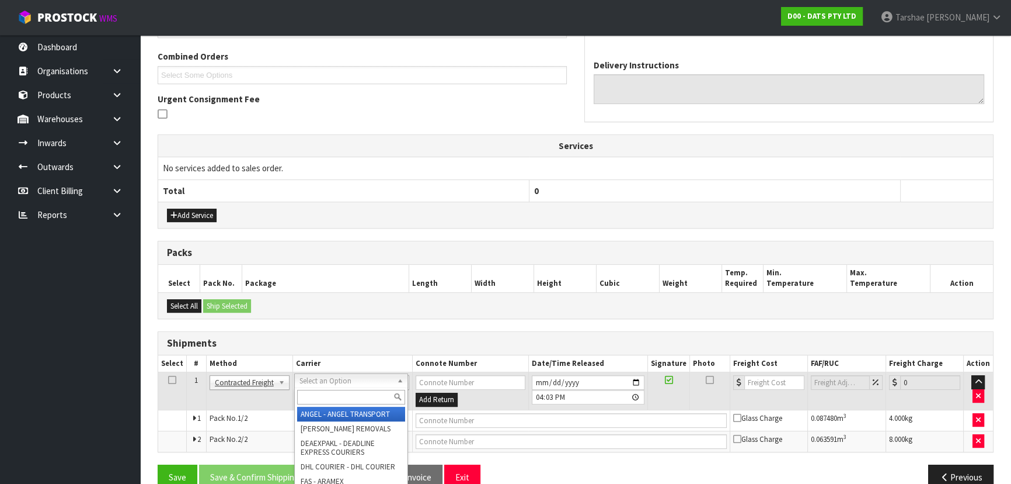
click at [354, 391] on input "text" at bounding box center [351, 397] width 108 height 15
type input "NZP"
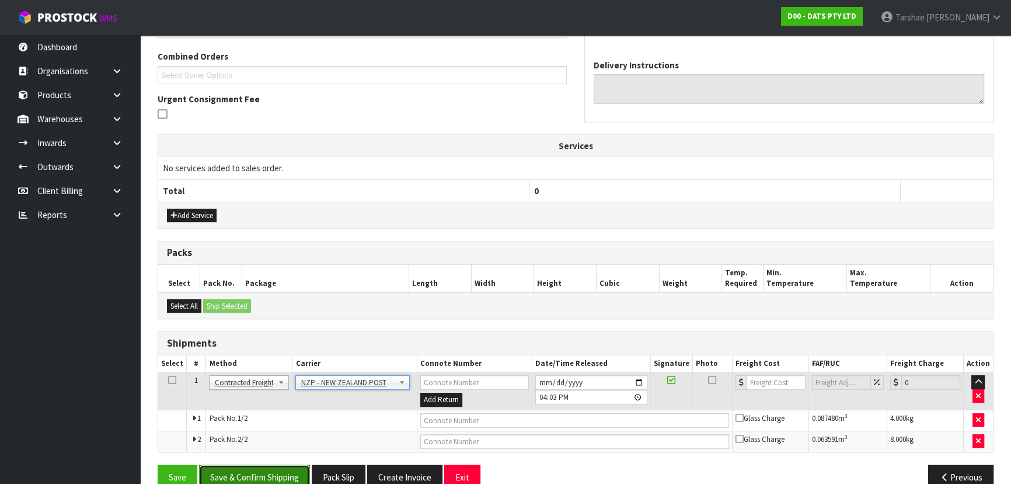
click at [234, 479] on button "Save & Confirm Shipping" at bounding box center [254, 476] width 111 height 25
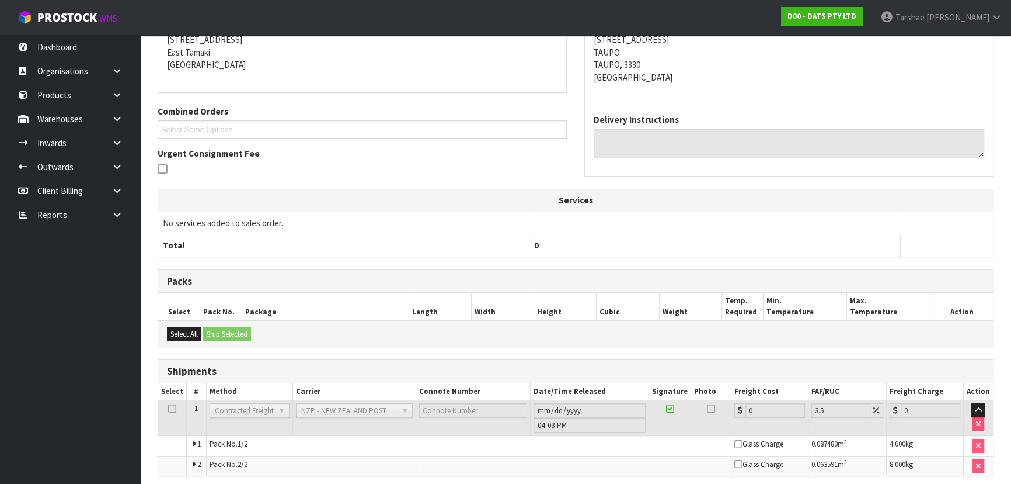
scroll to position [298, 0]
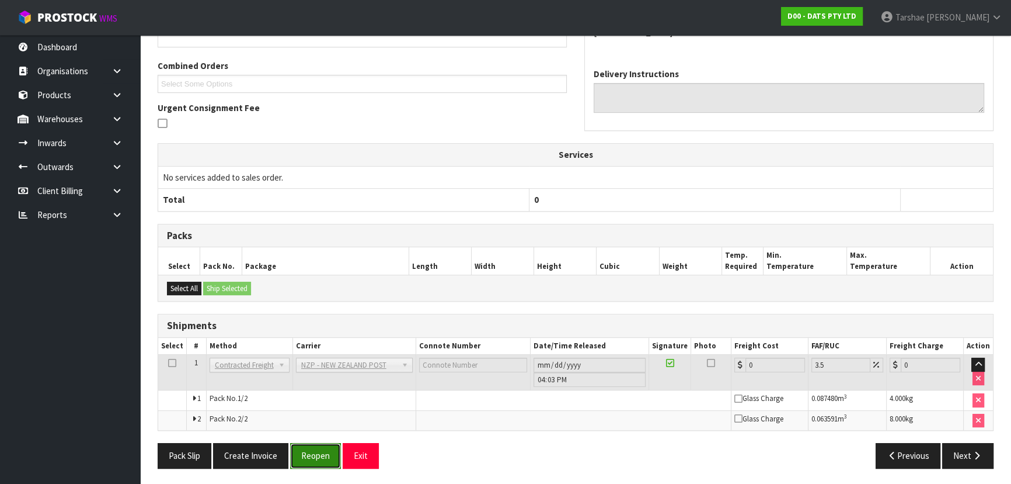
click at [335, 450] on button "Reopen" at bounding box center [315, 455] width 51 height 25
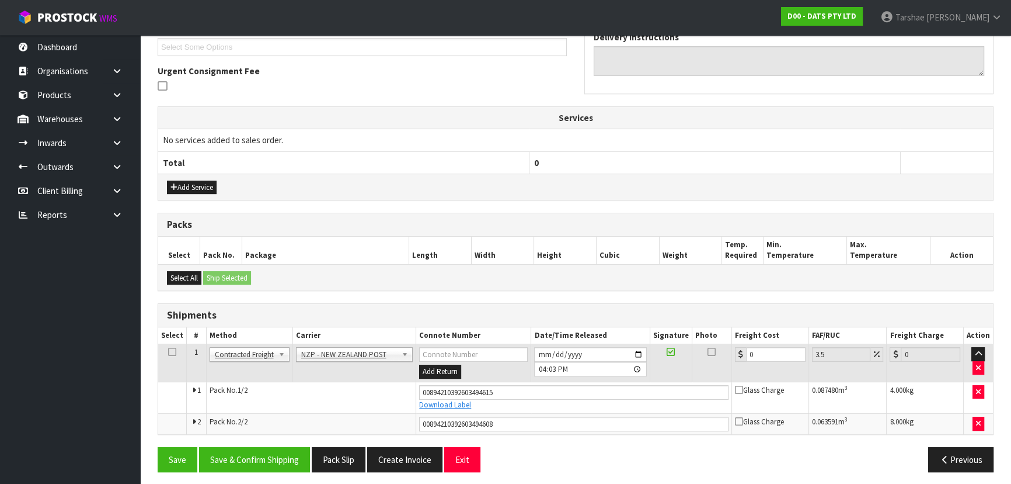
scroll to position [326, 0]
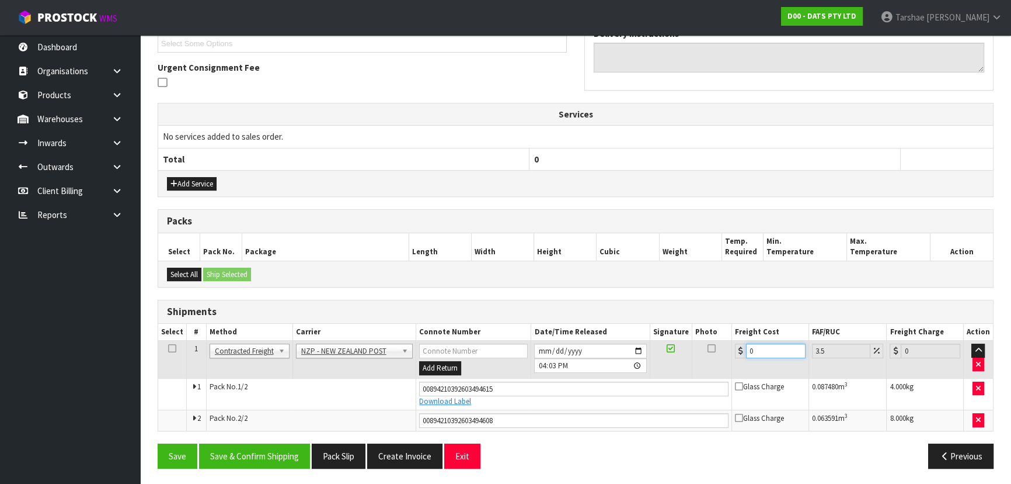
drag, startPoint x: 783, startPoint y: 353, endPoint x: 516, endPoint y: 341, distance: 267.1
click at [523, 342] on tr "1 Client Local Pickup Customer Local Pickup Company Freight Contracted Freight …" at bounding box center [575, 359] width 835 height 38
type input "2"
type input "2.07"
type input "25"
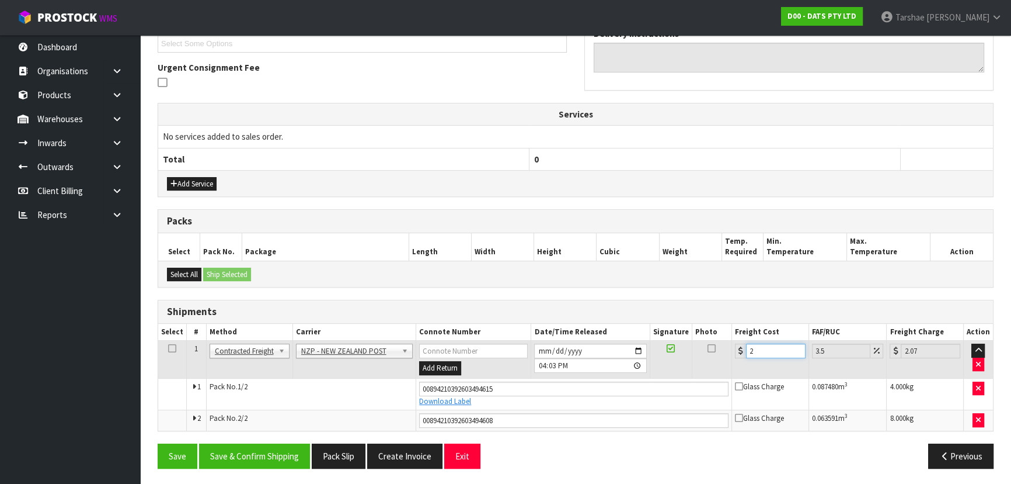
type input "25.87"
type input "25.8"
type input "26.7"
type input "25.84"
type input "26.74"
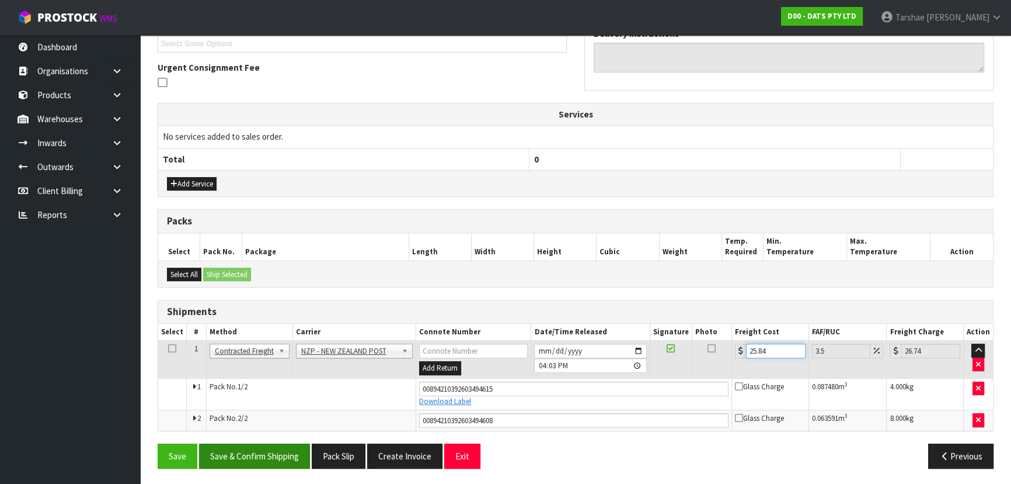
type input "25.84"
click at [267, 448] on button "Save & Confirm Shipping" at bounding box center [254, 455] width 111 height 25
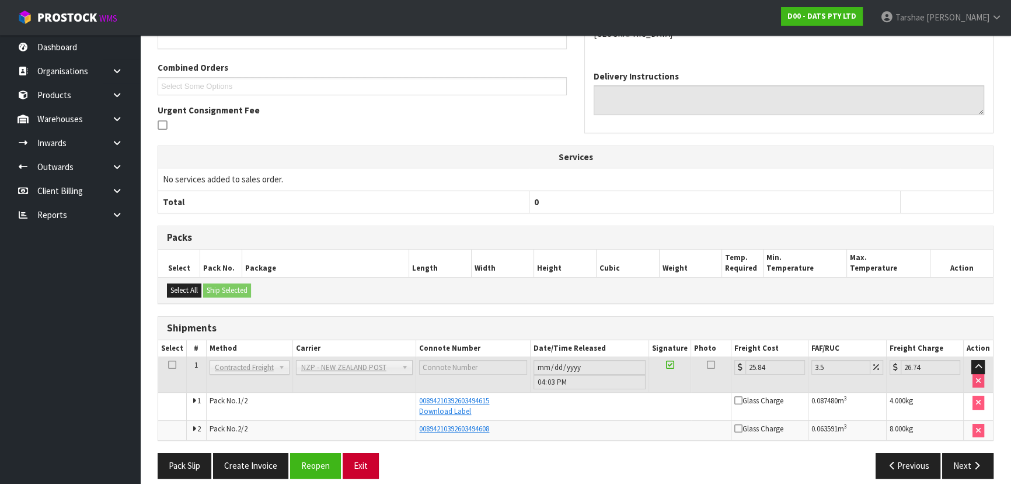
scroll to position [293, 0]
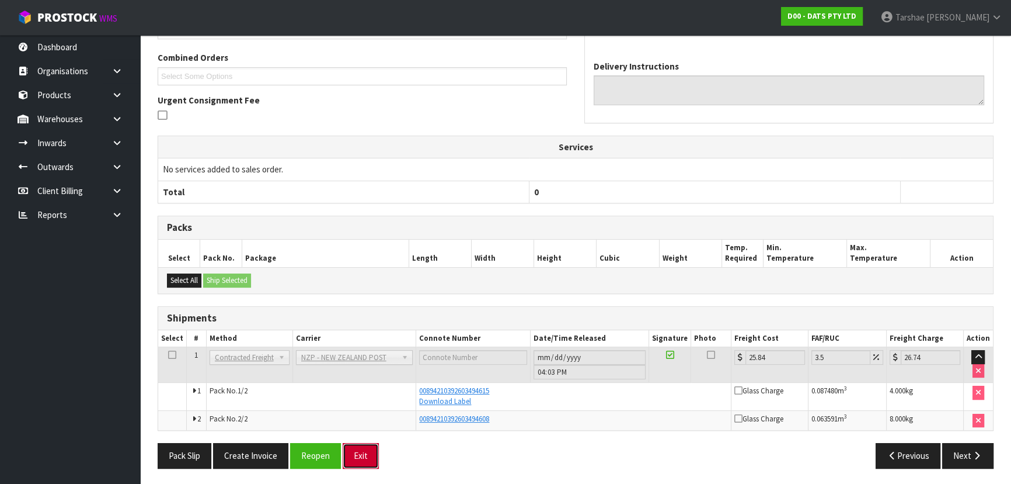
click at [369, 449] on button "Exit" at bounding box center [361, 455] width 36 height 25
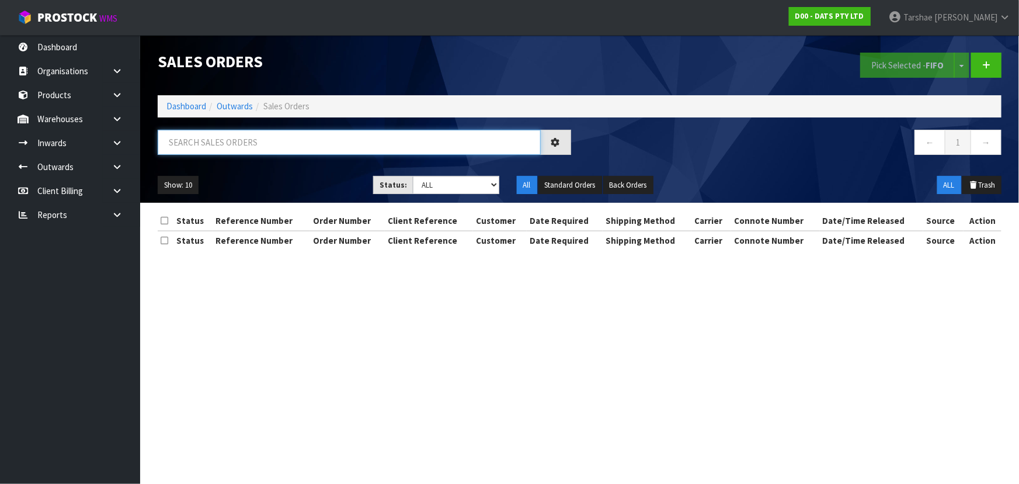
click at [392, 151] on input "text" at bounding box center [349, 142] width 383 height 25
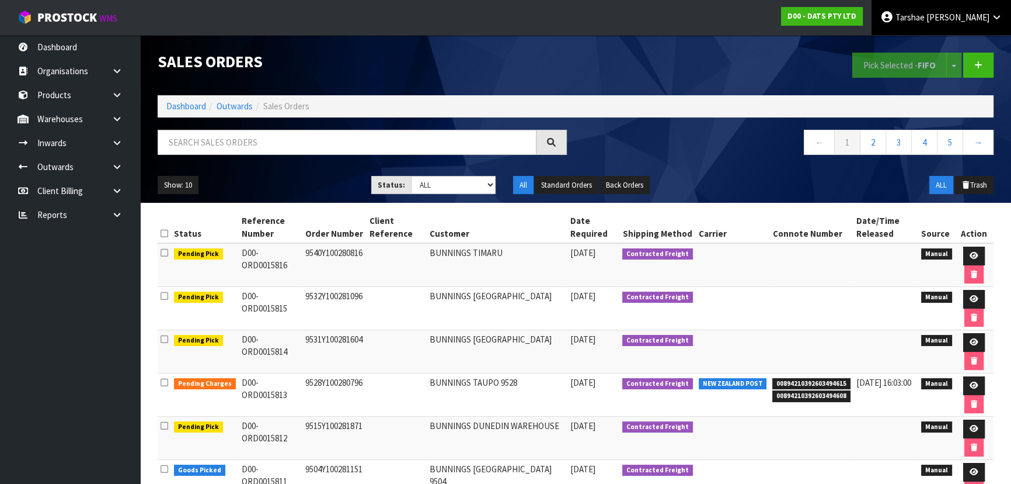
click at [894, 17] on icon at bounding box center [887, 17] width 13 height 1
click at [926, 47] on link "Logout" at bounding box center [965, 47] width 92 height 16
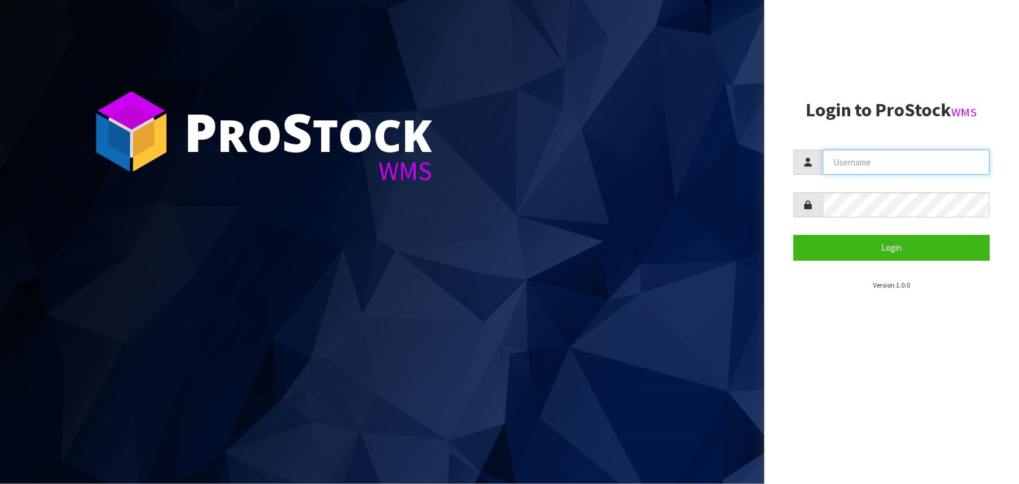
click at [899, 162] on input "text" at bounding box center [906, 162] width 167 height 25
type input "TARSHAE"
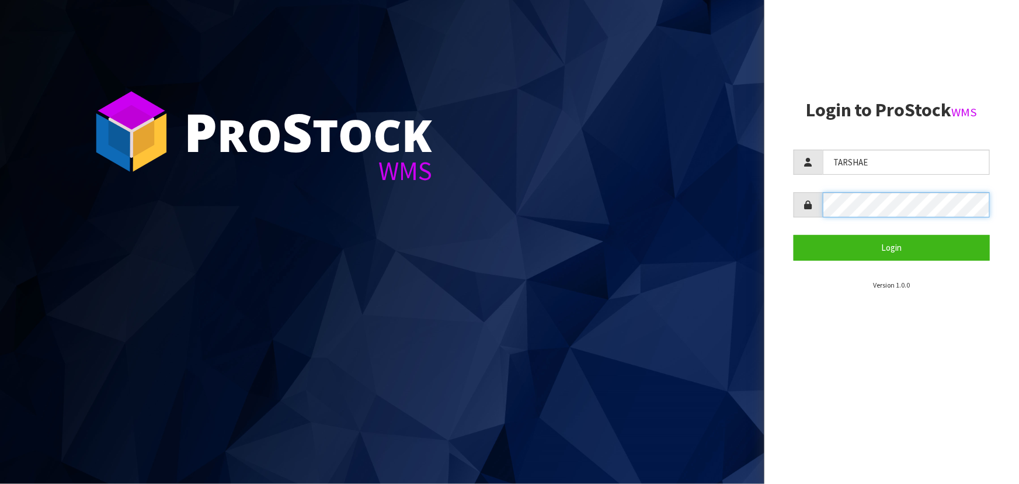
click at [794, 235] on button "Login" at bounding box center [892, 247] width 196 height 25
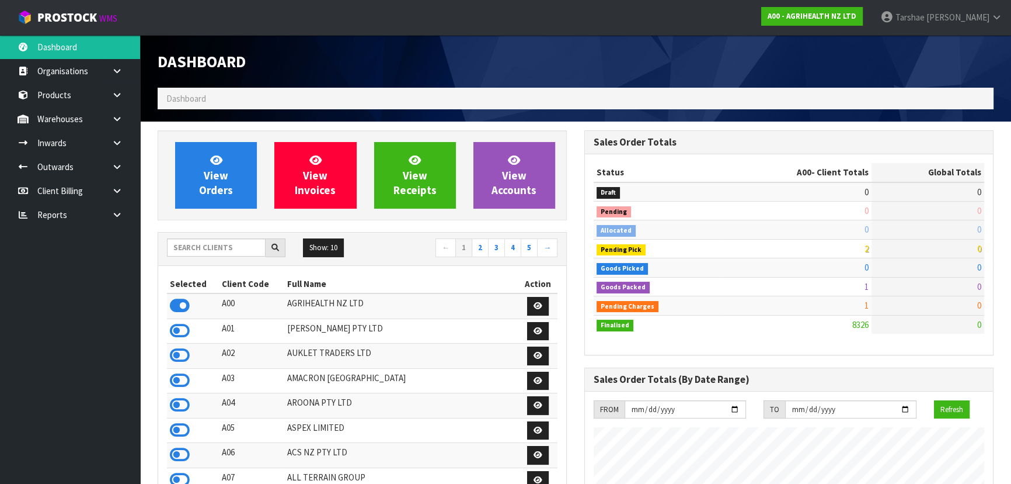
scroll to position [883, 426]
click at [239, 249] on input "text" at bounding box center [216, 247] width 99 height 18
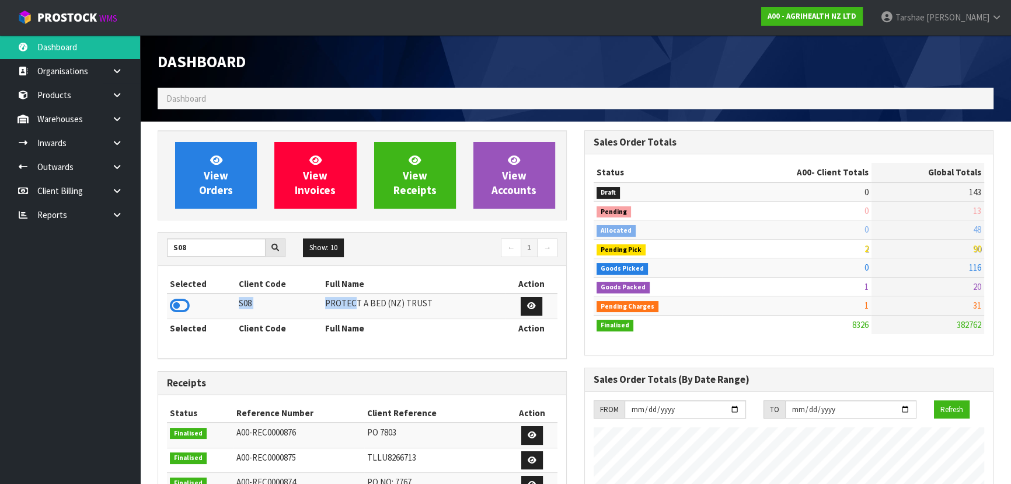
drag, startPoint x: 181, startPoint y: 307, endPoint x: 350, endPoint y: 299, distance: 169.6
click at [350, 299] on tr "S08 PROTECT A BED (NZ) TRUST" at bounding box center [362, 305] width 391 height 25
click at [173, 306] on icon at bounding box center [180, 306] width 20 height 18
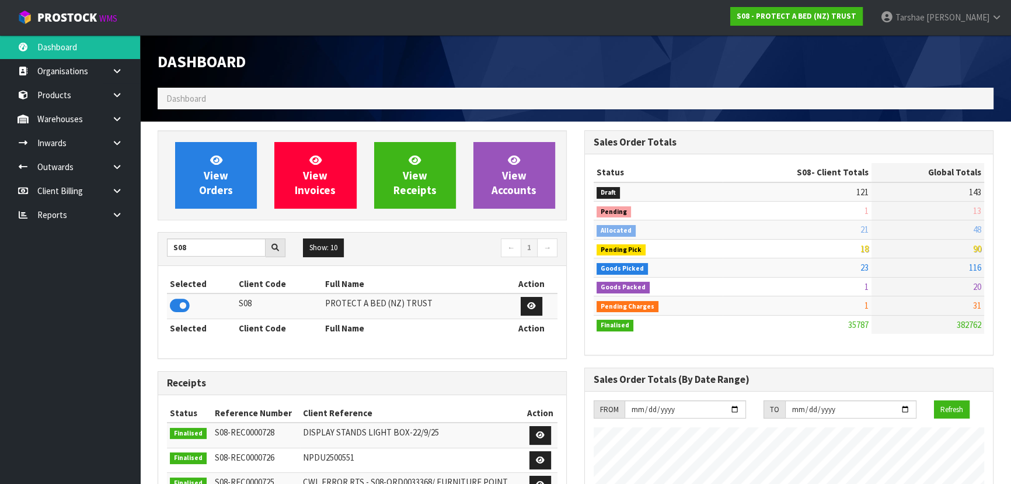
click at [201, 266] on div "Selected Client Code Full Name Action S08 PROTECT A BED (NZ) TRUST Selected Cli…" at bounding box center [362, 312] width 408 height 92
drag, startPoint x: 189, startPoint y: 247, endPoint x: 140, endPoint y: 237, distance: 50.2
click at [178, 302] on icon at bounding box center [180, 306] width 20 height 18
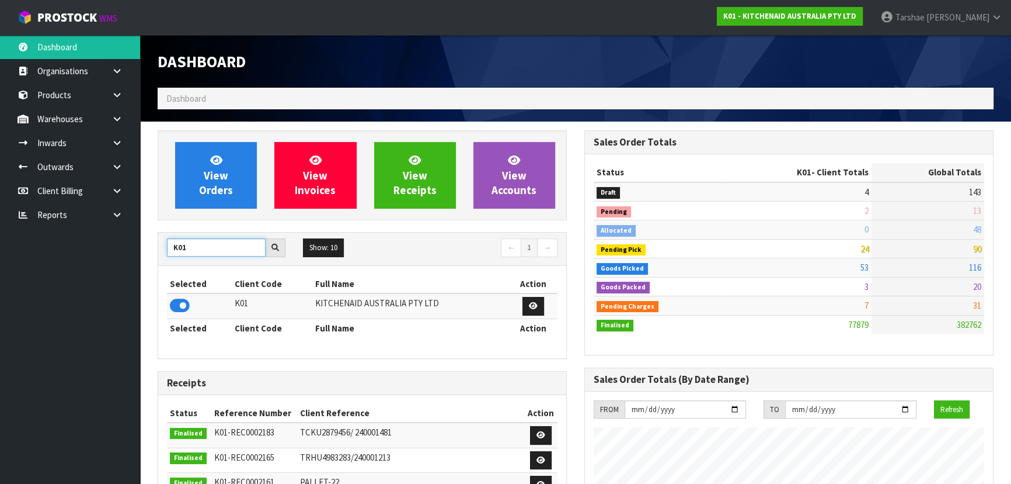
drag, startPoint x: 192, startPoint y: 251, endPoint x: 117, endPoint y: 235, distance: 77.1
click at [119, 235] on body "Toggle navigation ProStock WMS K01 - KITCHENAID AUSTRALIA PTY LTD Tarshae Grayd…" at bounding box center [505, 242] width 1011 height 484
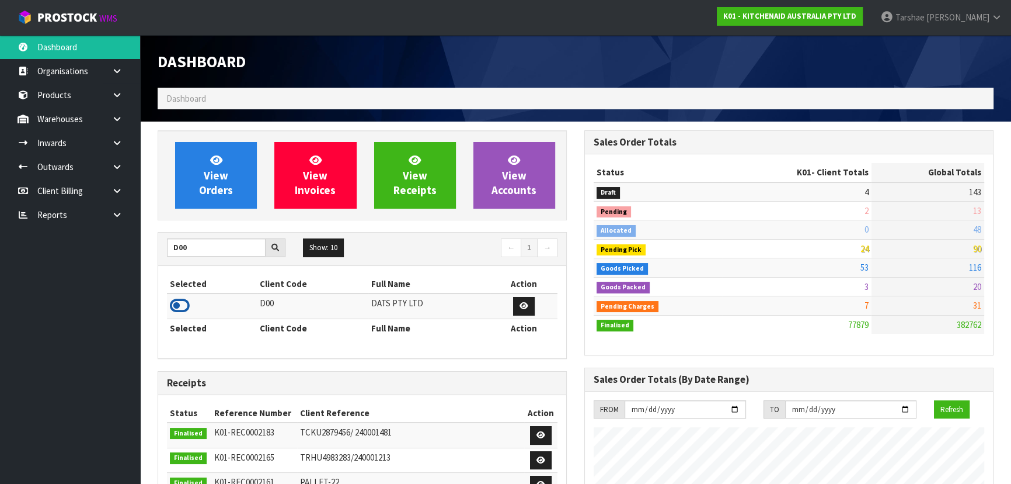
click at [185, 304] on icon at bounding box center [180, 306] width 20 height 18
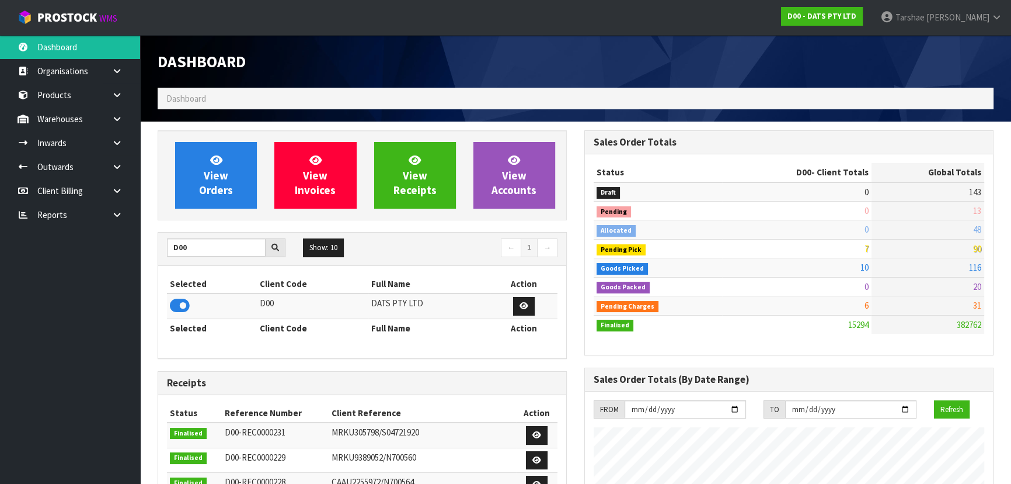
scroll to position [908, 426]
drag, startPoint x: 199, startPoint y: 238, endPoint x: 138, endPoint y: 244, distance: 60.4
click at [138, 244] on body "Toggle navigation ProStock WMS D00 - DATS PTY LTD Tarshae Graydon Logout Dashbo…" at bounding box center [505, 242] width 1011 height 484
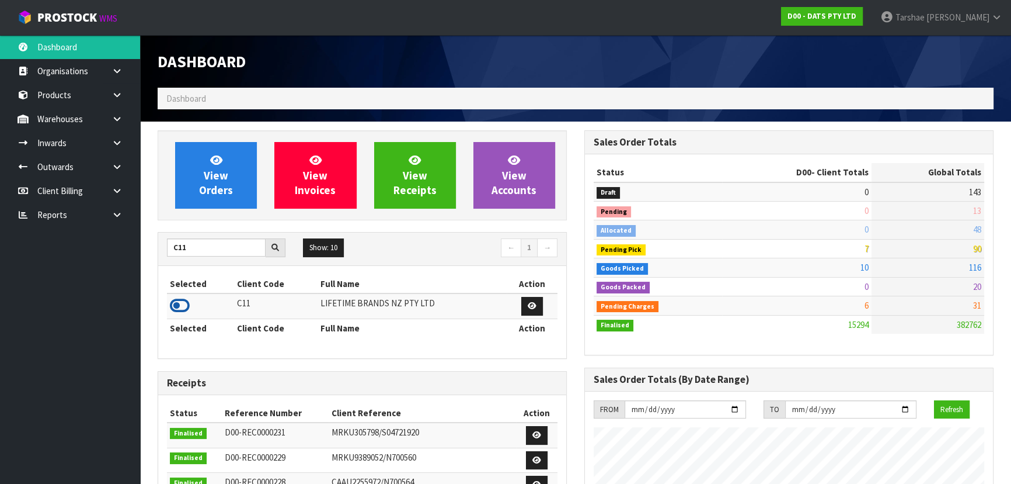
click at [175, 298] on icon at bounding box center [180, 306] width 20 height 18
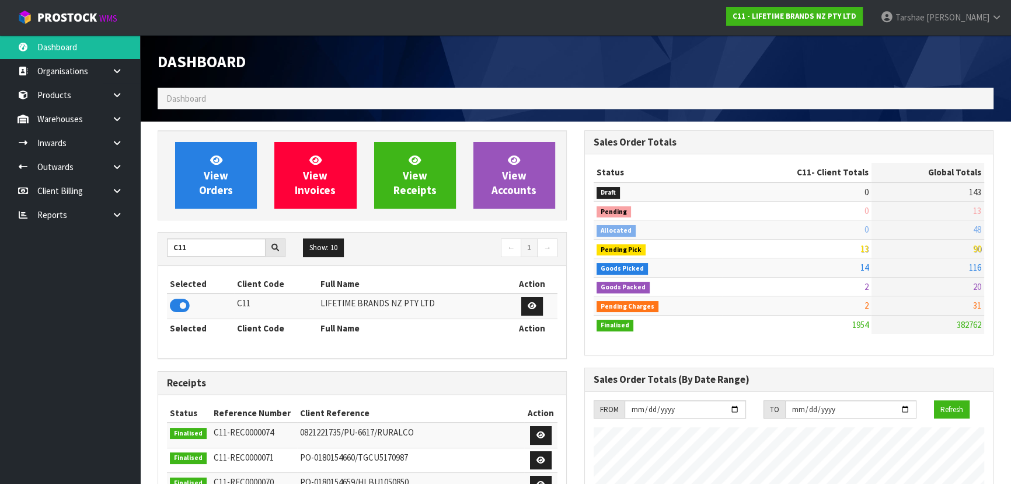
scroll to position [883, 426]
drag, startPoint x: 193, startPoint y: 244, endPoint x: 156, endPoint y: 253, distance: 38.1
click at [156, 253] on div "View Orders View Invoices View Receipts View Accounts C11 Show: 10 5 10 25 50 ←…" at bounding box center [362, 469] width 427 height 678
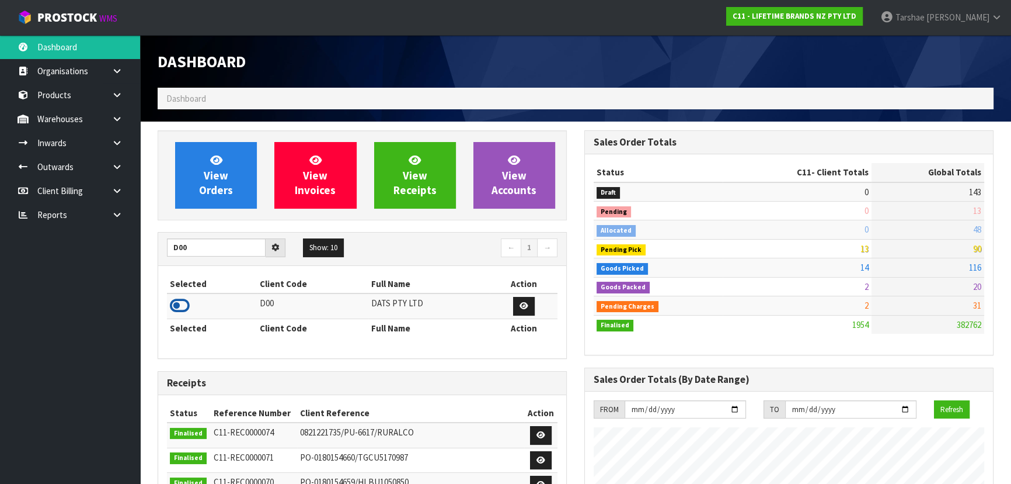
click at [181, 303] on icon at bounding box center [180, 306] width 20 height 18
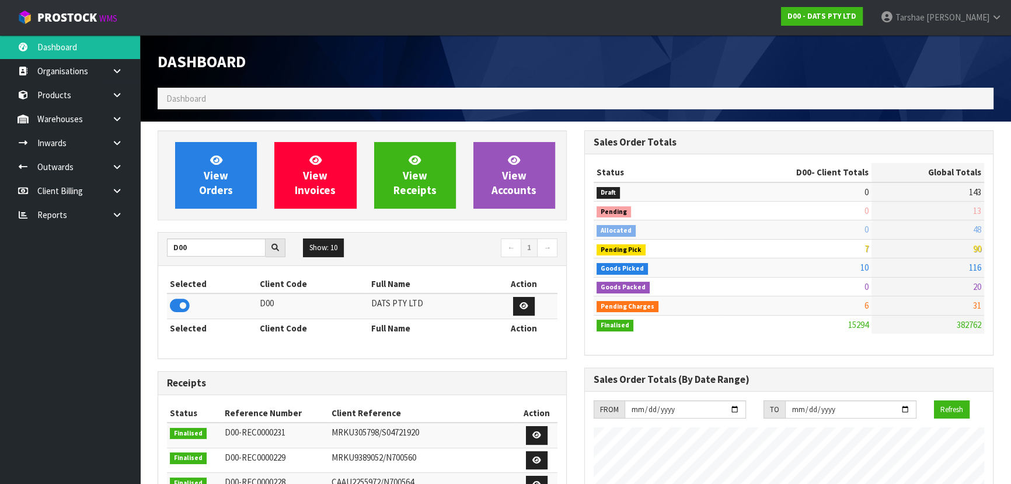
scroll to position [908, 426]
drag, startPoint x: 214, startPoint y: 244, endPoint x: 77, endPoint y: 240, distance: 137.9
click at [77, 240] on body "Toggle navigation ProStock WMS D00 - DATS PTY LTD Tarshae Graydon Logout Dashbo…" at bounding box center [505, 242] width 1011 height 484
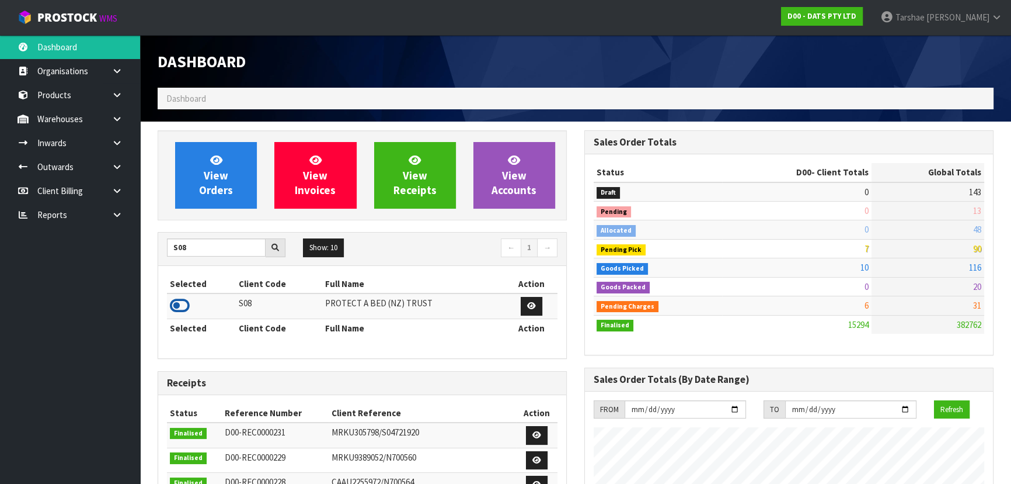
click at [178, 303] on icon at bounding box center [180, 306] width 20 height 18
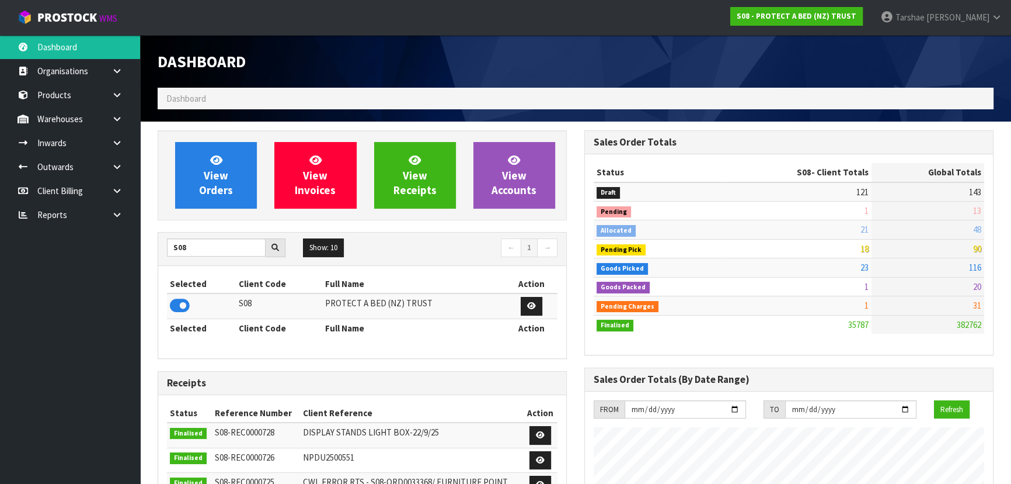
scroll to position [883, 426]
drag, startPoint x: 192, startPoint y: 248, endPoint x: 105, endPoint y: 248, distance: 87.6
click at [108, 248] on body "Toggle navigation ProStock WMS S08 - PROTECT A BED (NZ) TRUST Tarshae Graydon L…" at bounding box center [505, 242] width 1011 height 484
type input "K01"
click at [172, 301] on icon at bounding box center [180, 306] width 20 height 18
